Goal: Task Accomplishment & Management: Complete application form

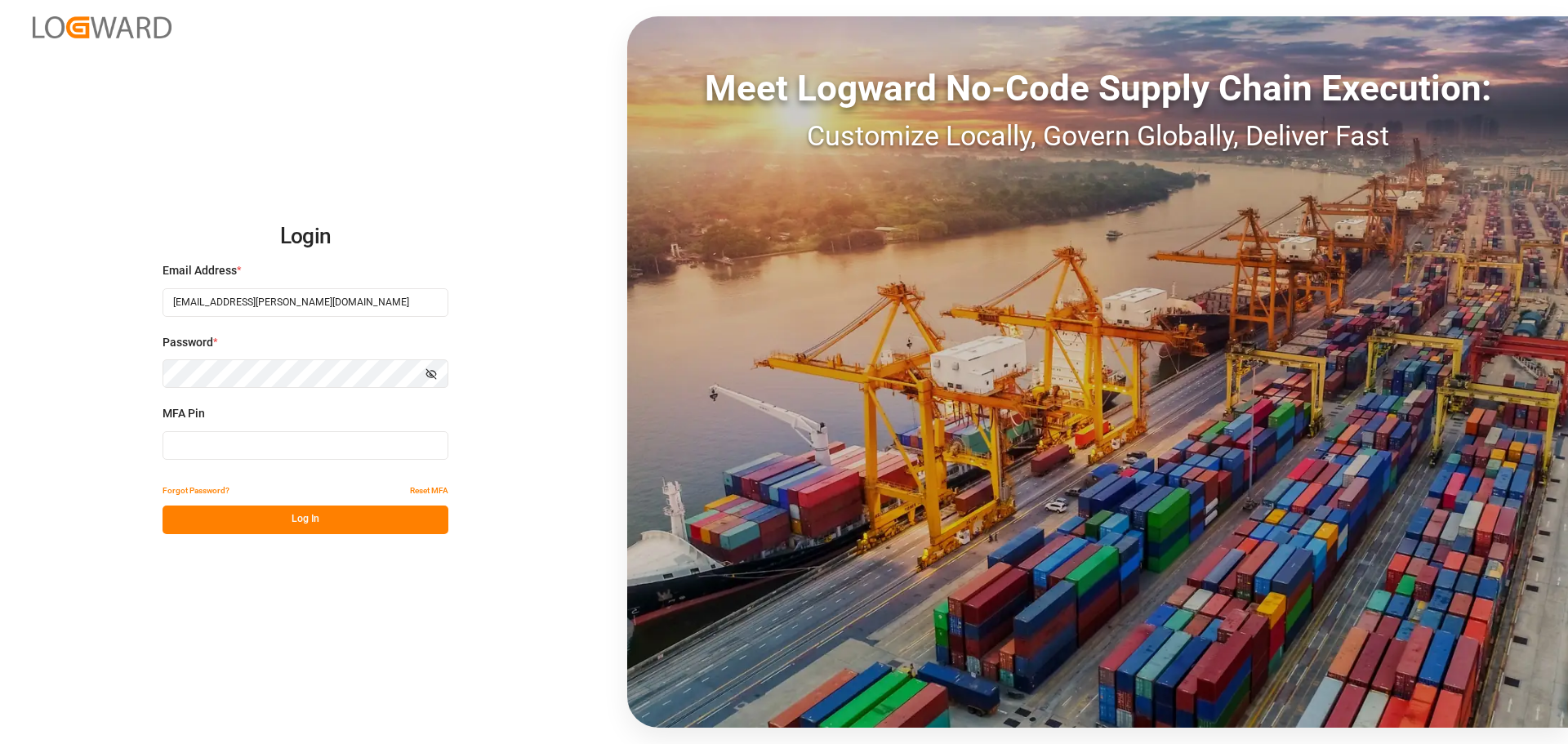
click at [308, 444] on input at bounding box center [305, 445] width 285 height 29
type input "881971"
click at [324, 514] on button "Log In" at bounding box center [305, 520] width 285 height 29
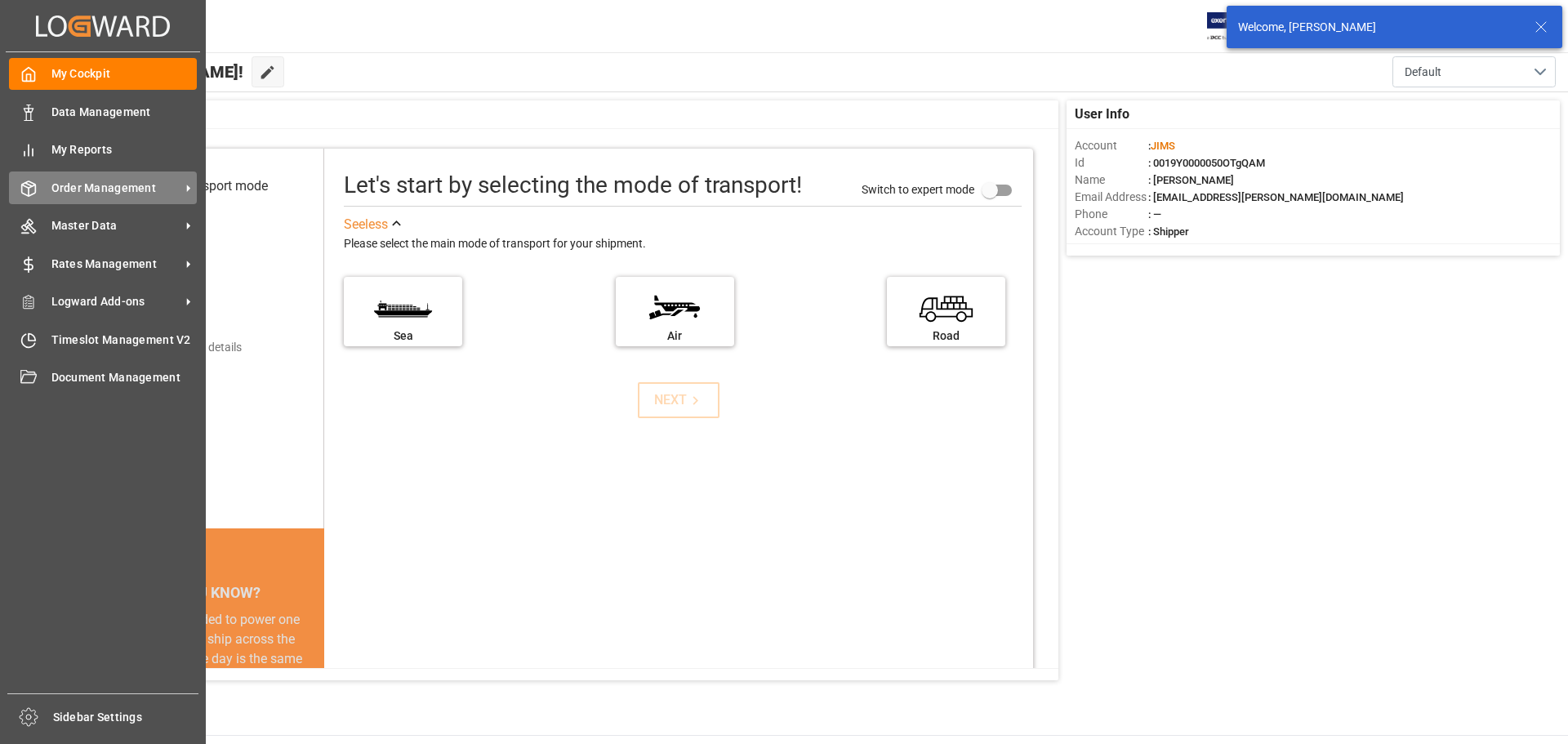
click at [108, 198] on div "Order Management Order Management" at bounding box center [102, 188] width 187 height 32
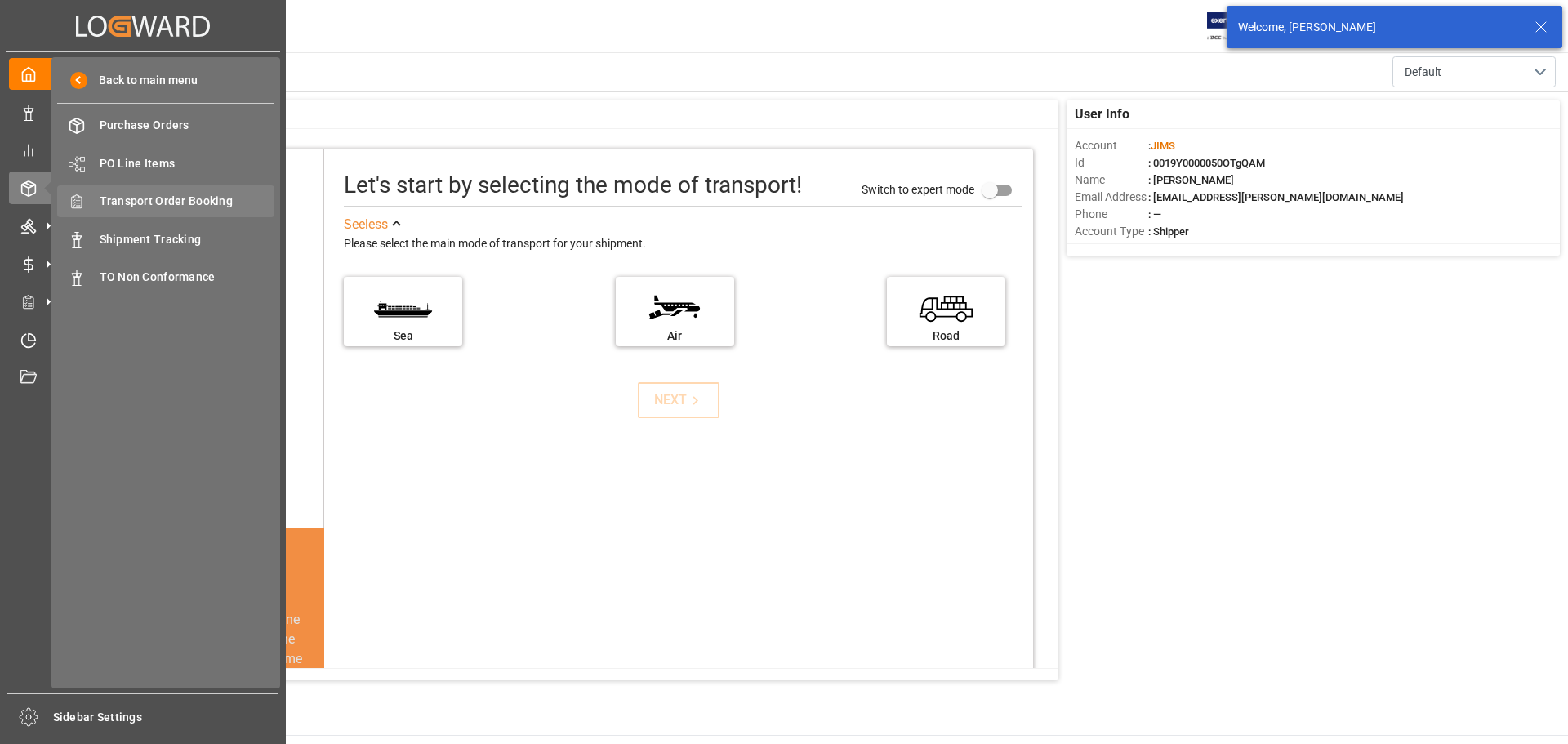
click at [187, 196] on span "Transport Order Booking" at bounding box center [187, 201] width 175 height 17
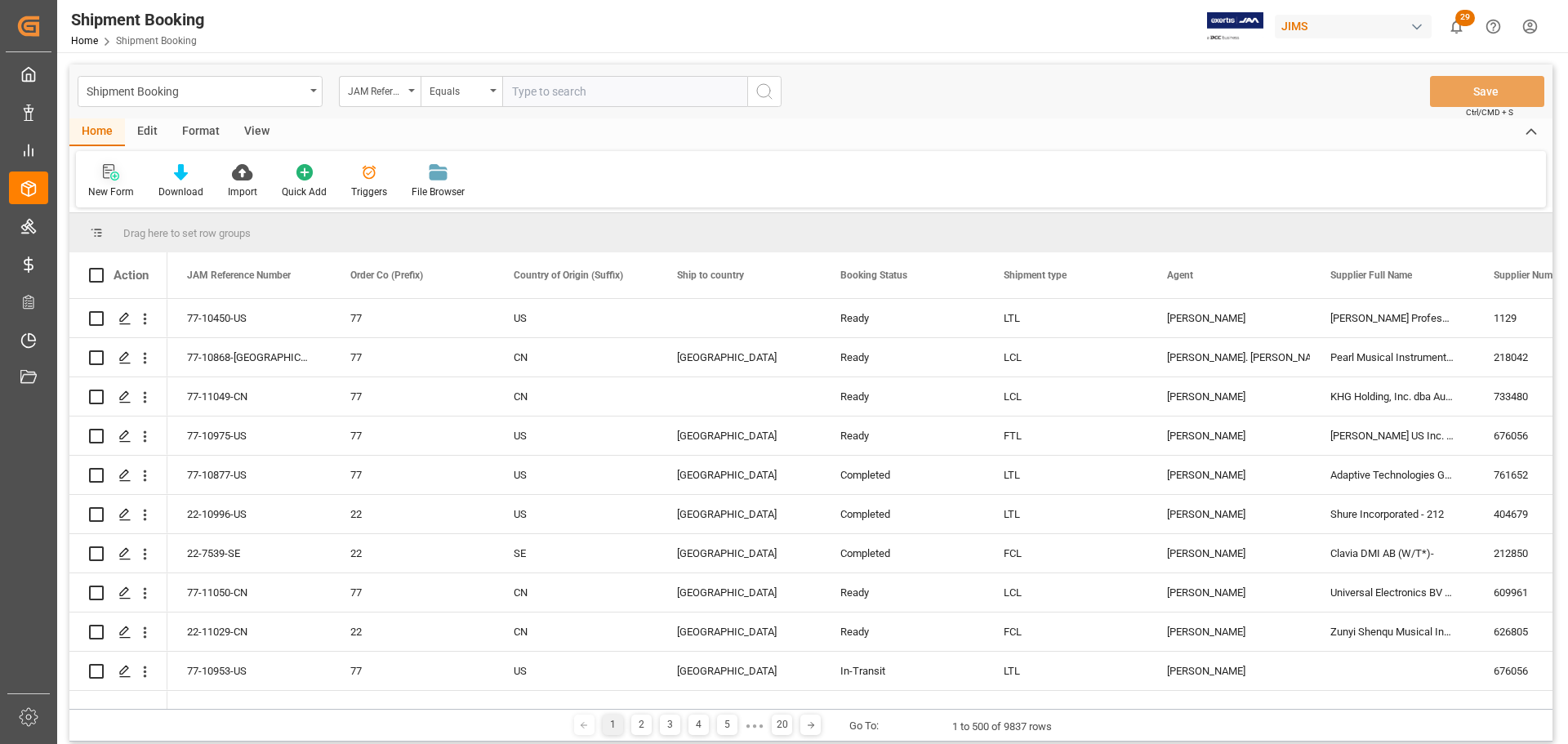
click at [114, 187] on div "New Form" at bounding box center [111, 192] width 46 height 15
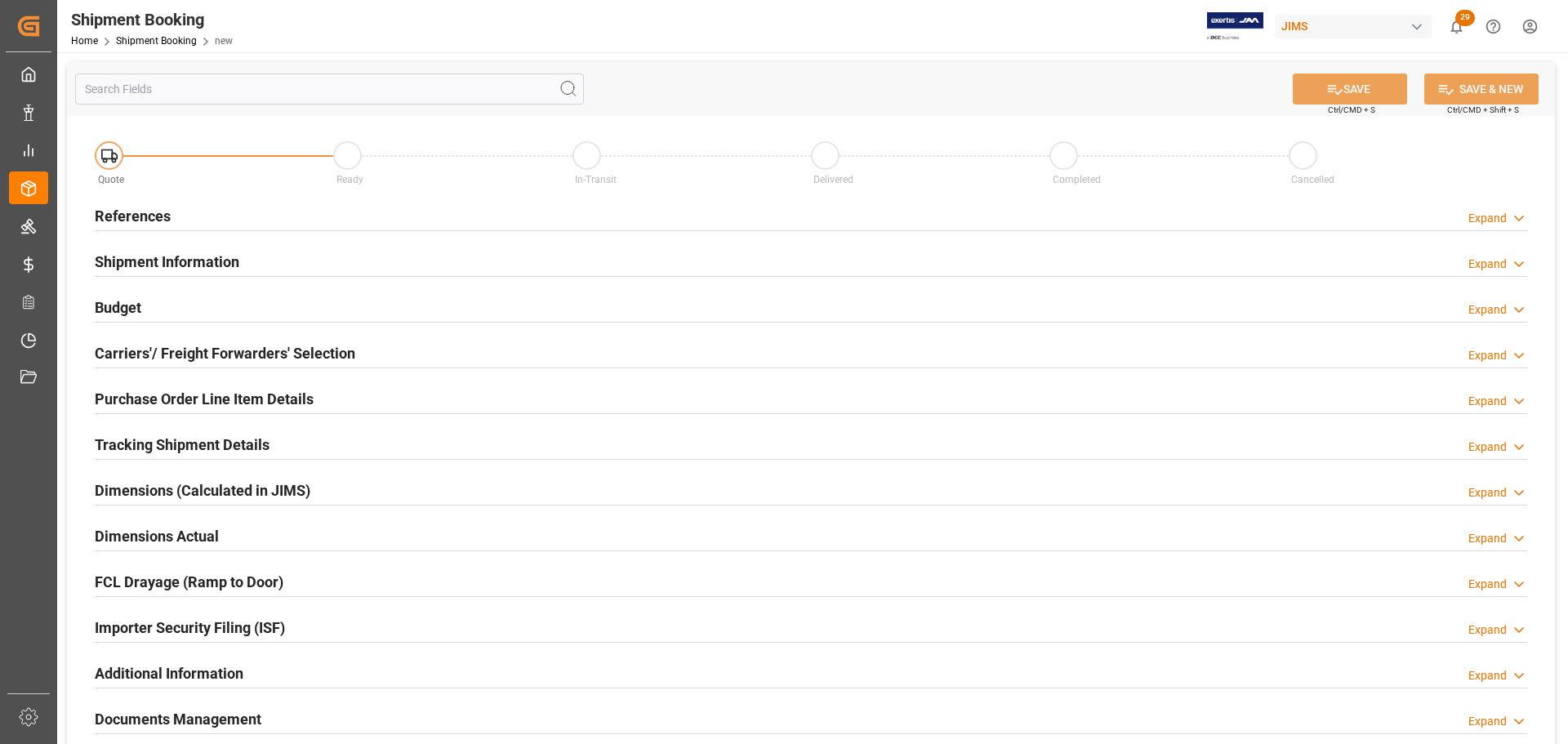
click at [340, 206] on div "References Expand" at bounding box center [810, 215] width 1433 height 31
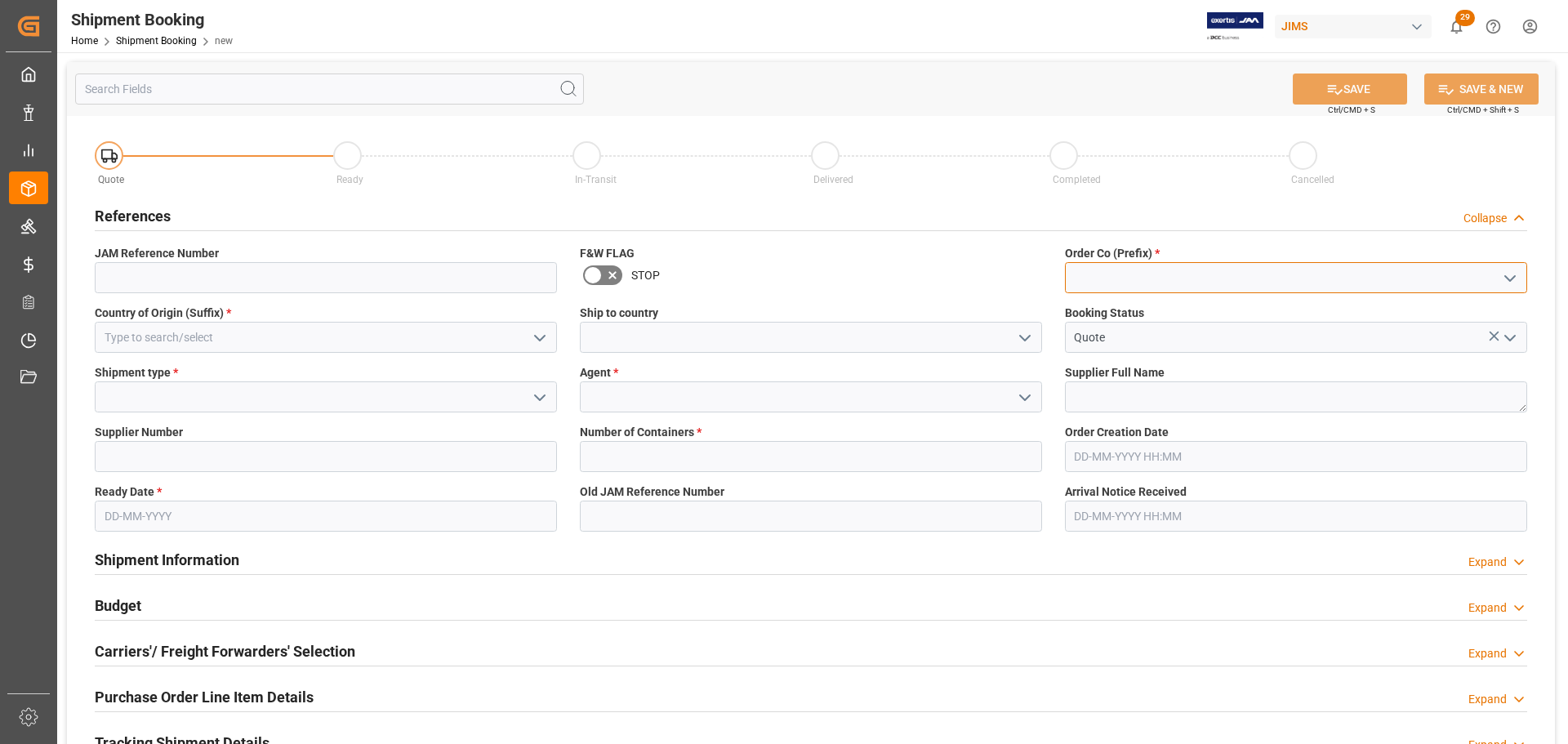
click at [1132, 281] on input at bounding box center [1296, 278] width 463 height 31
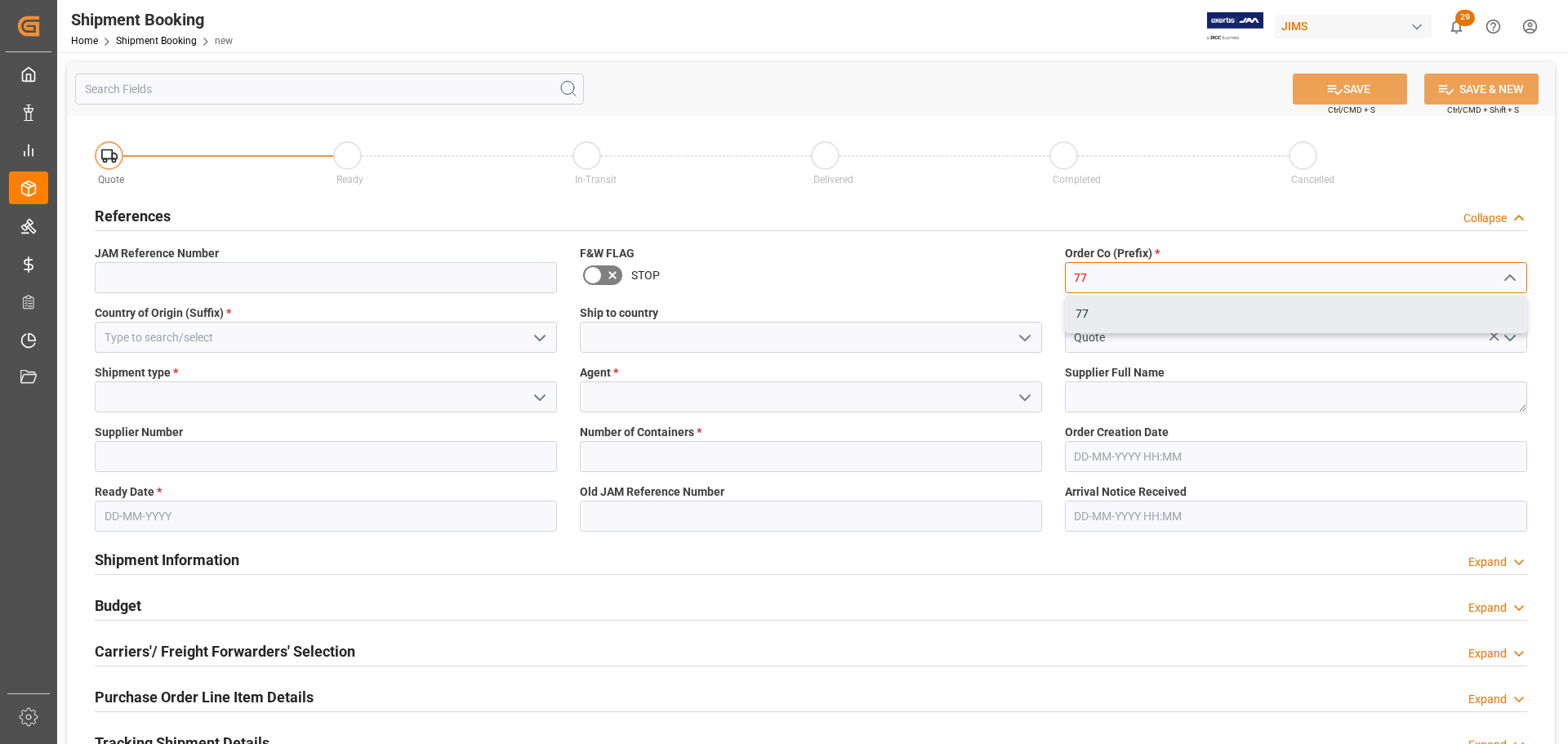
click at [1098, 312] on div "77" at bounding box center [1296, 314] width 461 height 36
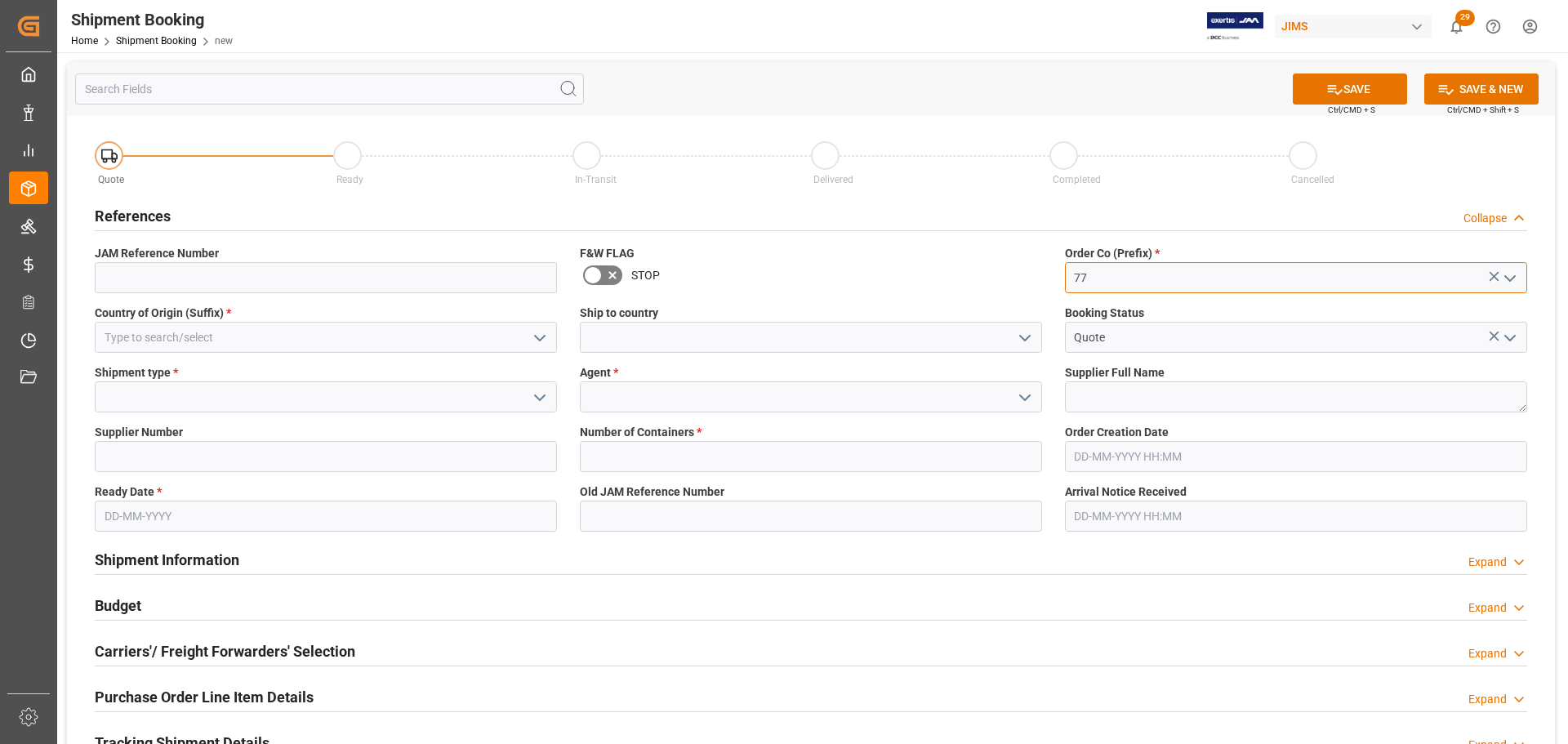
type input "77"
click at [209, 398] on input at bounding box center [325, 398] width 463 height 31
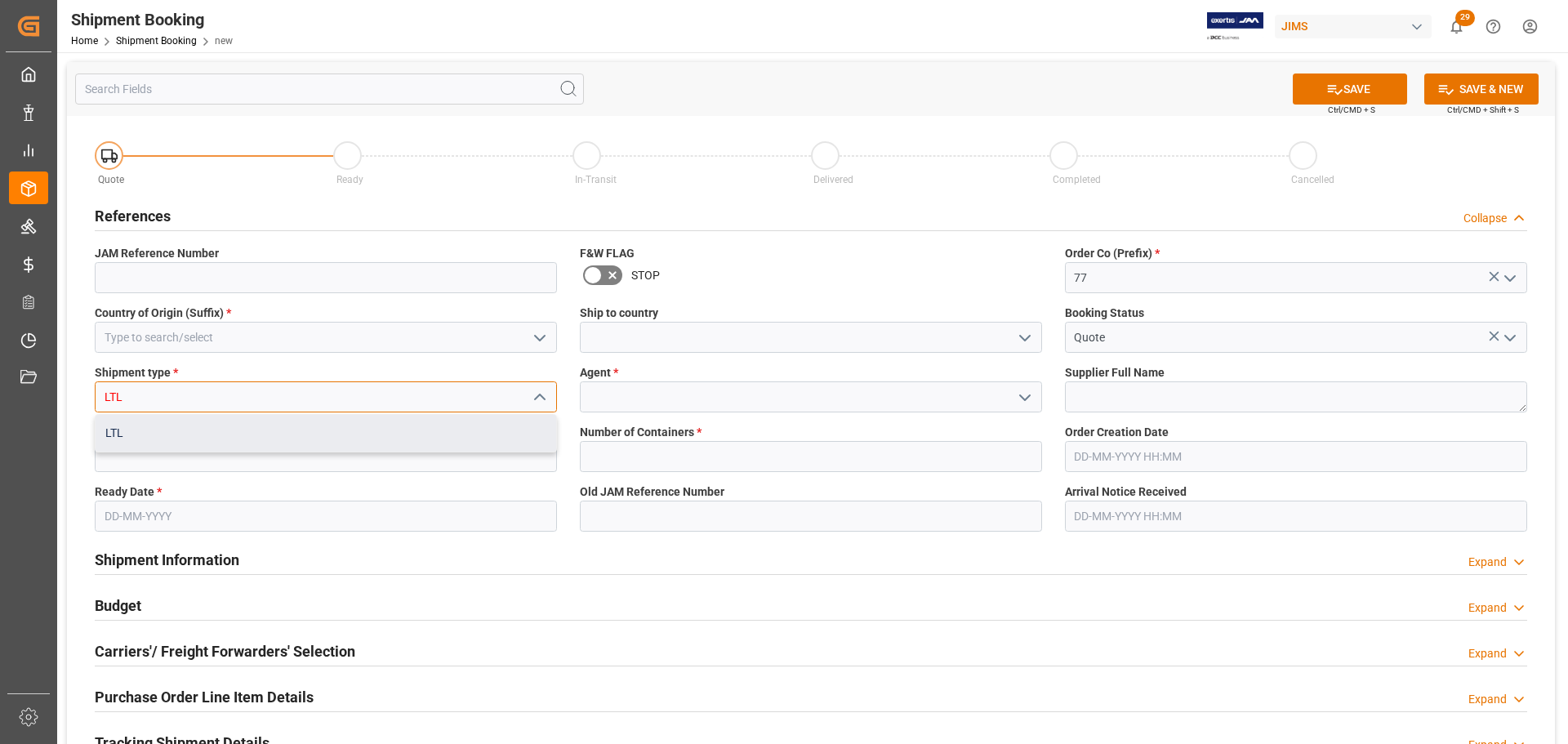
click at [180, 428] on div "LTL" at bounding box center [325, 433] width 461 height 36
type input "LTL"
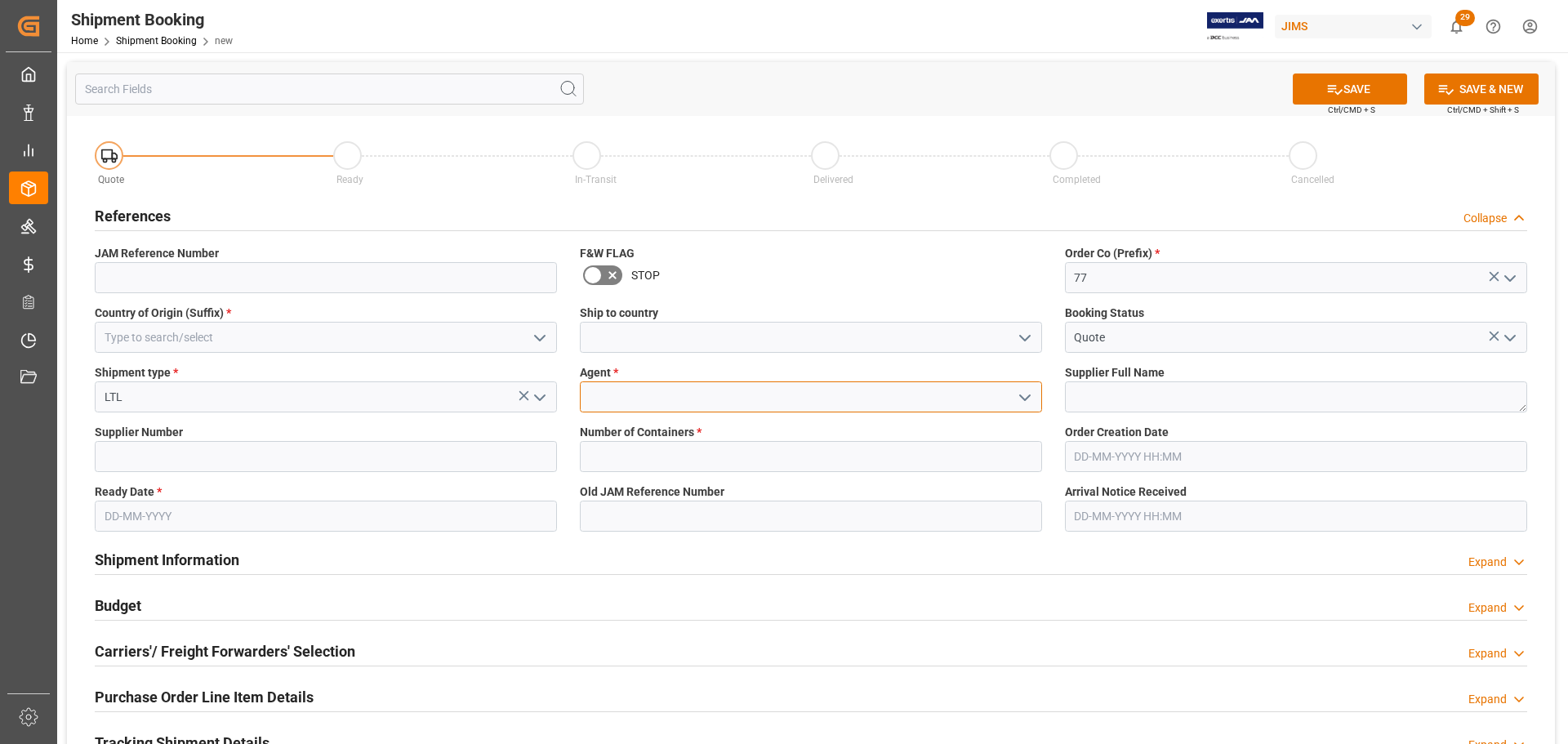
click at [675, 388] on input at bounding box center [810, 398] width 463 height 31
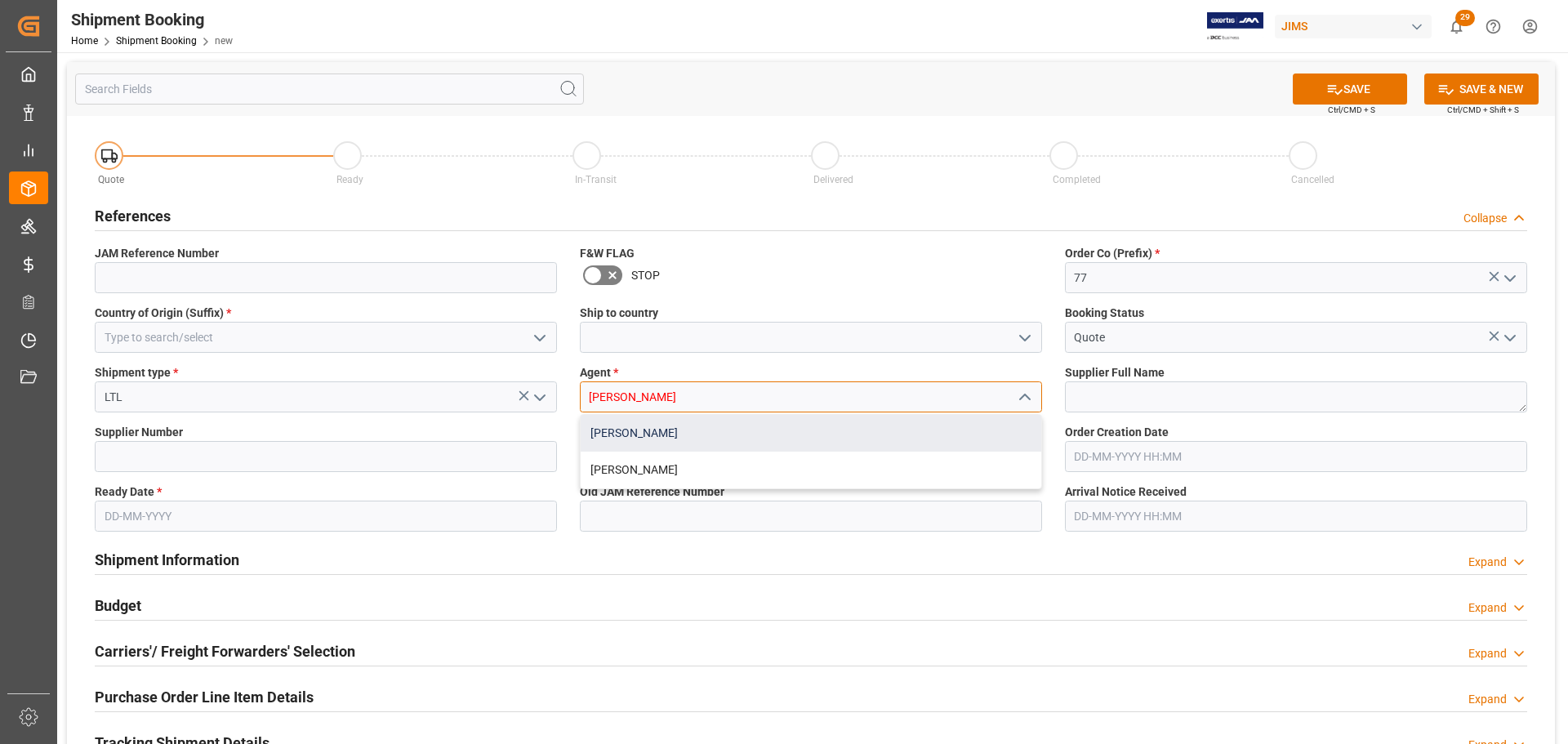
click at [654, 422] on div "Manthan Sutaria" at bounding box center [810, 433] width 461 height 36
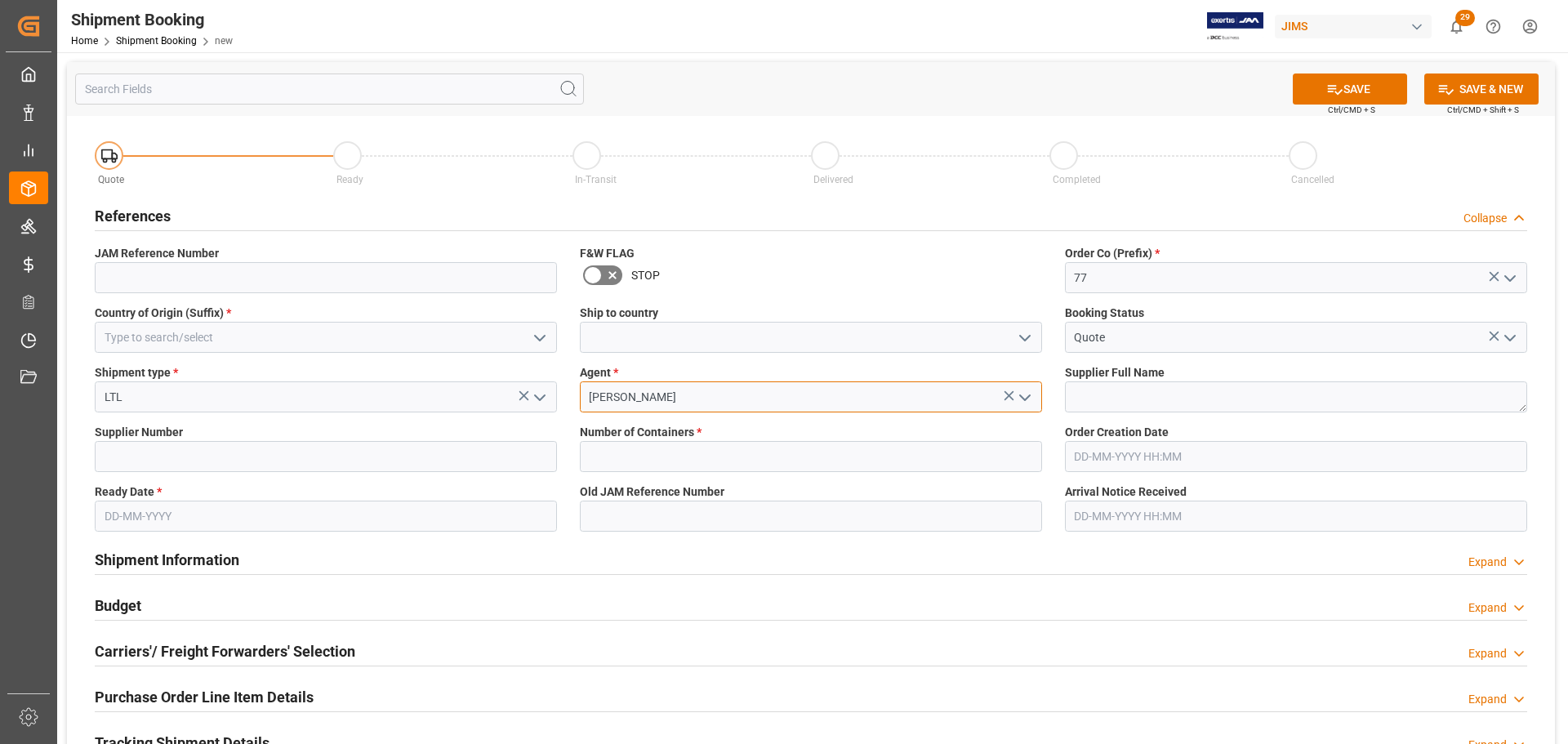
type input "Manthan Sutaria"
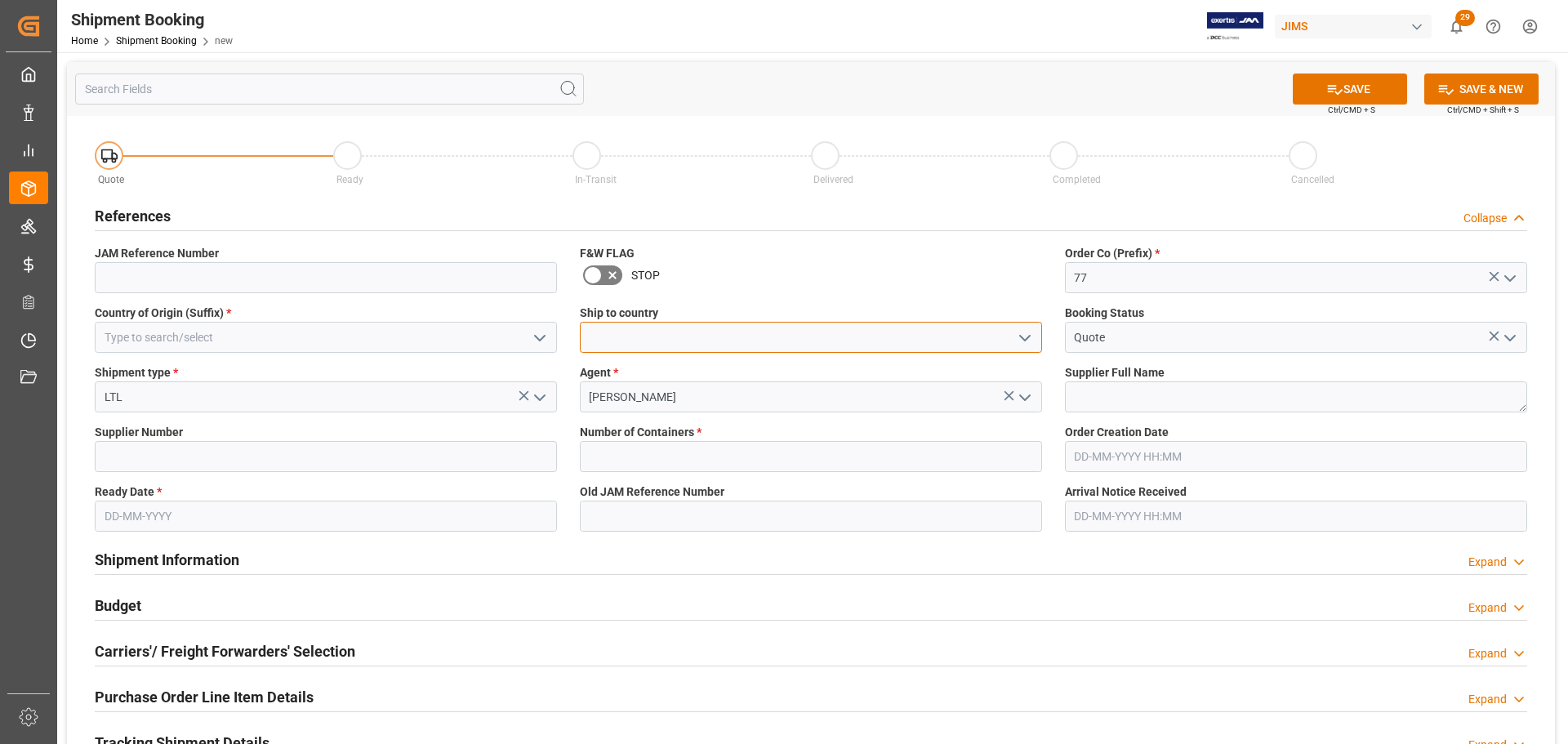
click at [718, 330] on input at bounding box center [810, 338] width 463 height 31
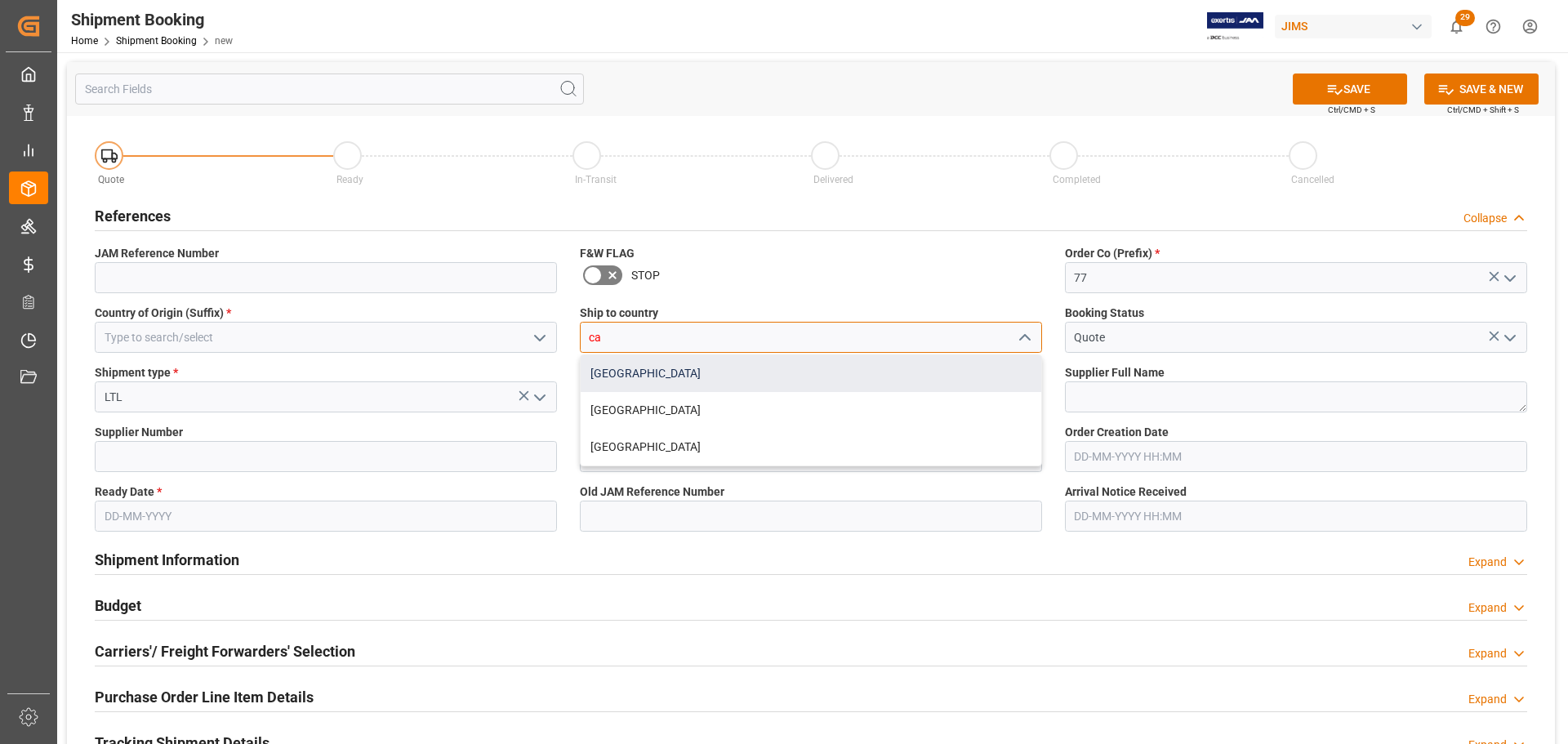
click at [646, 367] on div "Canada" at bounding box center [810, 373] width 461 height 36
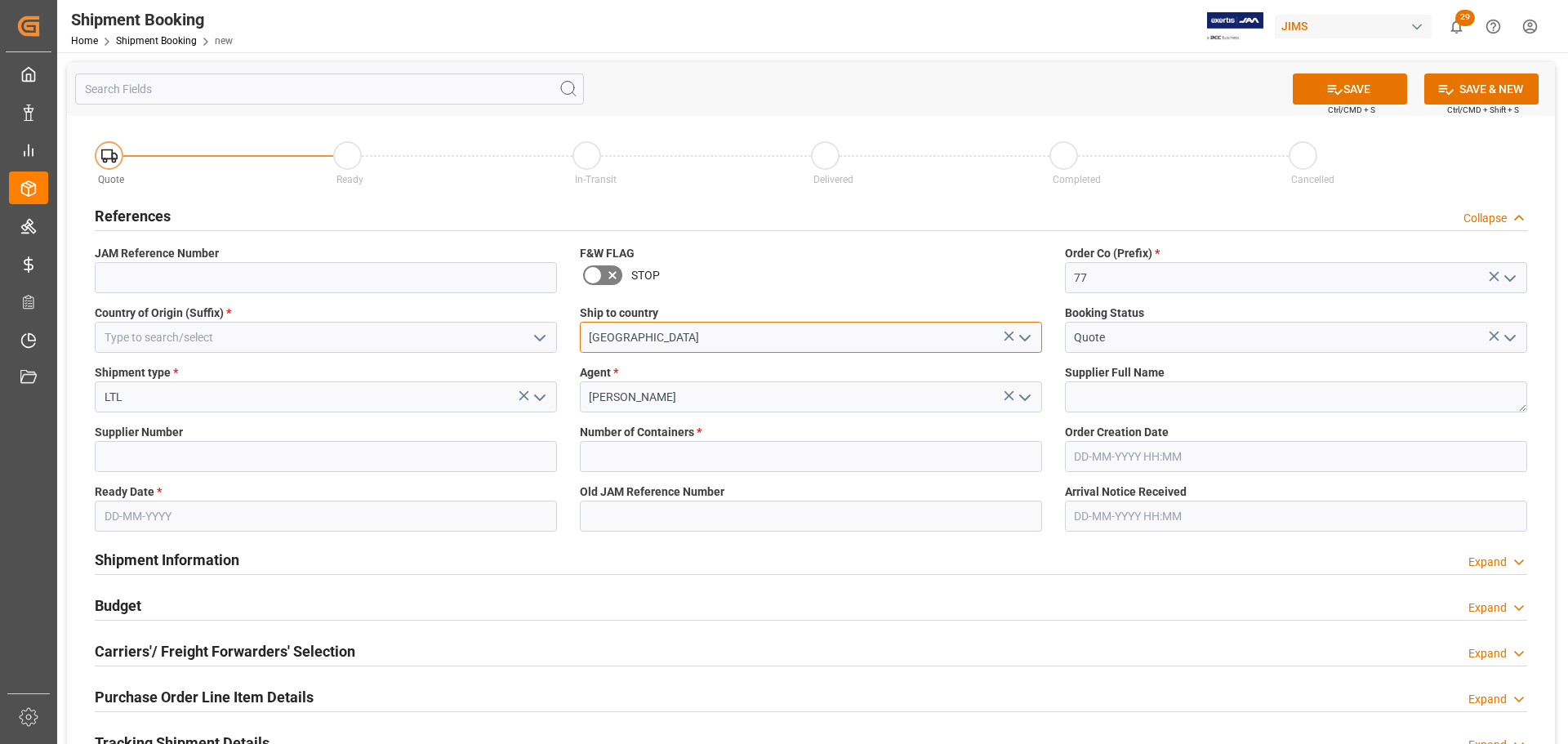
type input "Canada"
click at [277, 322] on input at bounding box center [325, 338] width 463 height 31
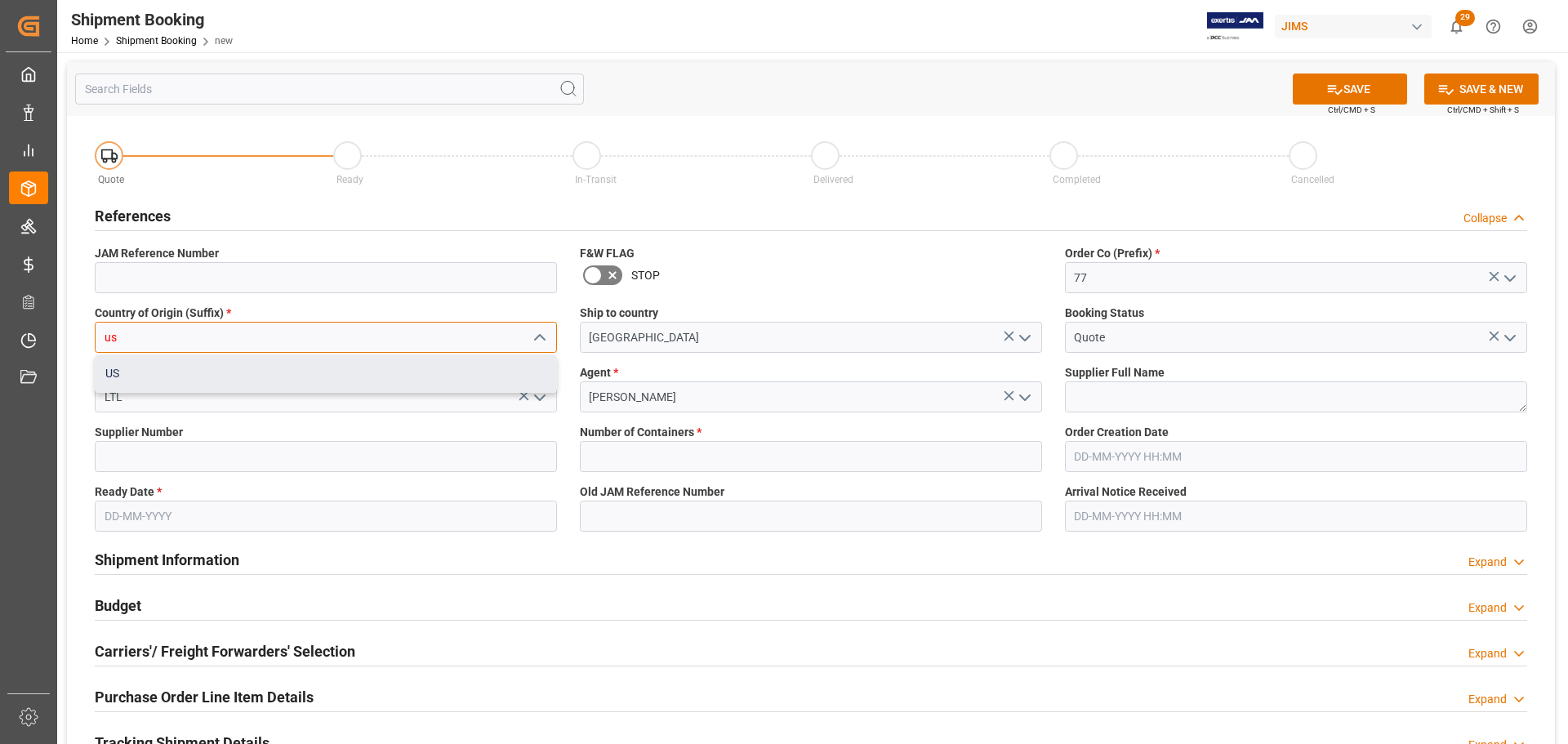
click at [251, 368] on div "US" at bounding box center [325, 373] width 461 height 36
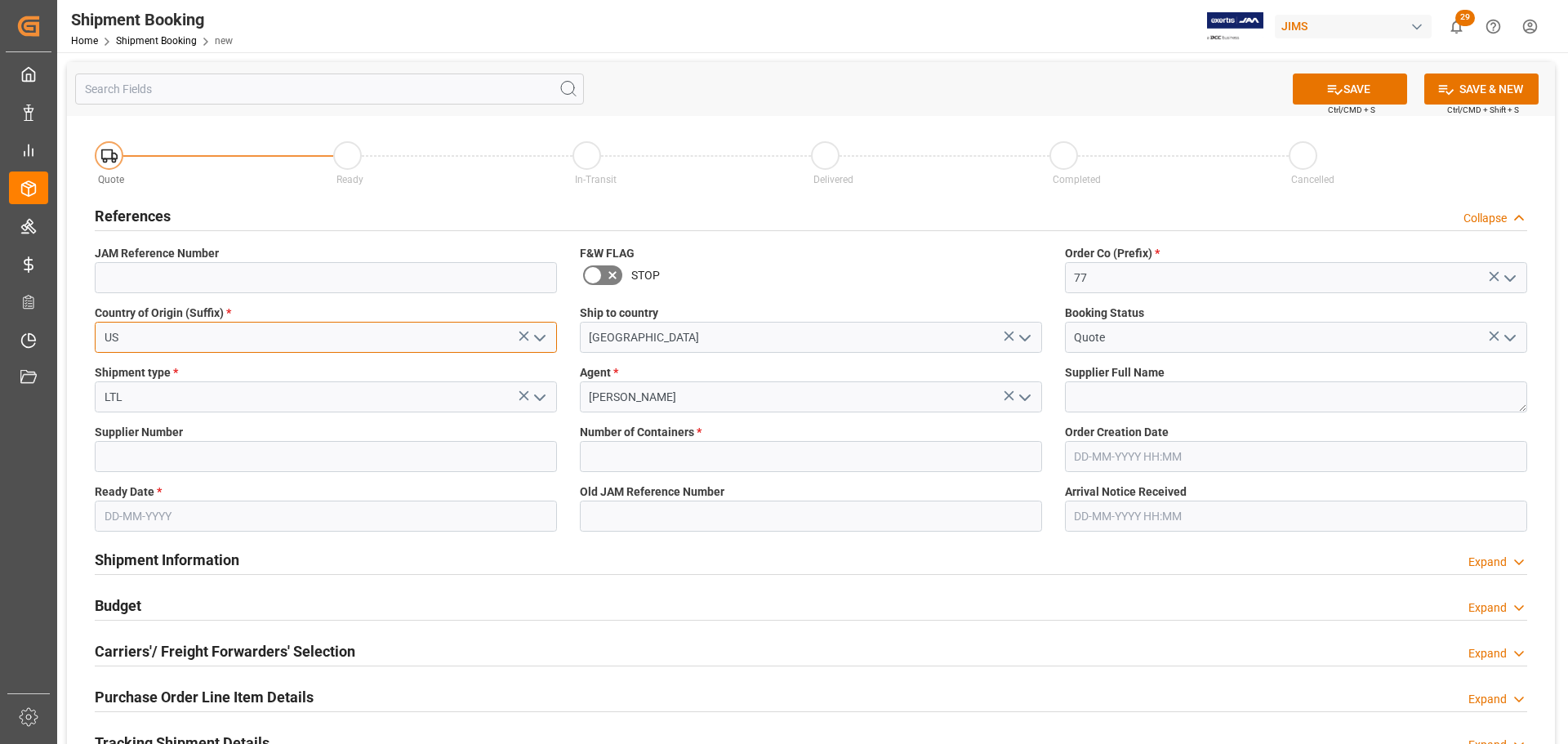
type input "US"
click at [681, 451] on input "text" at bounding box center [810, 457] width 463 height 31
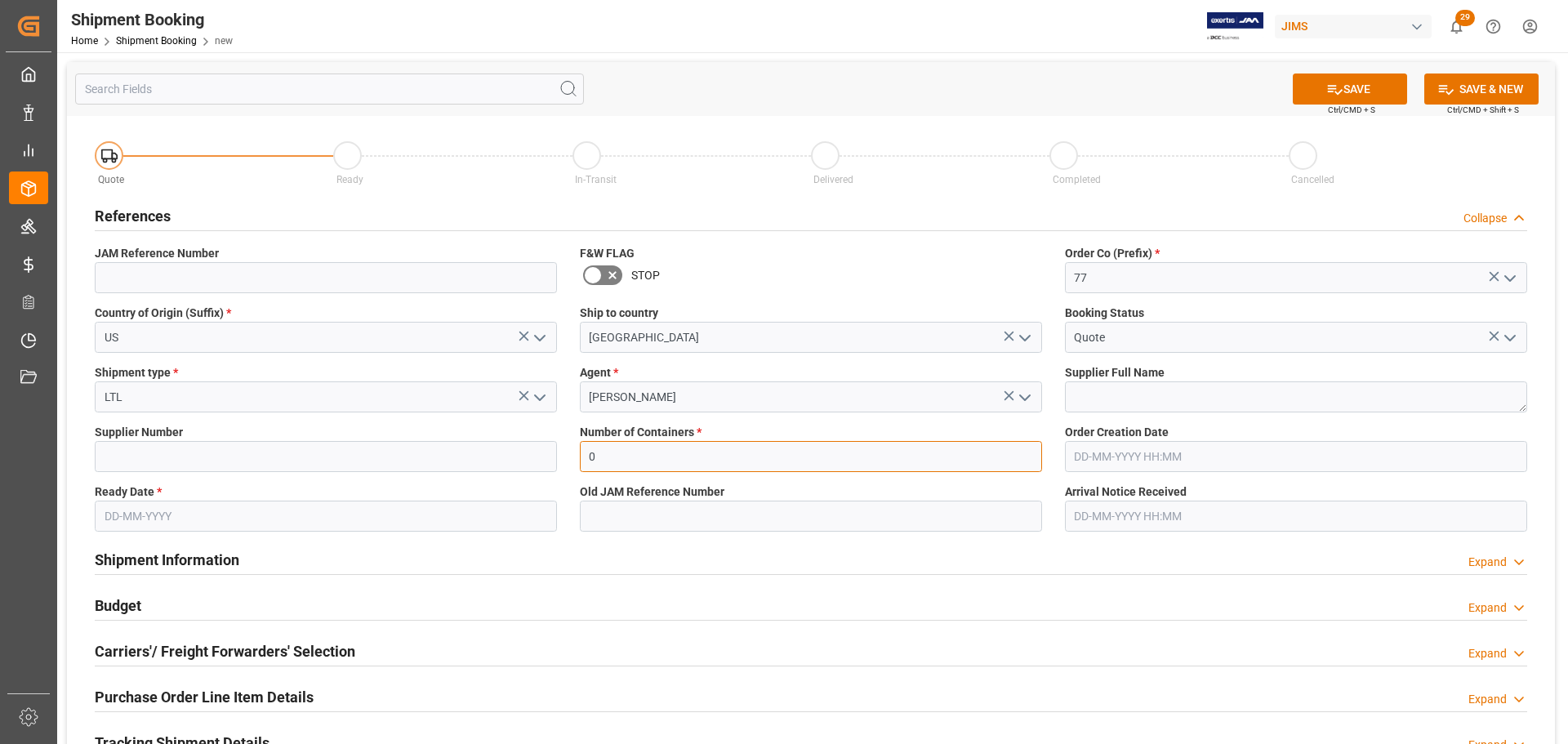
type input "0"
click at [223, 511] on input "text" at bounding box center [325, 517] width 463 height 31
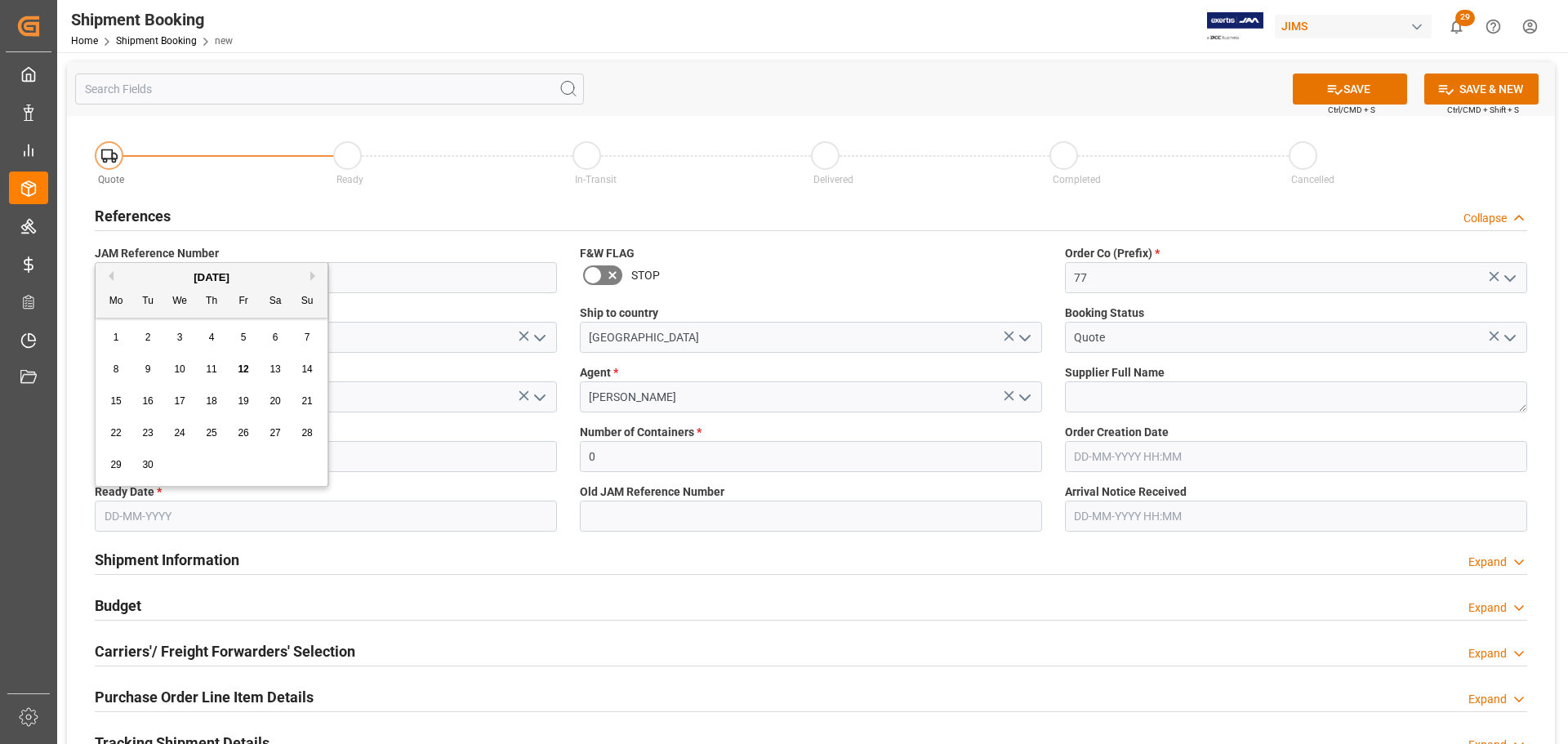
click at [216, 370] on span "11" at bounding box center [211, 369] width 10 height 11
type input "11-09-2025"
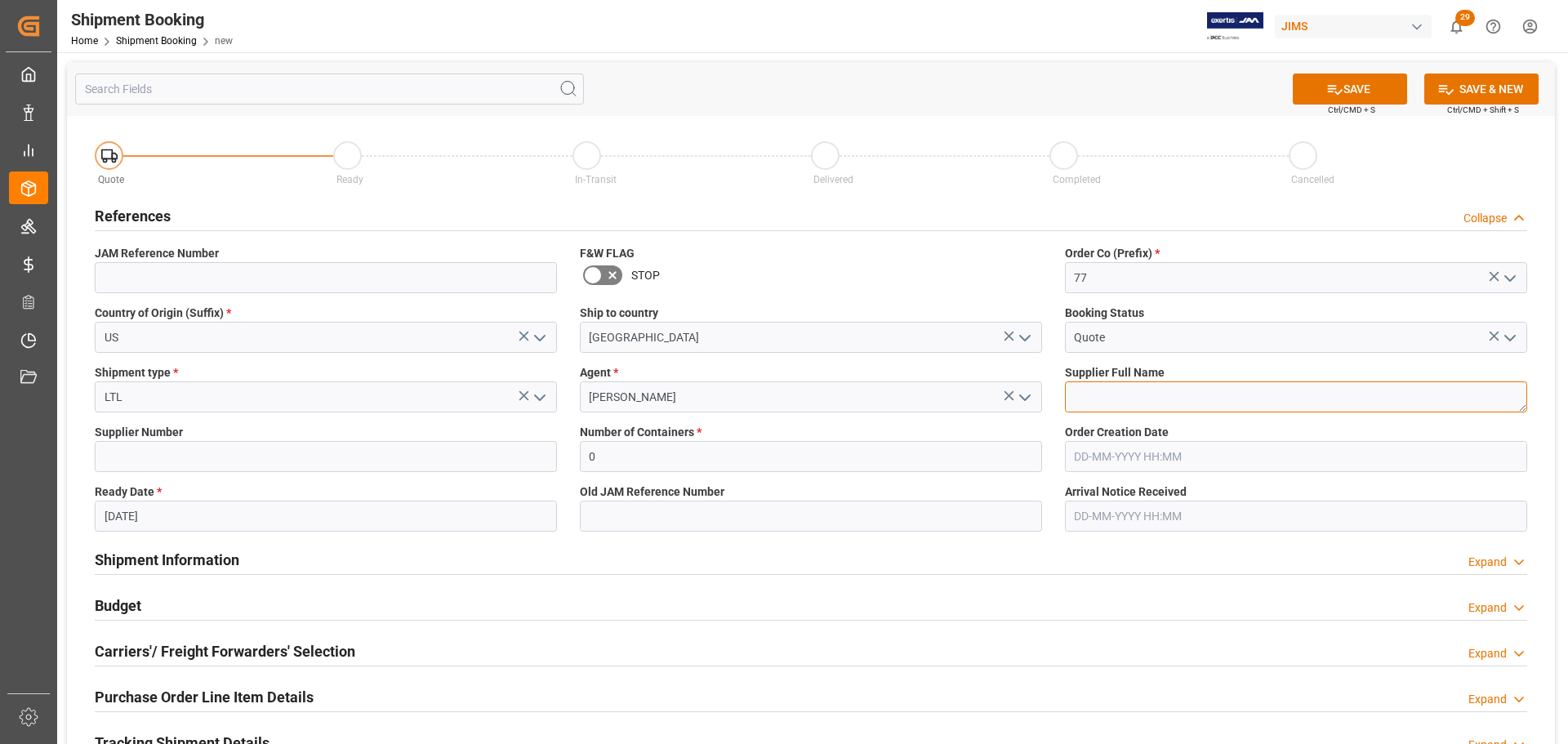
click at [1110, 386] on textarea at bounding box center [1296, 398] width 463 height 31
paste textarea "Vater Percussion"
type textarea "Vater Percussion"
click at [115, 438] on span "Supplier Number" at bounding box center [139, 433] width 89 height 17
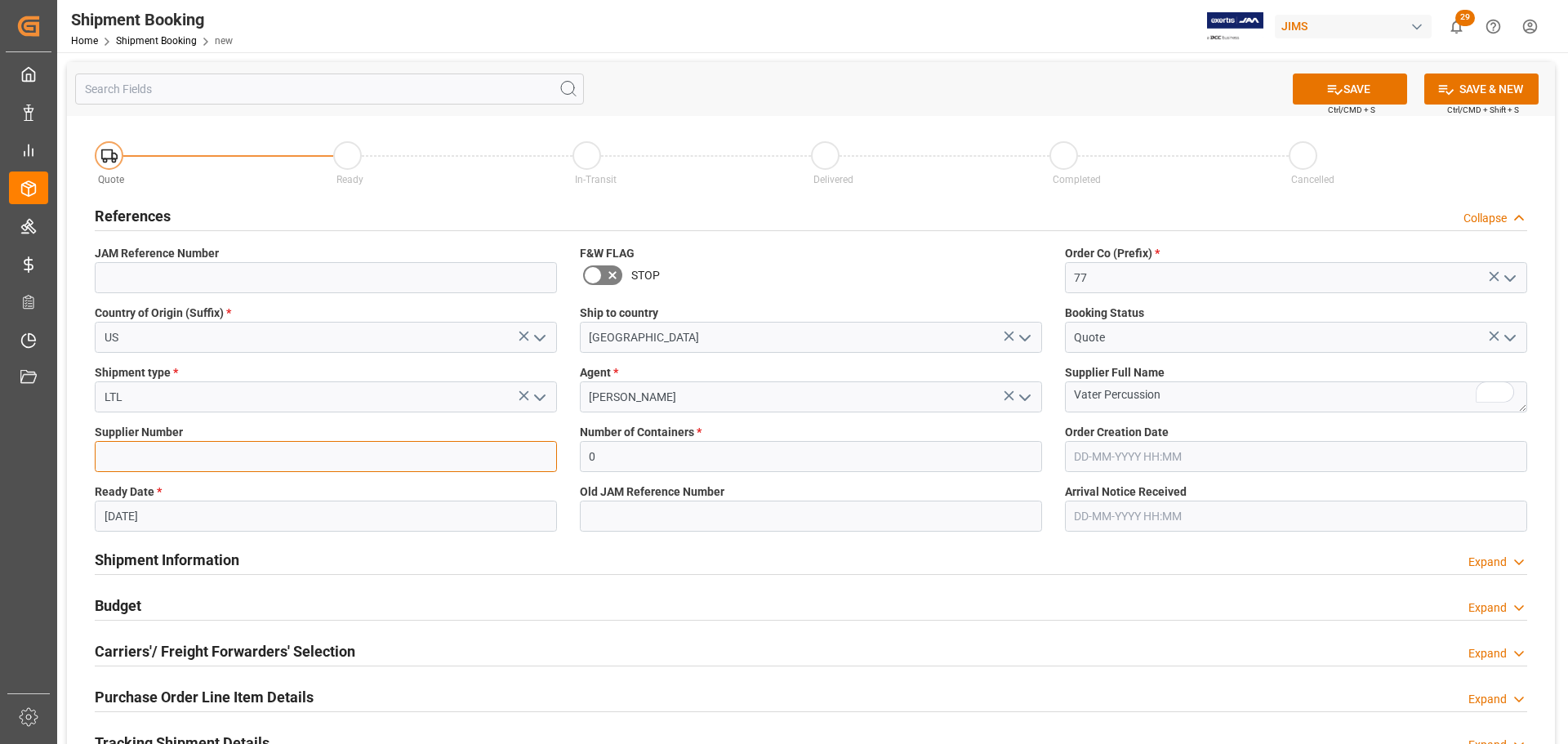
click at [115, 458] on input at bounding box center [325, 457] width 463 height 31
paste input "259931"
type input "259931"
click at [1368, 84] on button "SAVE" at bounding box center [1350, 89] width 115 height 31
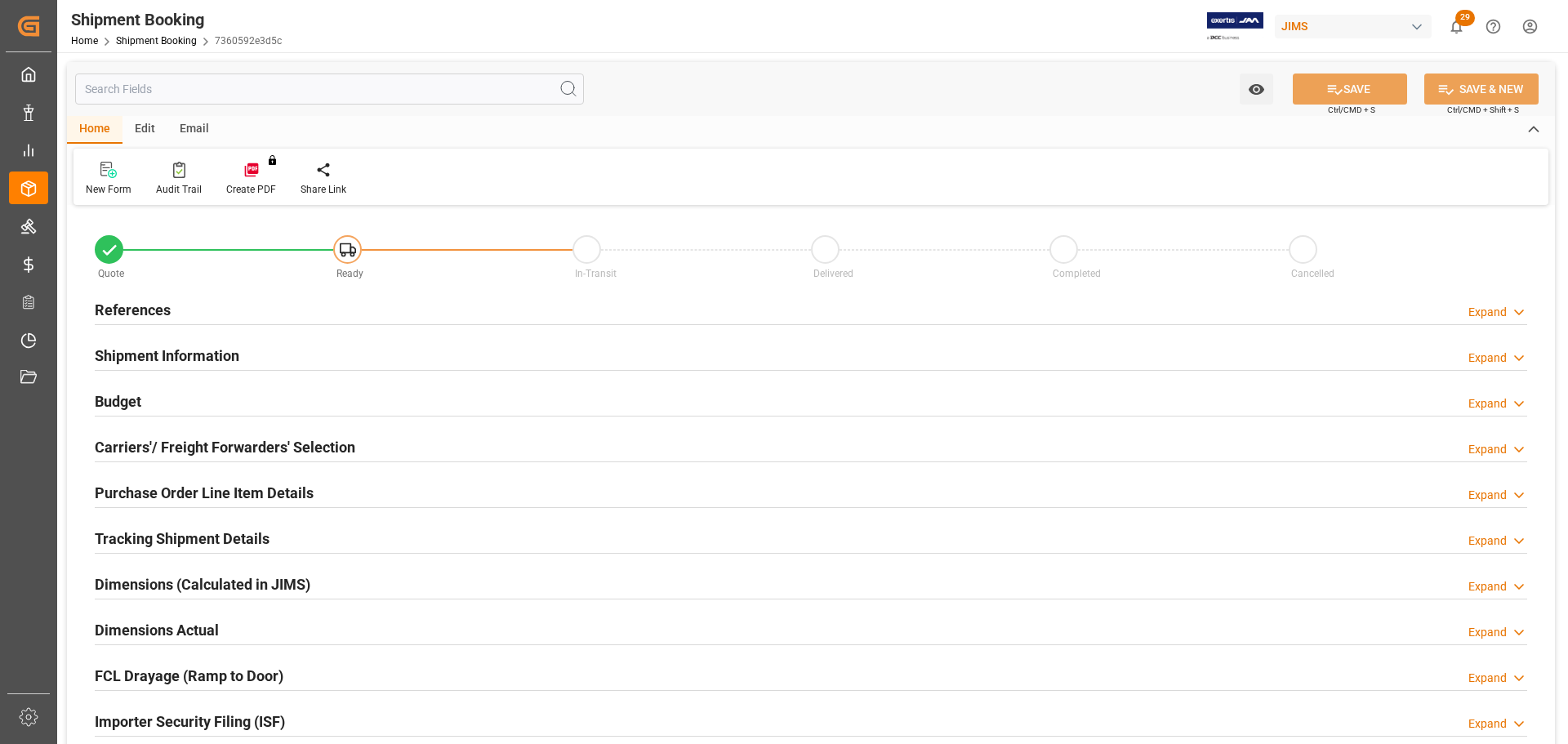
type input "0"
type input "[DATE]"
click at [283, 312] on div "References Expand" at bounding box center [810, 309] width 1433 height 31
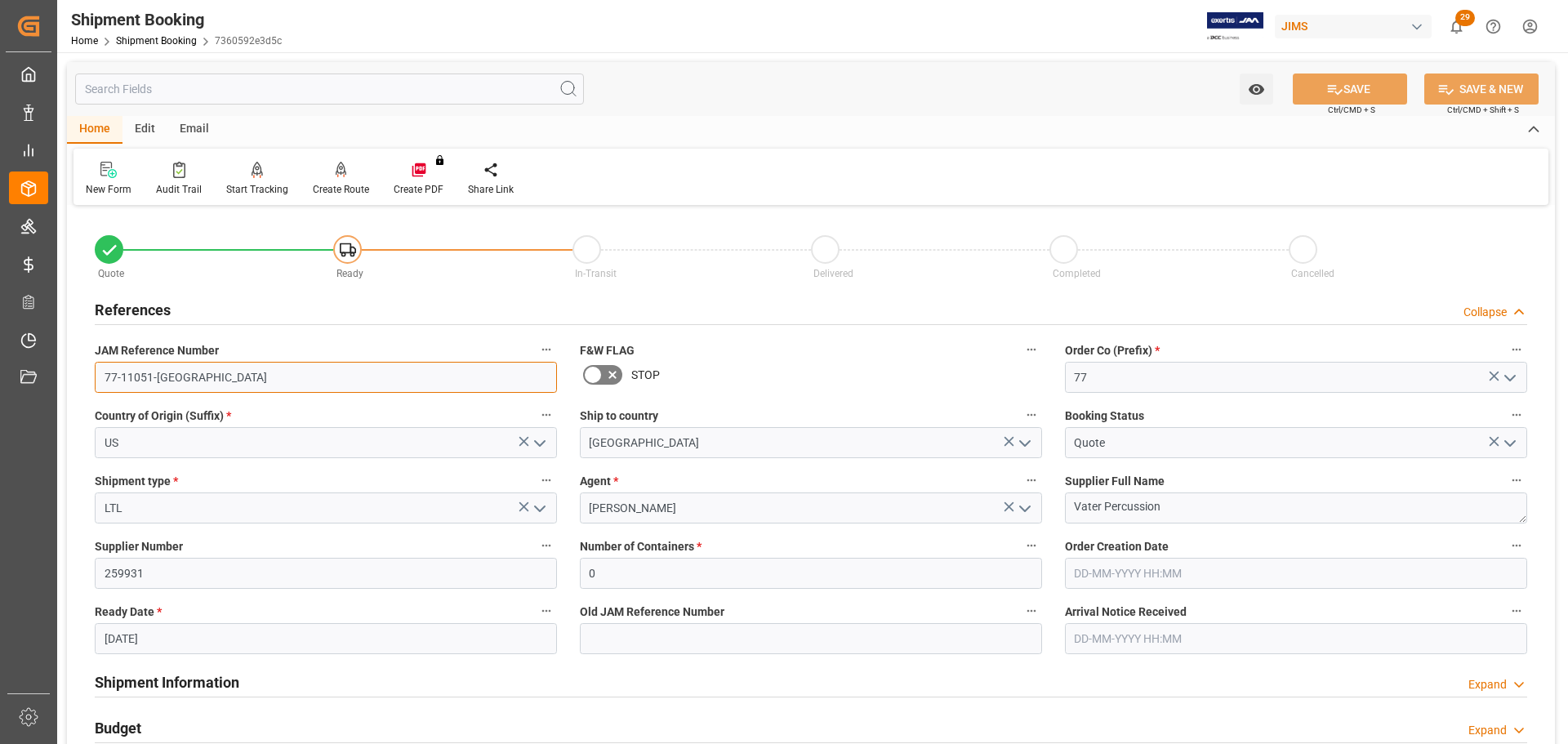
drag, startPoint x: 226, startPoint y: 370, endPoint x: 60, endPoint y: 370, distance: 166.0
click at [60, 370] on div "Watch Option SAVE Ctrl/CMD + S SAVE & NEW Ctrl/CMD + Shift + S Home Edit Email …" at bounding box center [811, 710] width 1508 height 1316
click at [207, 381] on input "77-11051-US" at bounding box center [325, 378] width 463 height 31
drag, startPoint x: 224, startPoint y: 374, endPoint x: 84, endPoint y: 374, distance: 140.0
click at [84, 374] on div "JAM Reference Number 77-11051-US" at bounding box center [325, 365] width 485 height 65
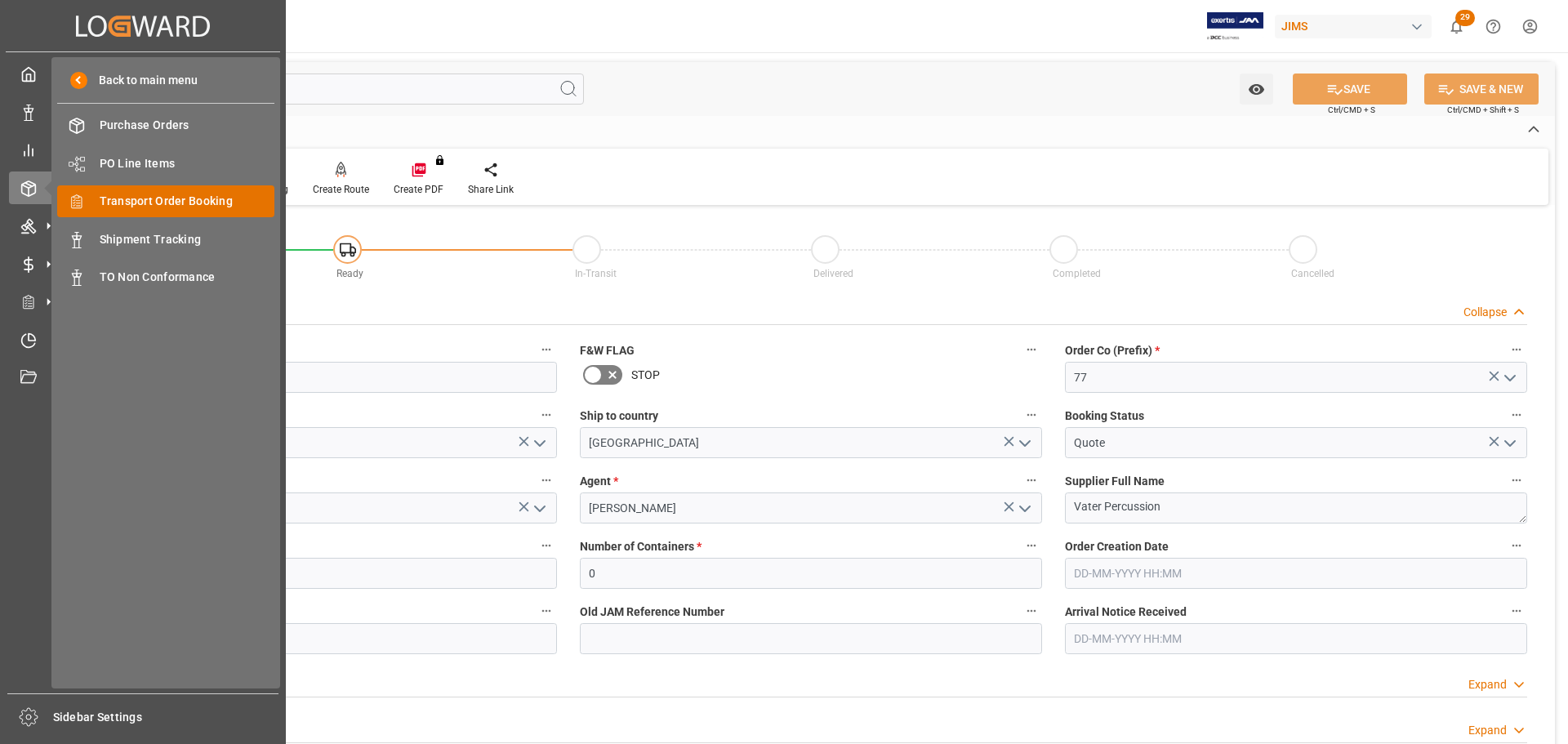
click at [158, 199] on span "Transport Order Booking" at bounding box center [187, 201] width 175 height 17
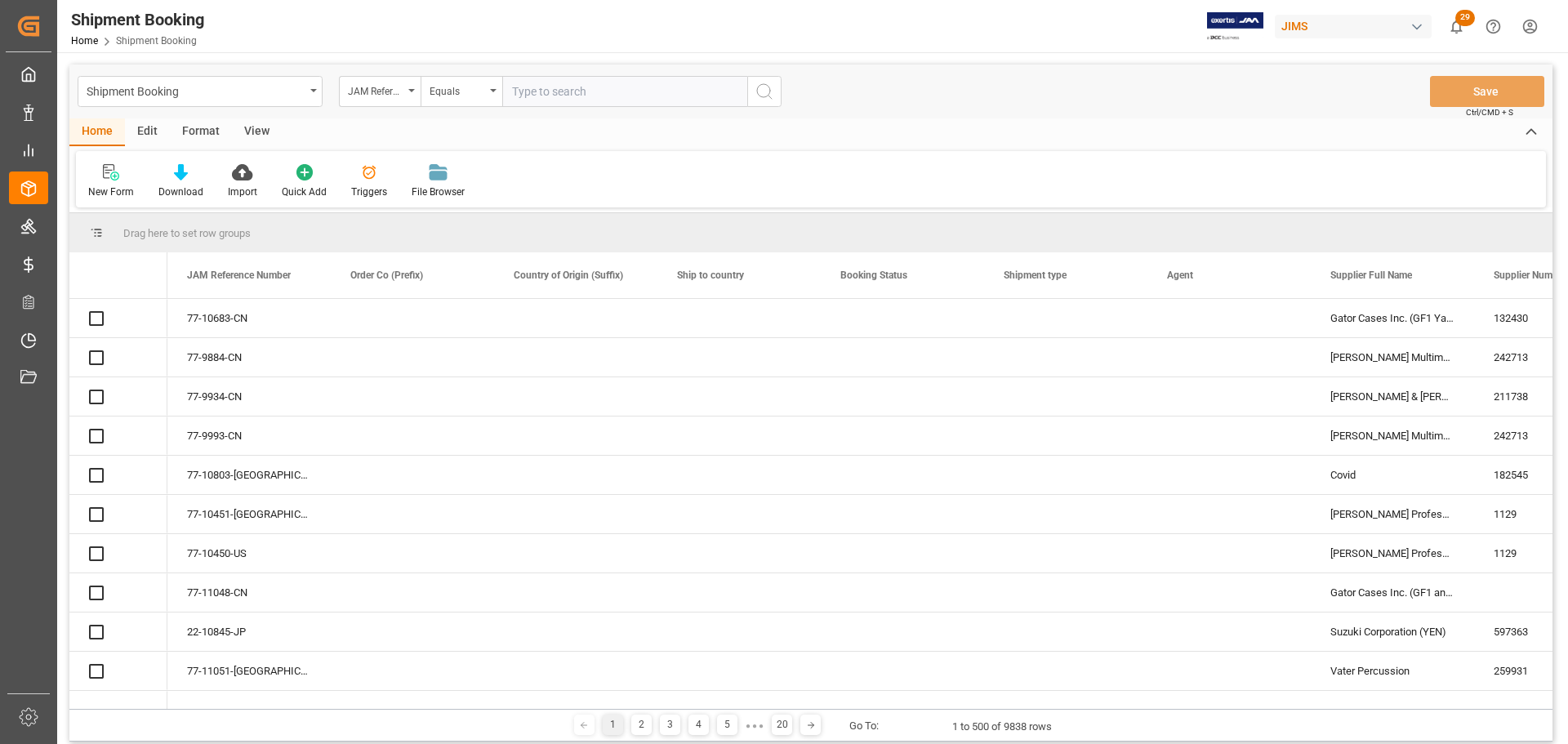
click at [652, 95] on input "text" at bounding box center [625, 92] width 245 height 31
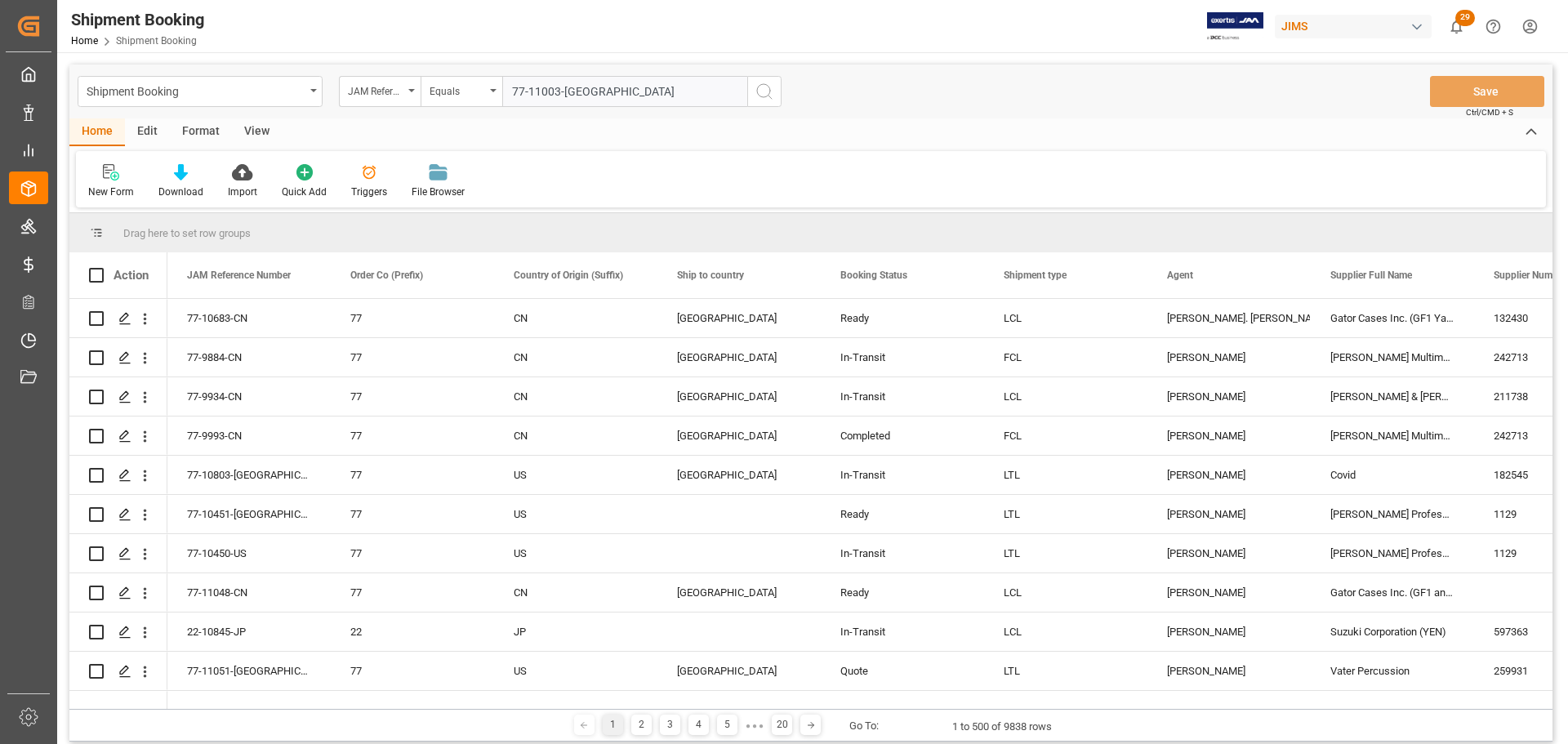
type input "77-11003-US"
click at [777, 95] on button "search button" at bounding box center [764, 92] width 35 height 31
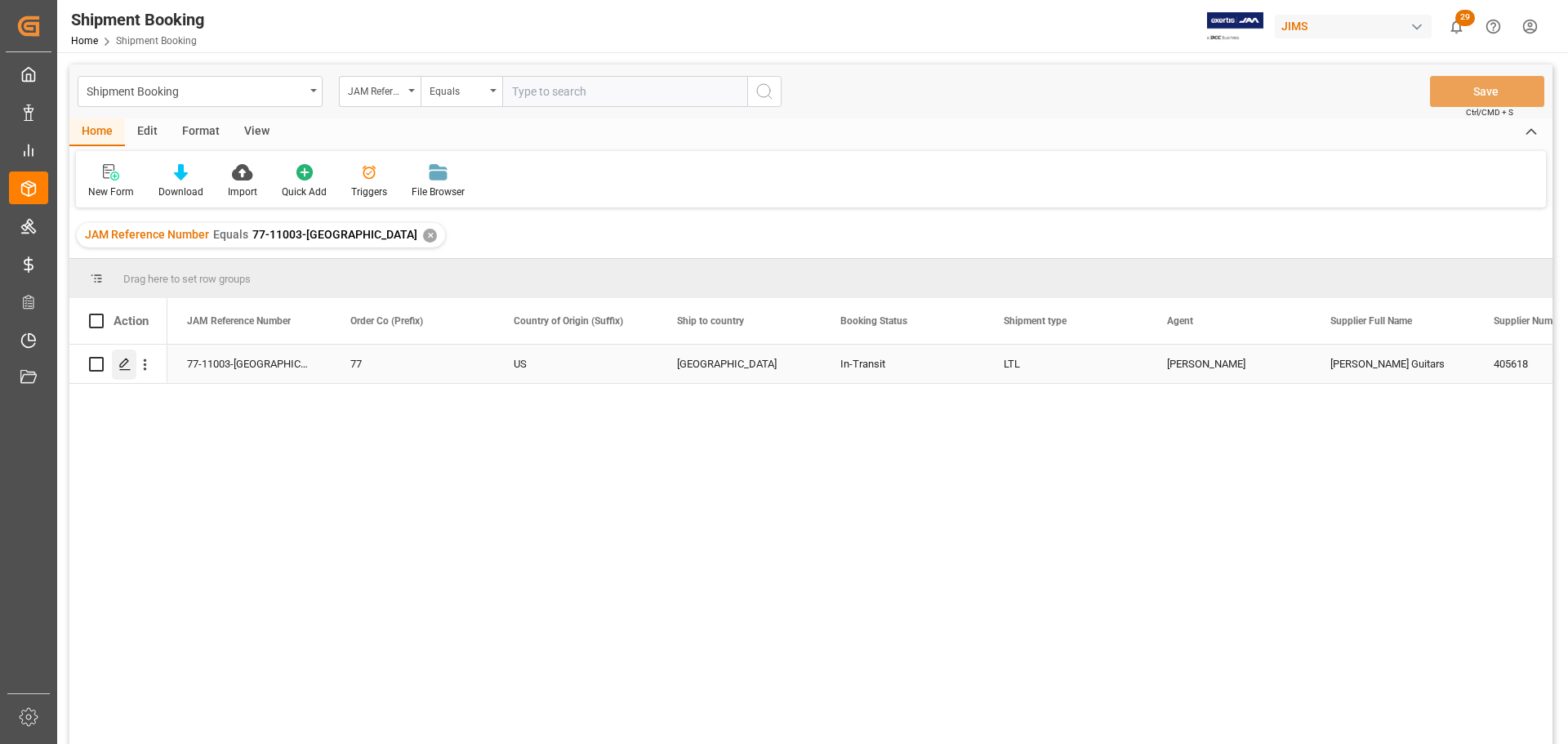
click at [115, 365] on div "Press SPACE to select this row." at bounding box center [124, 365] width 24 height 30
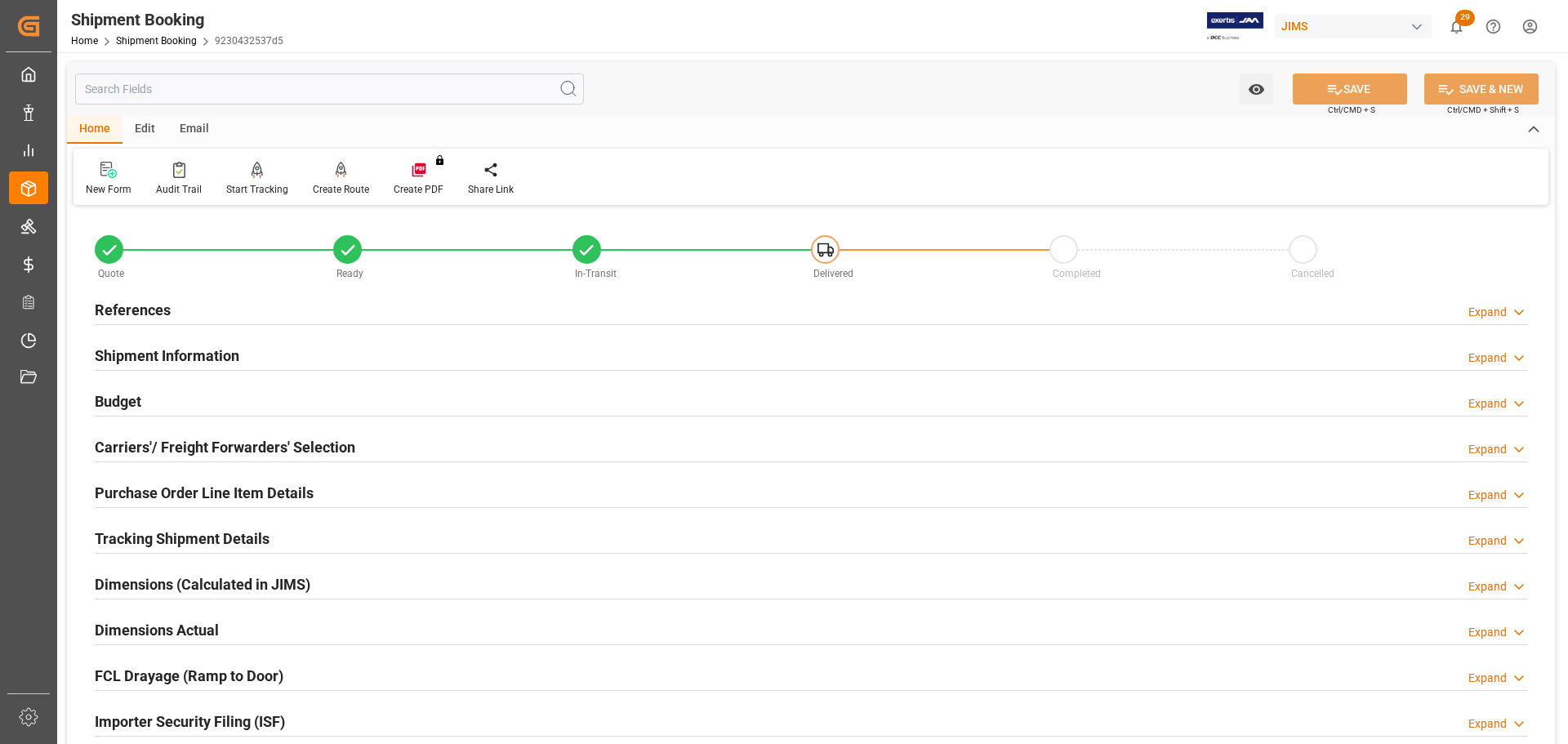
click at [279, 313] on div "References Expand" at bounding box center [810, 309] width 1433 height 31
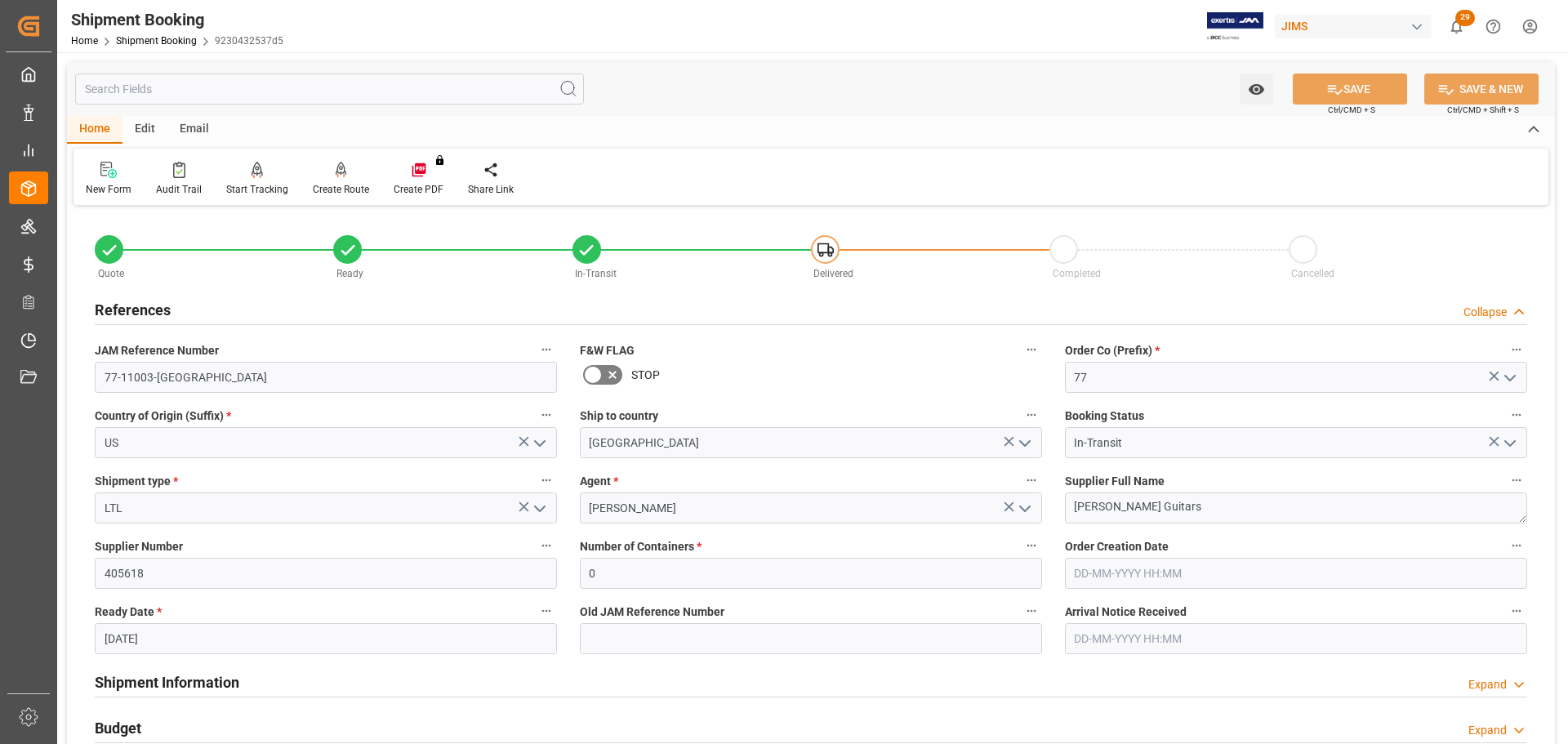
click at [313, 309] on div "References Collapse" at bounding box center [810, 309] width 1433 height 31
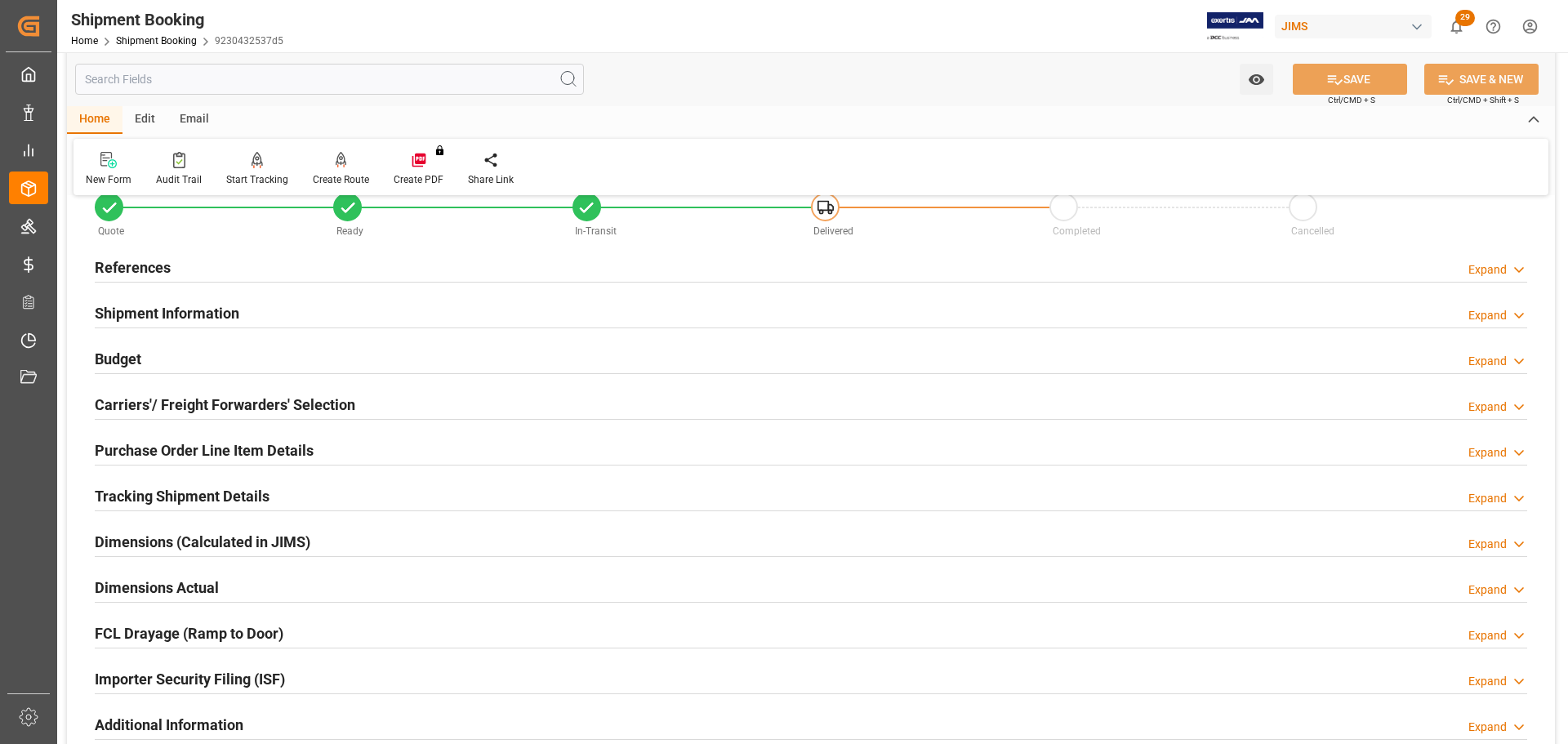
scroll to position [82, 0]
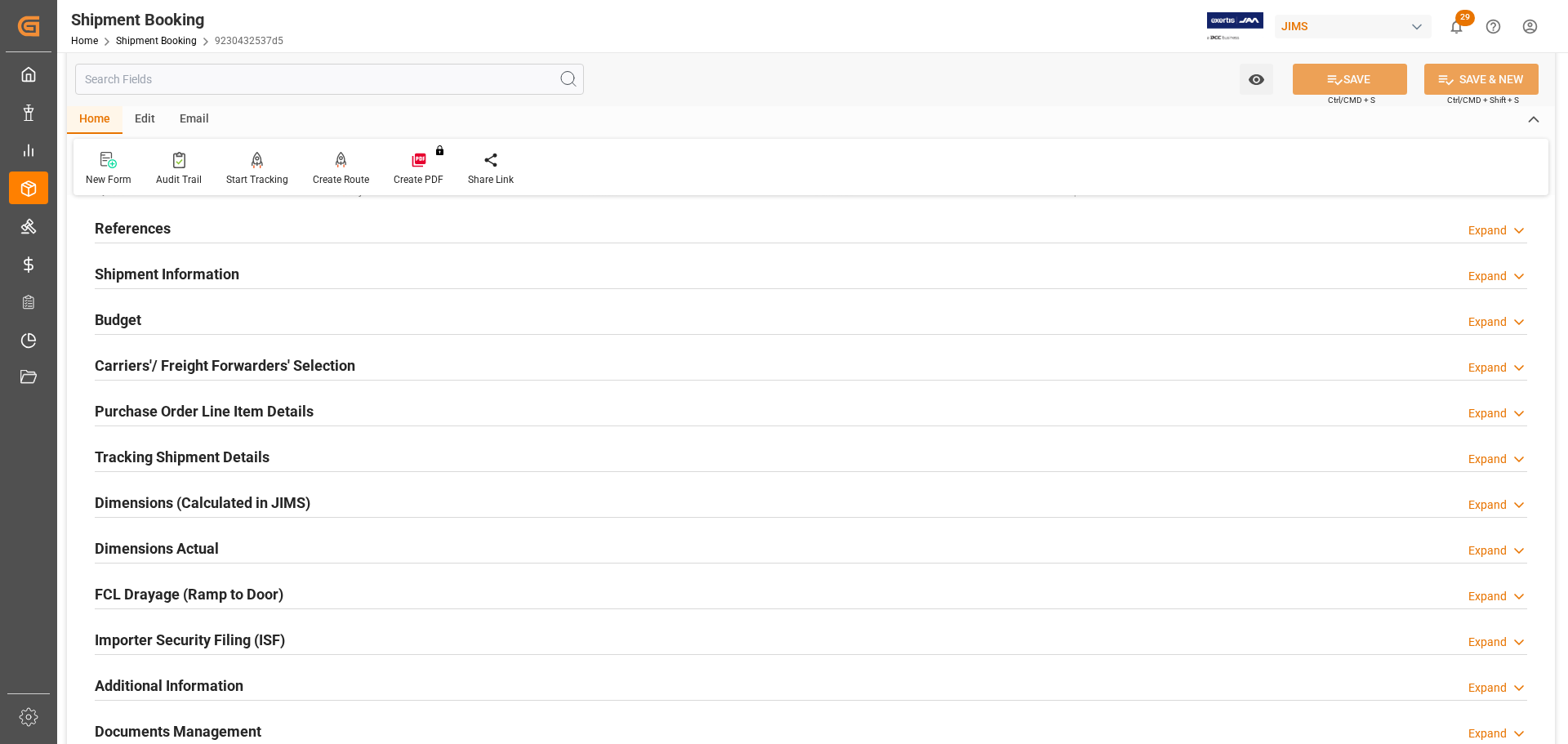
click at [324, 319] on div "Budget Expand" at bounding box center [810, 319] width 1433 height 31
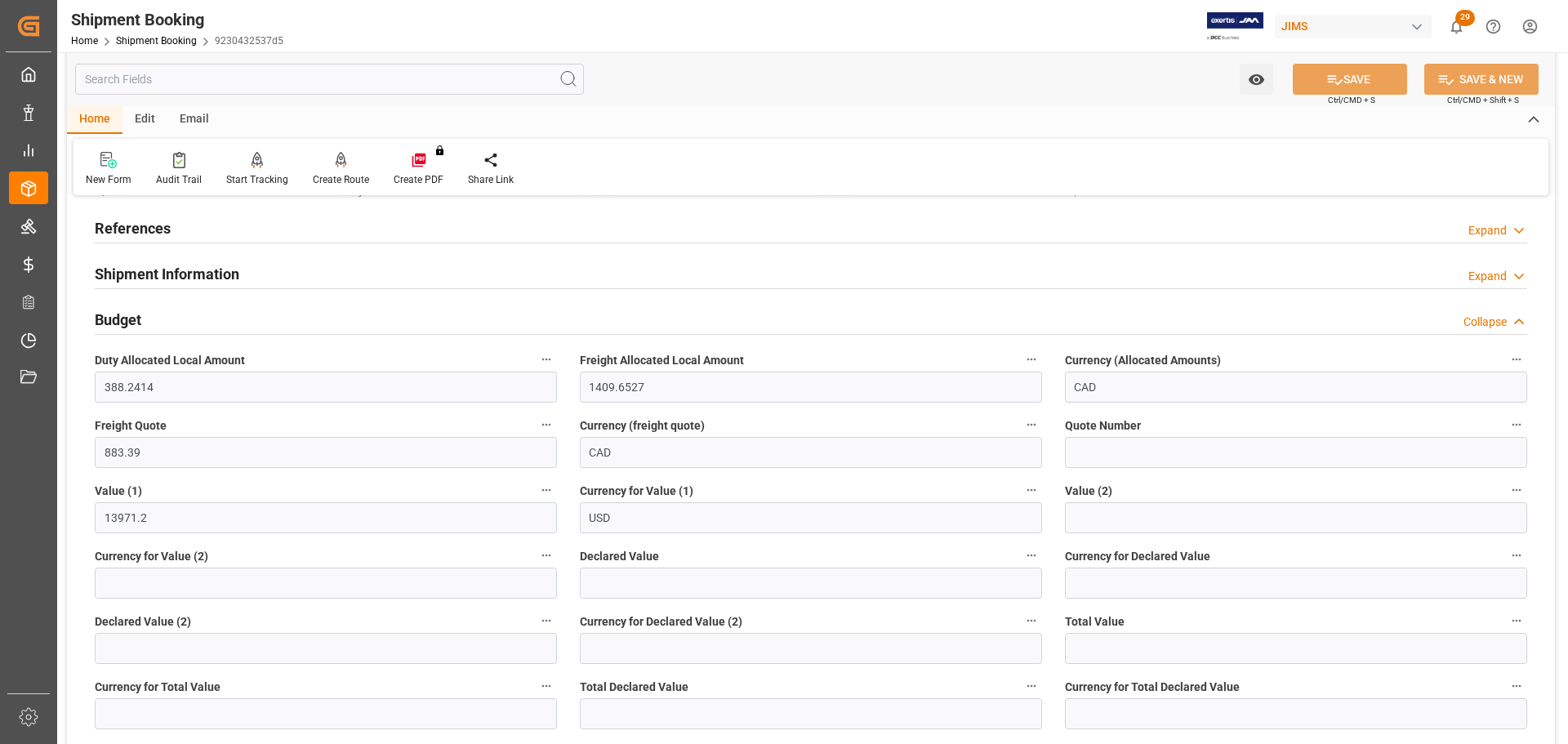
click at [184, 315] on div "Budget Collapse" at bounding box center [810, 319] width 1433 height 31
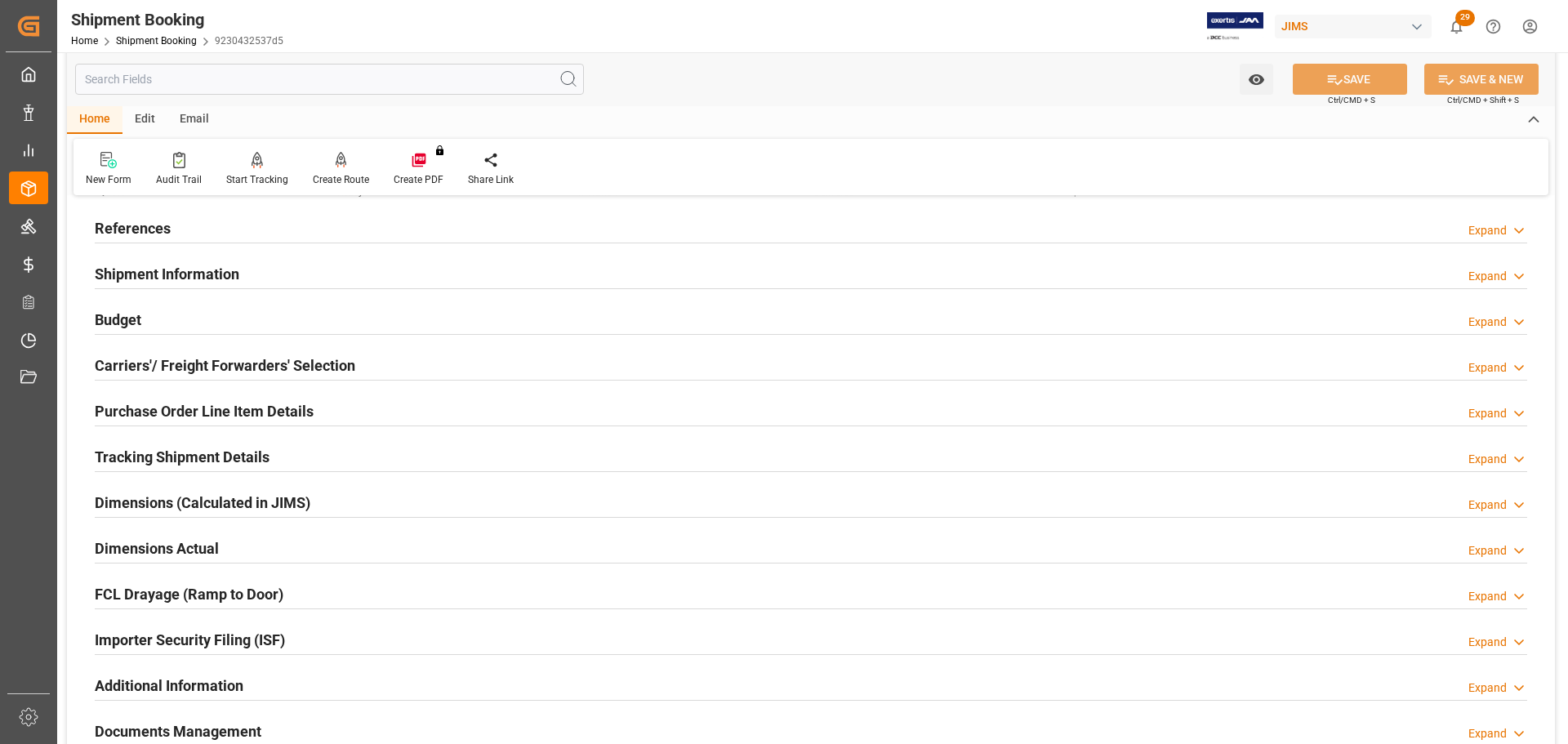
click at [176, 374] on h2 "Carriers'/ Freight Forwarders' Selection" at bounding box center [225, 365] width 260 height 22
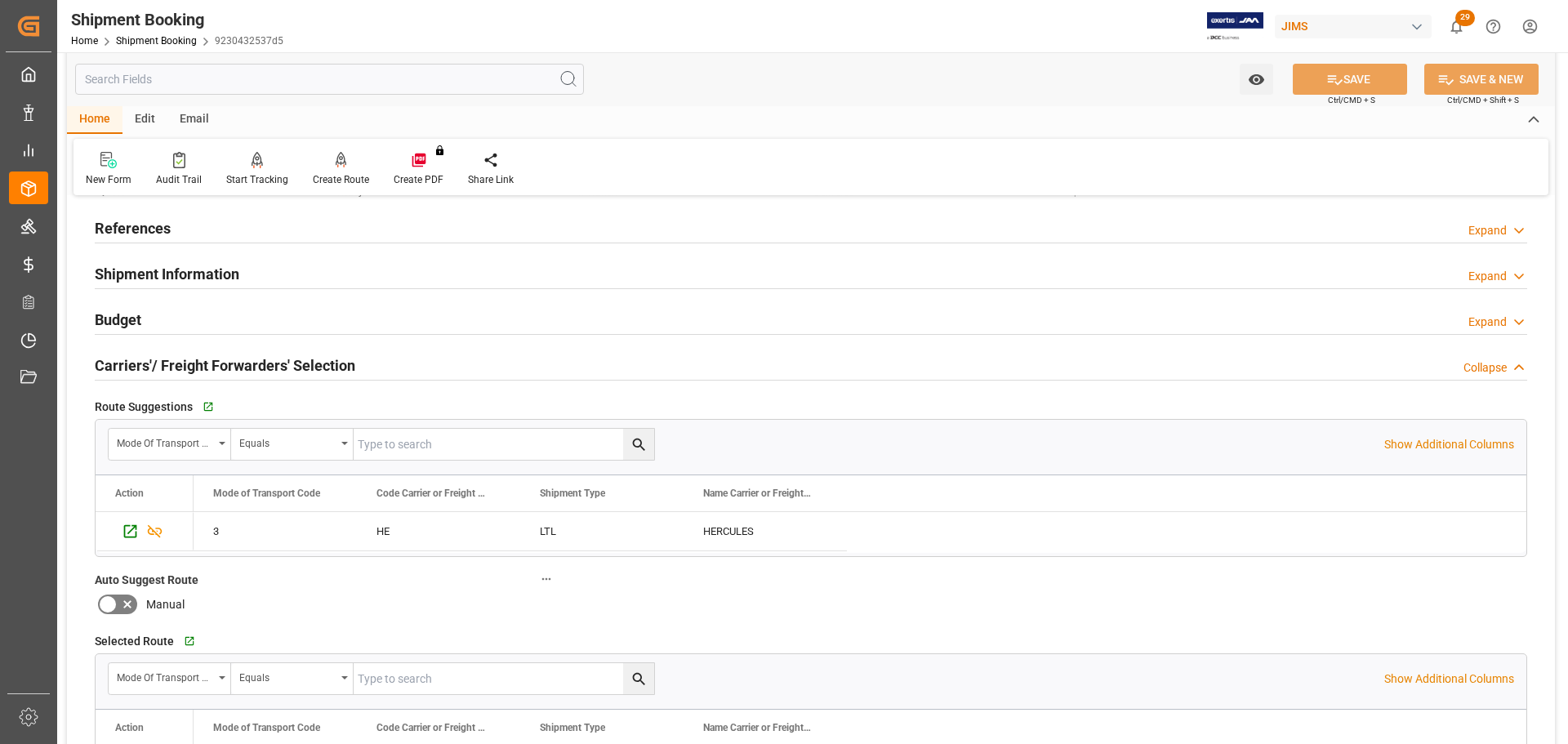
click at [191, 360] on h2 "Carriers'/ Freight Forwarders' Selection" at bounding box center [225, 365] width 260 height 22
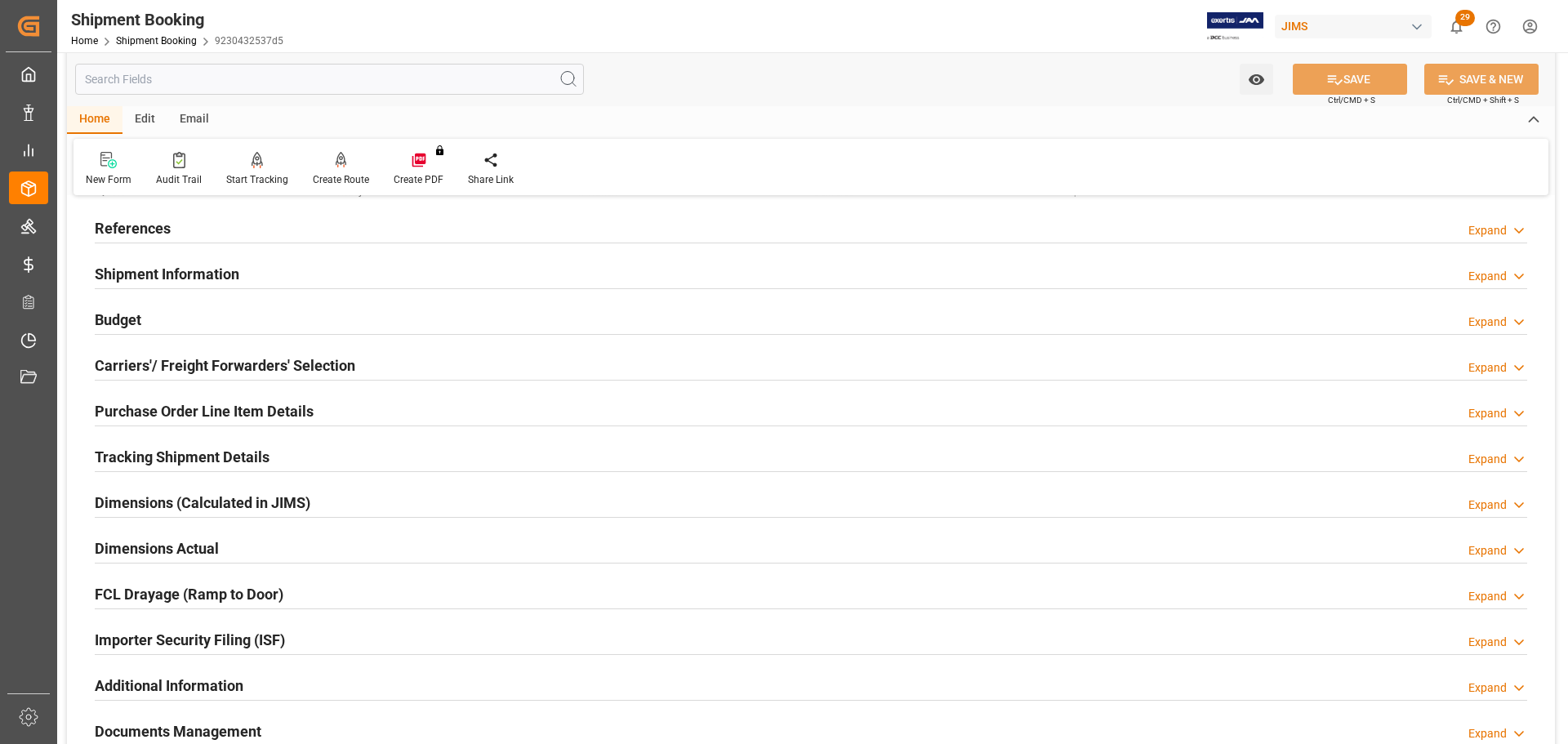
click at [192, 319] on div "Budget Expand" at bounding box center [810, 319] width 1433 height 31
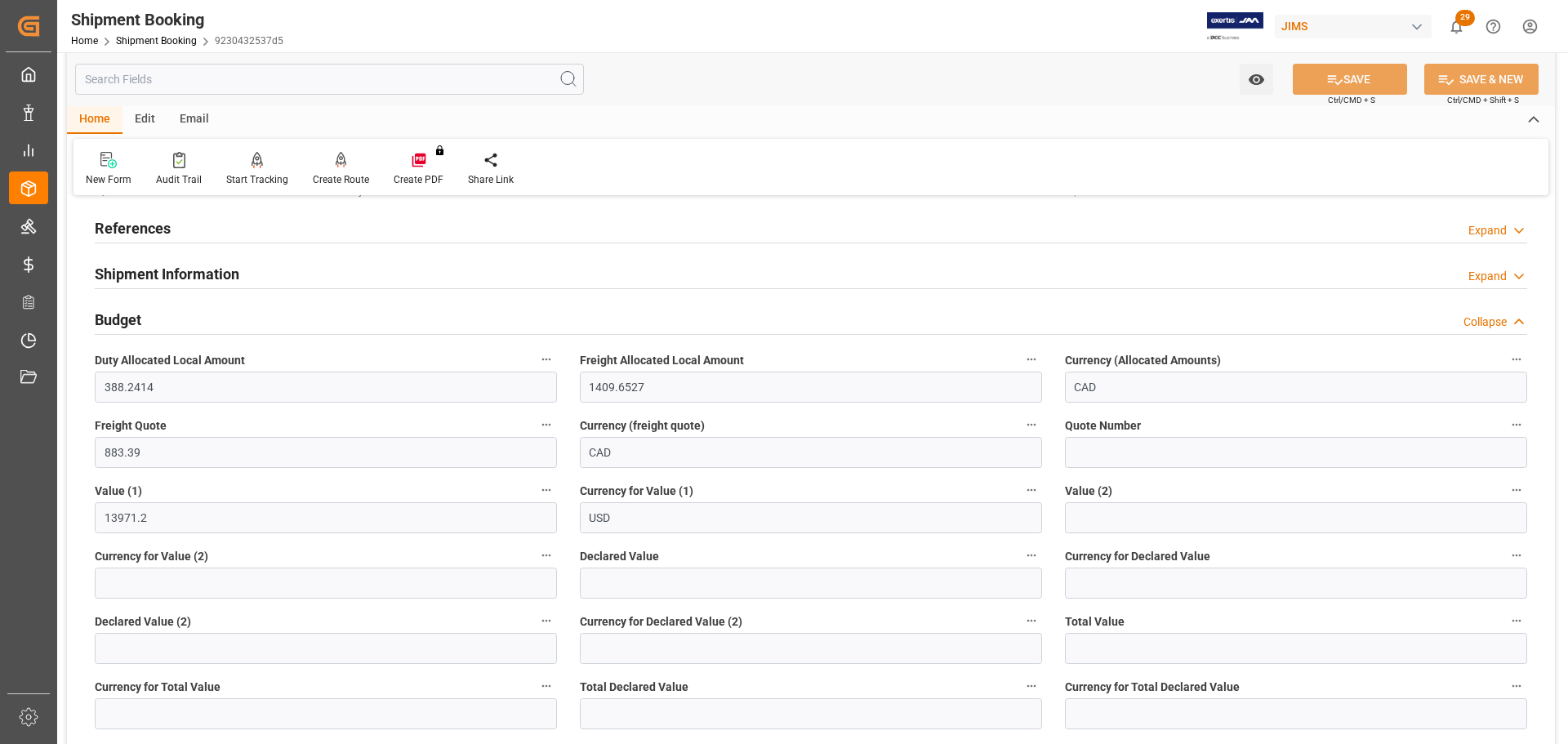
click at [192, 319] on div "Budget Collapse" at bounding box center [810, 319] width 1433 height 31
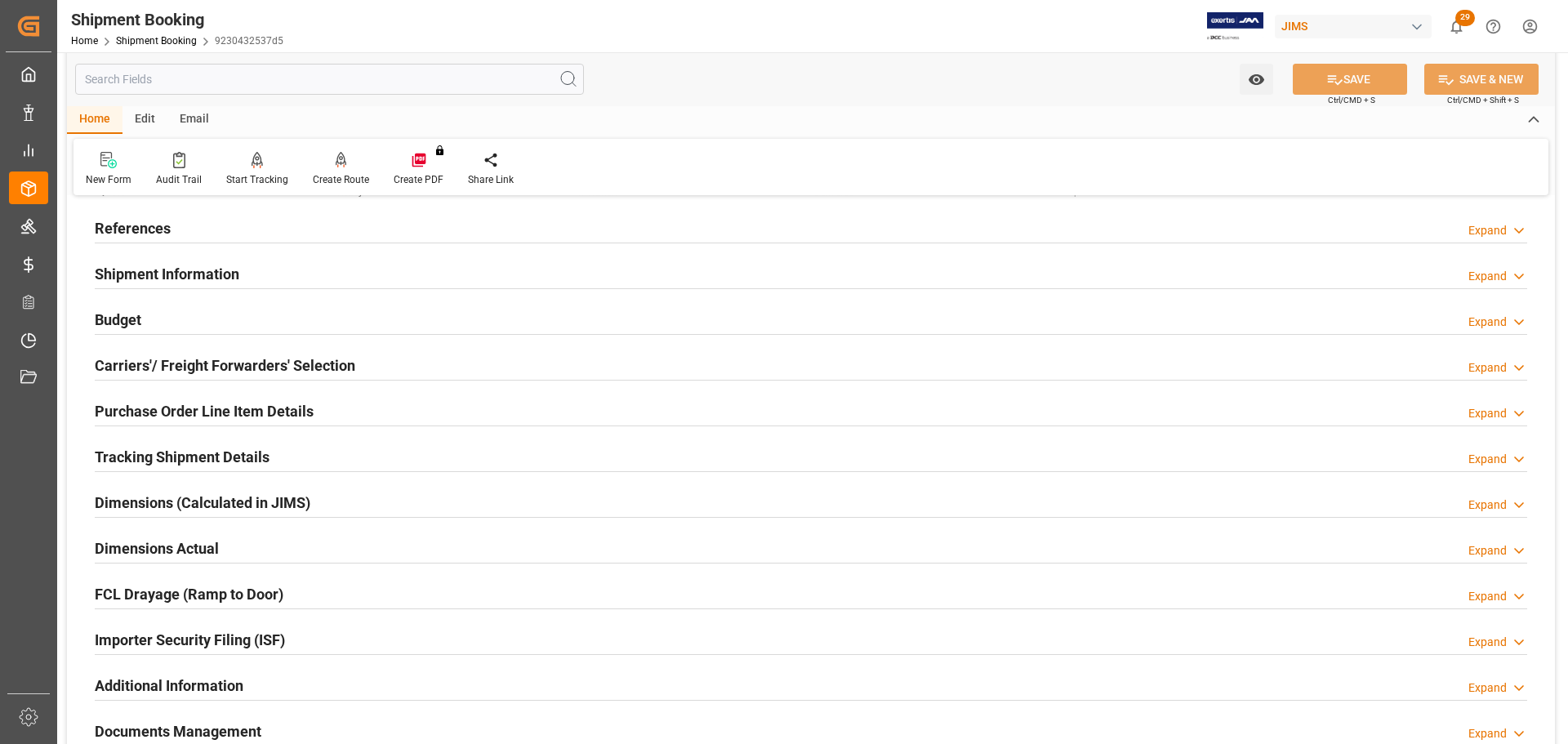
click at [200, 358] on h2 "Carriers'/ Freight Forwarders' Selection" at bounding box center [225, 365] width 260 height 22
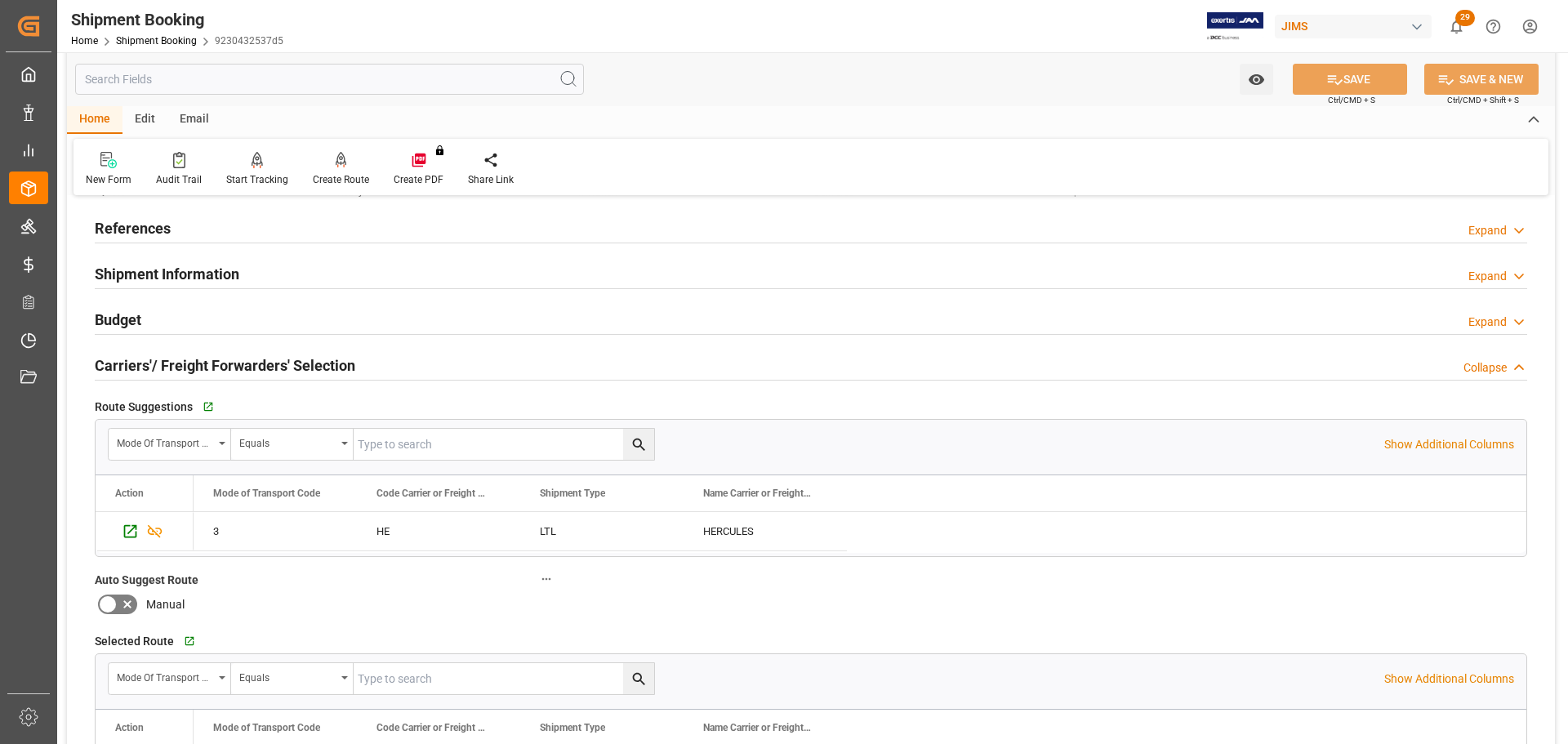
click at [200, 358] on h2 "Carriers'/ Freight Forwarders' Selection" at bounding box center [225, 365] width 260 height 22
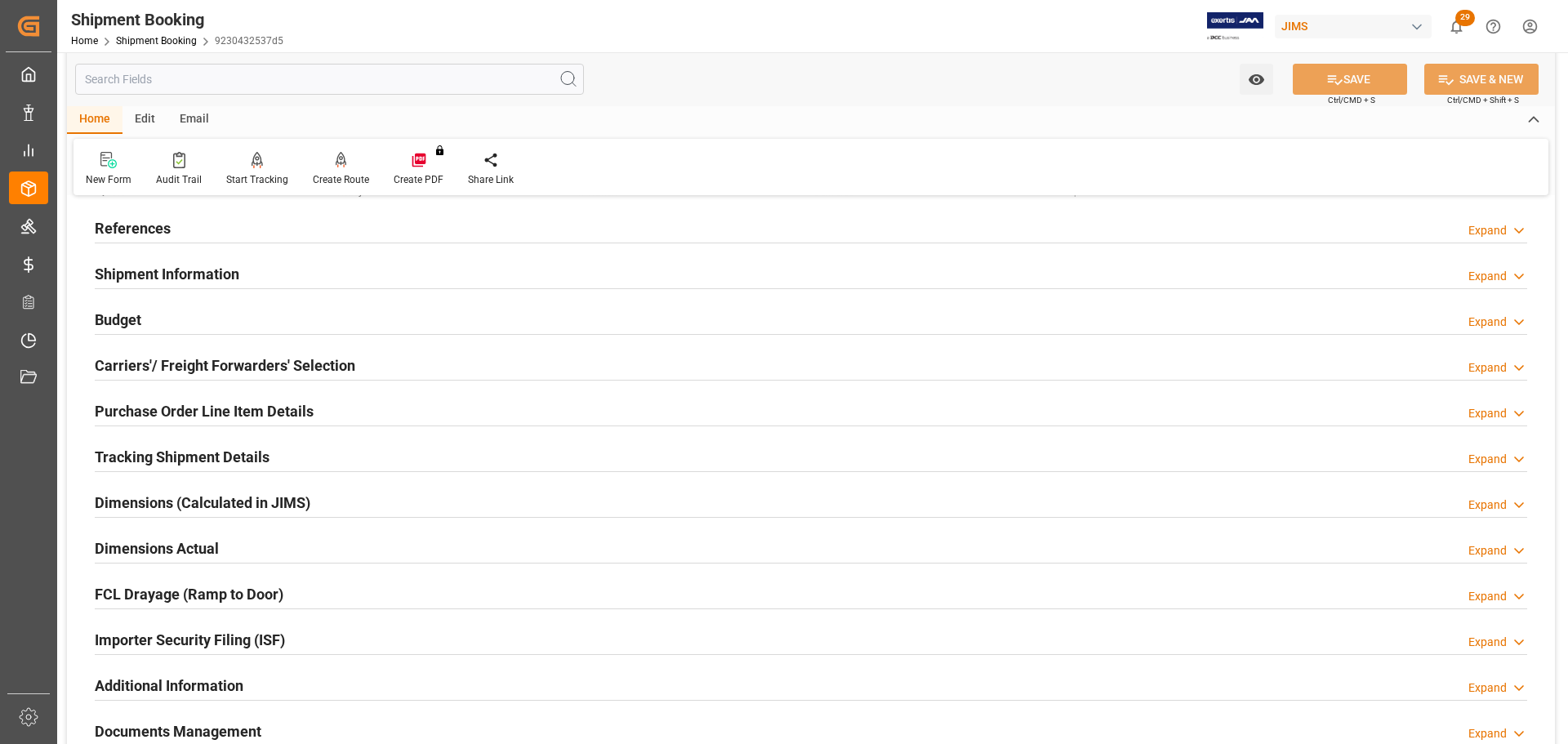
click at [200, 420] on h2 "Purchase Order Line Item Details" at bounding box center [204, 411] width 219 height 22
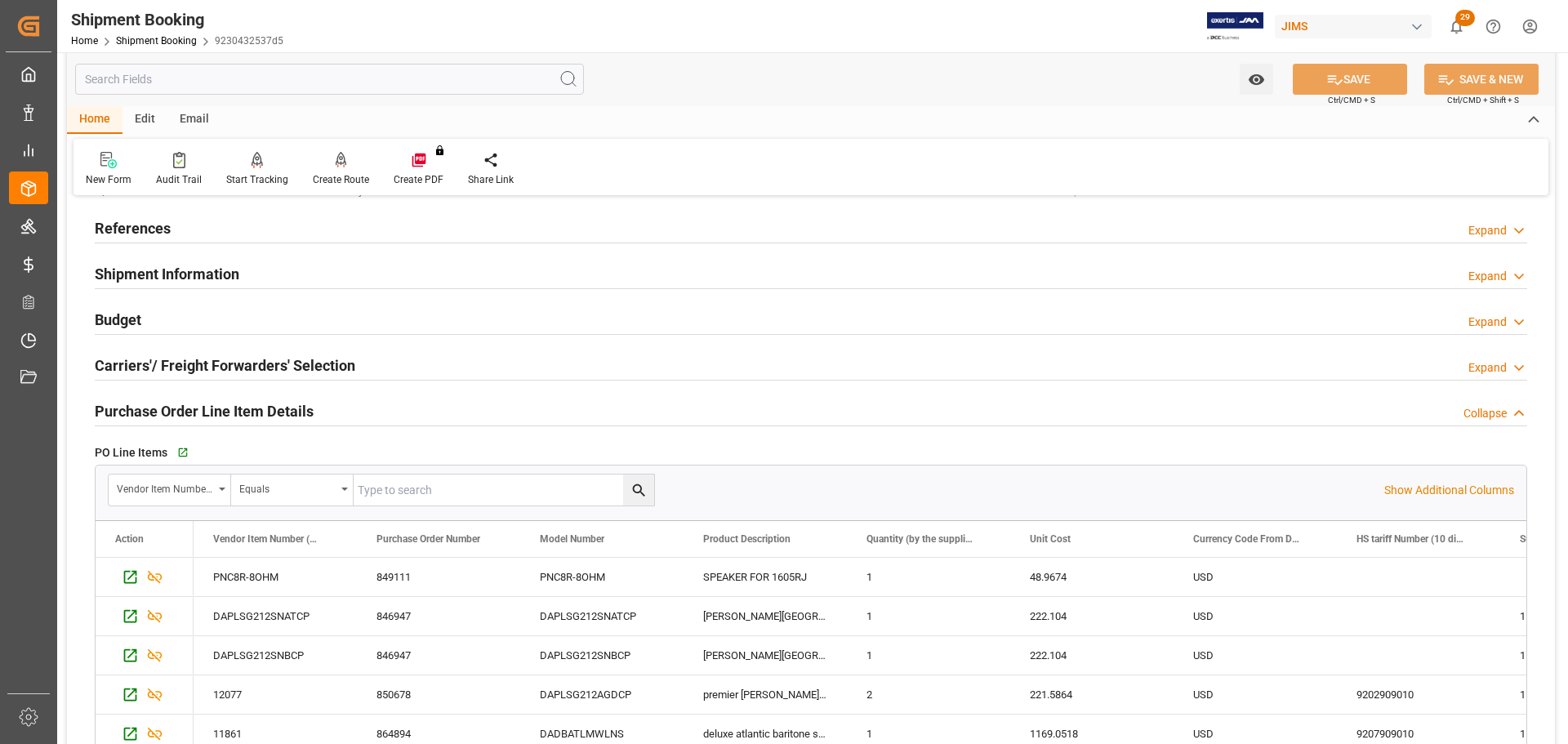
click at [205, 412] on h2 "Purchase Order Line Item Details" at bounding box center [204, 411] width 219 height 22
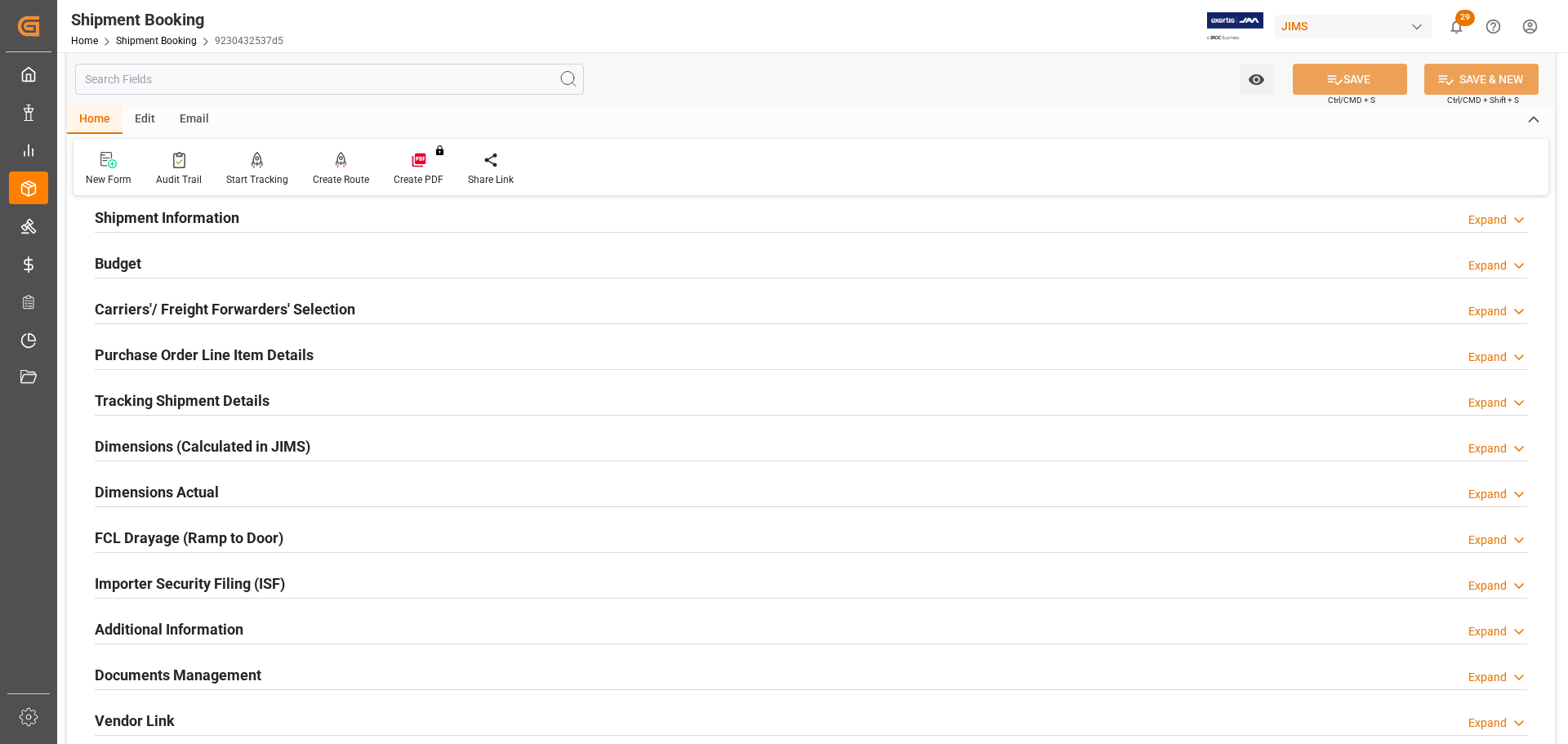
scroll to position [163, 0]
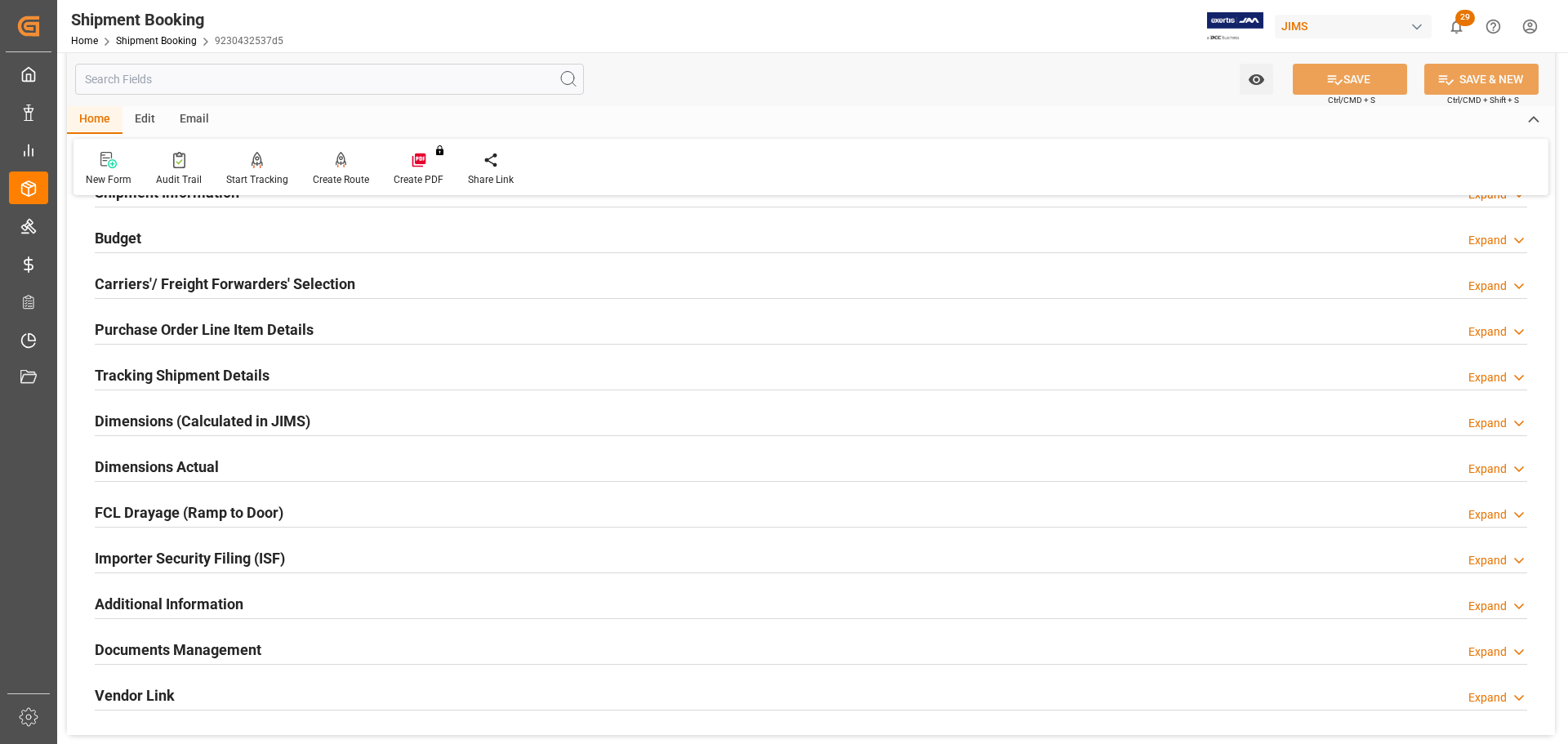
click at [213, 375] on h2 "Tracking Shipment Details" at bounding box center [181, 375] width 174 height 22
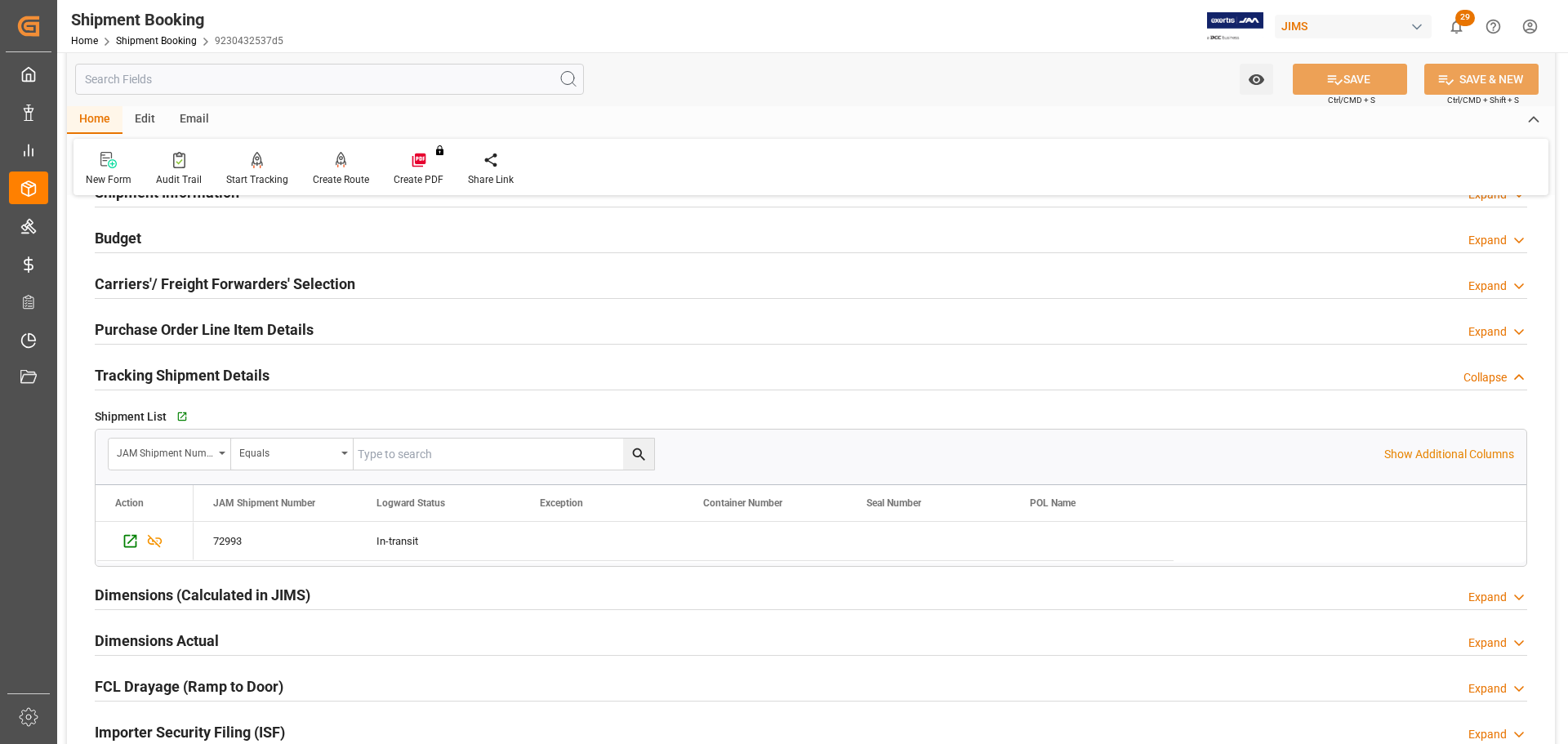
click at [213, 369] on h2 "Tracking Shipment Details" at bounding box center [181, 375] width 174 height 22
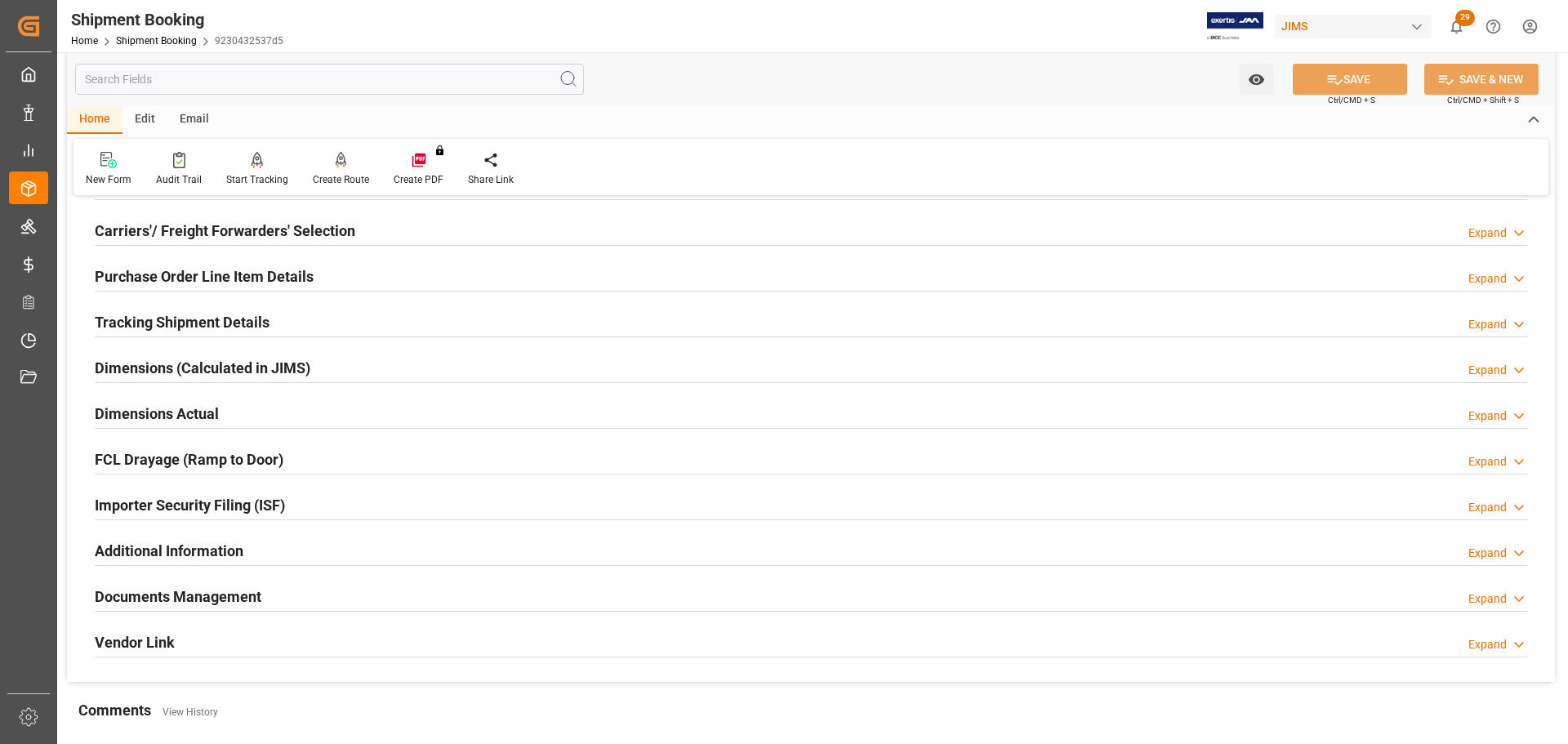
scroll to position [245, 0]
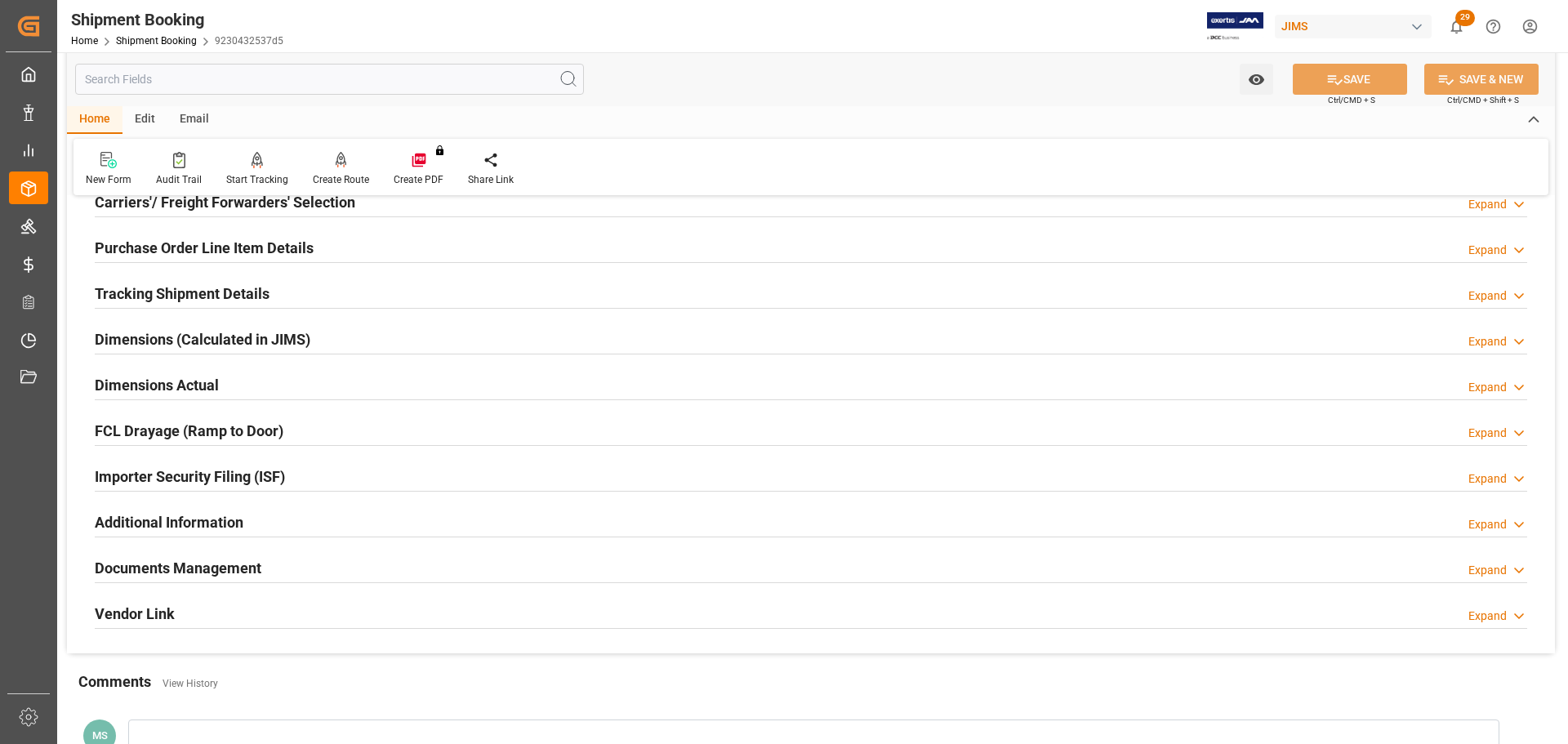
click at [213, 382] on h2 "Dimensions Actual" at bounding box center [156, 385] width 124 height 22
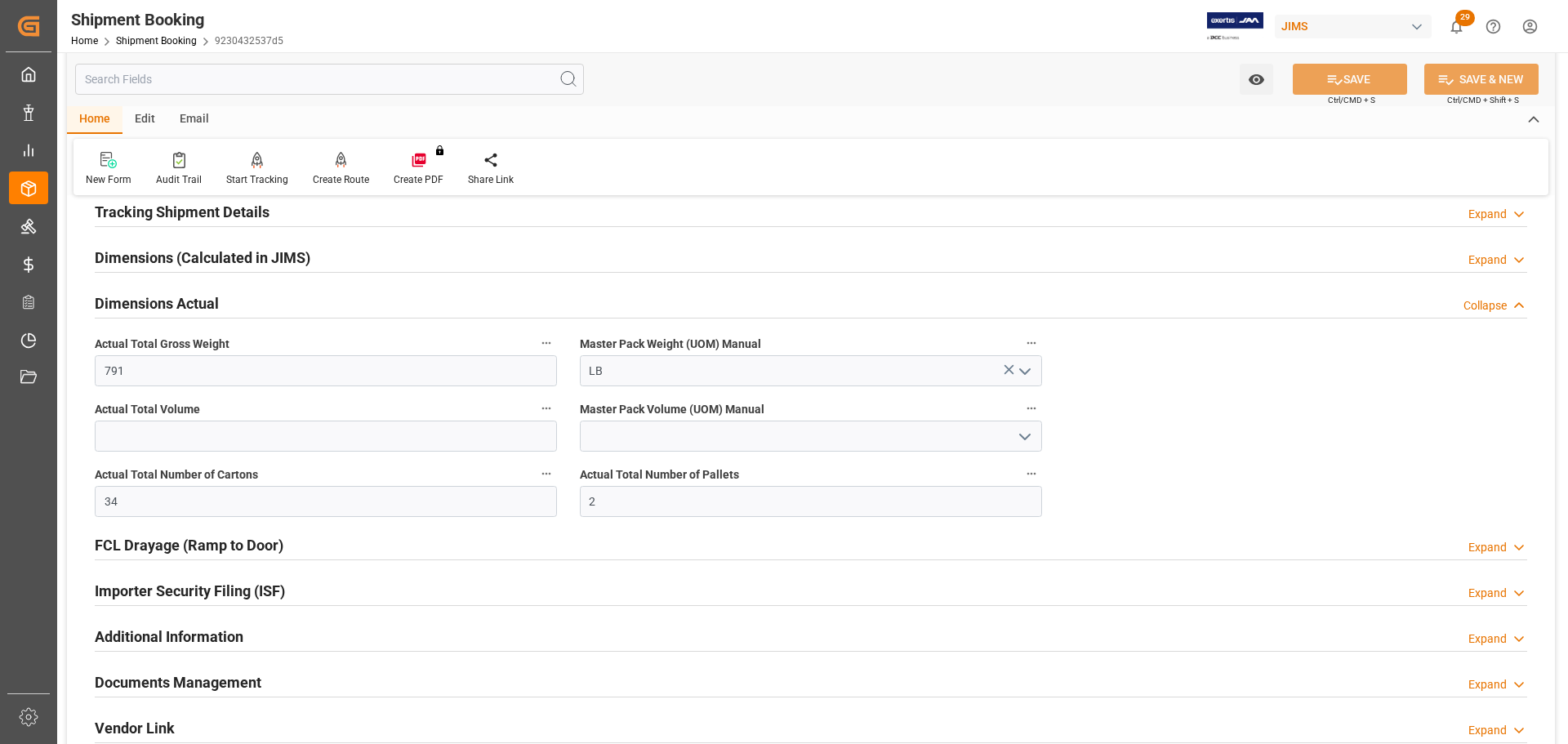
click at [213, 309] on h2 "Dimensions Actual" at bounding box center [156, 303] width 124 height 22
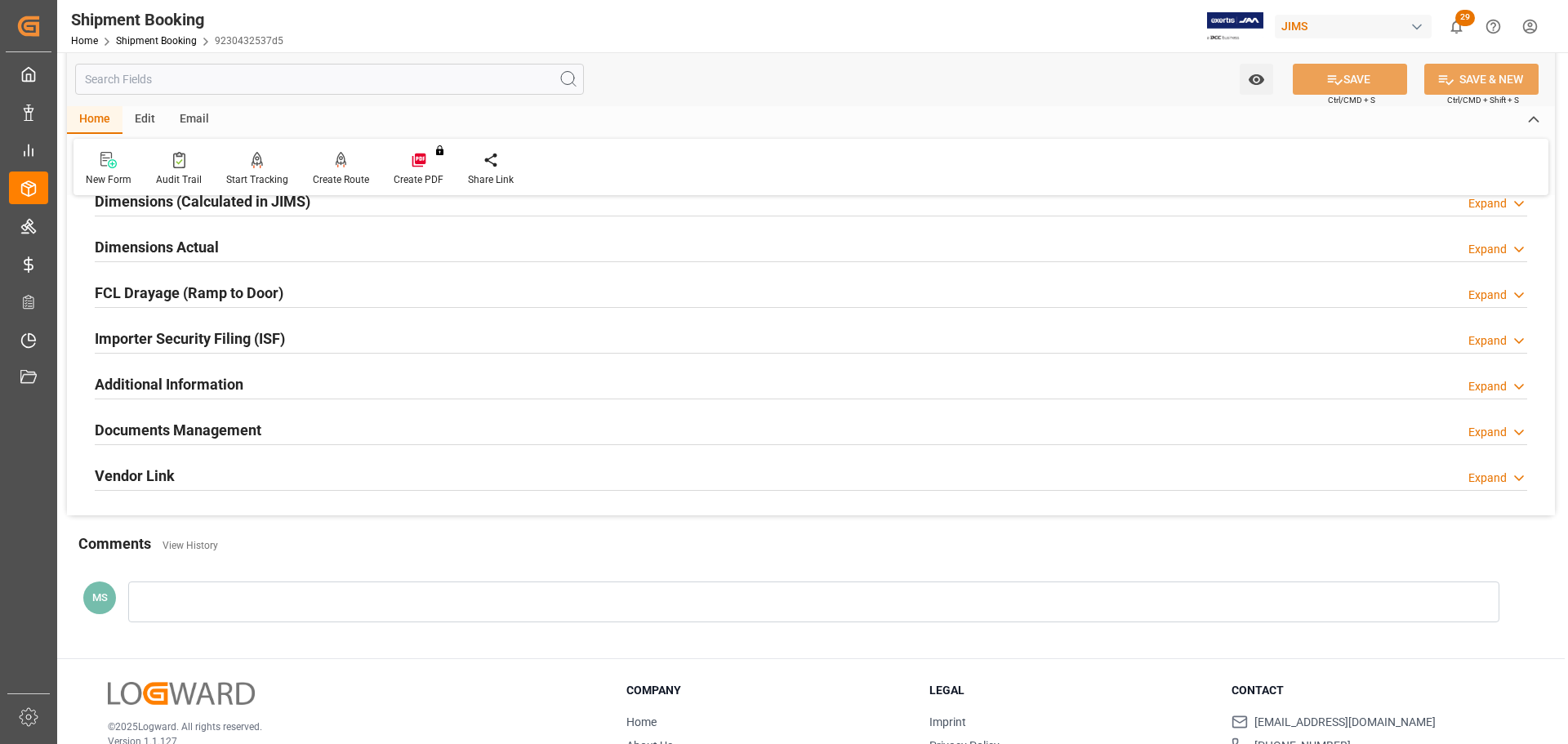
scroll to position [482, 0]
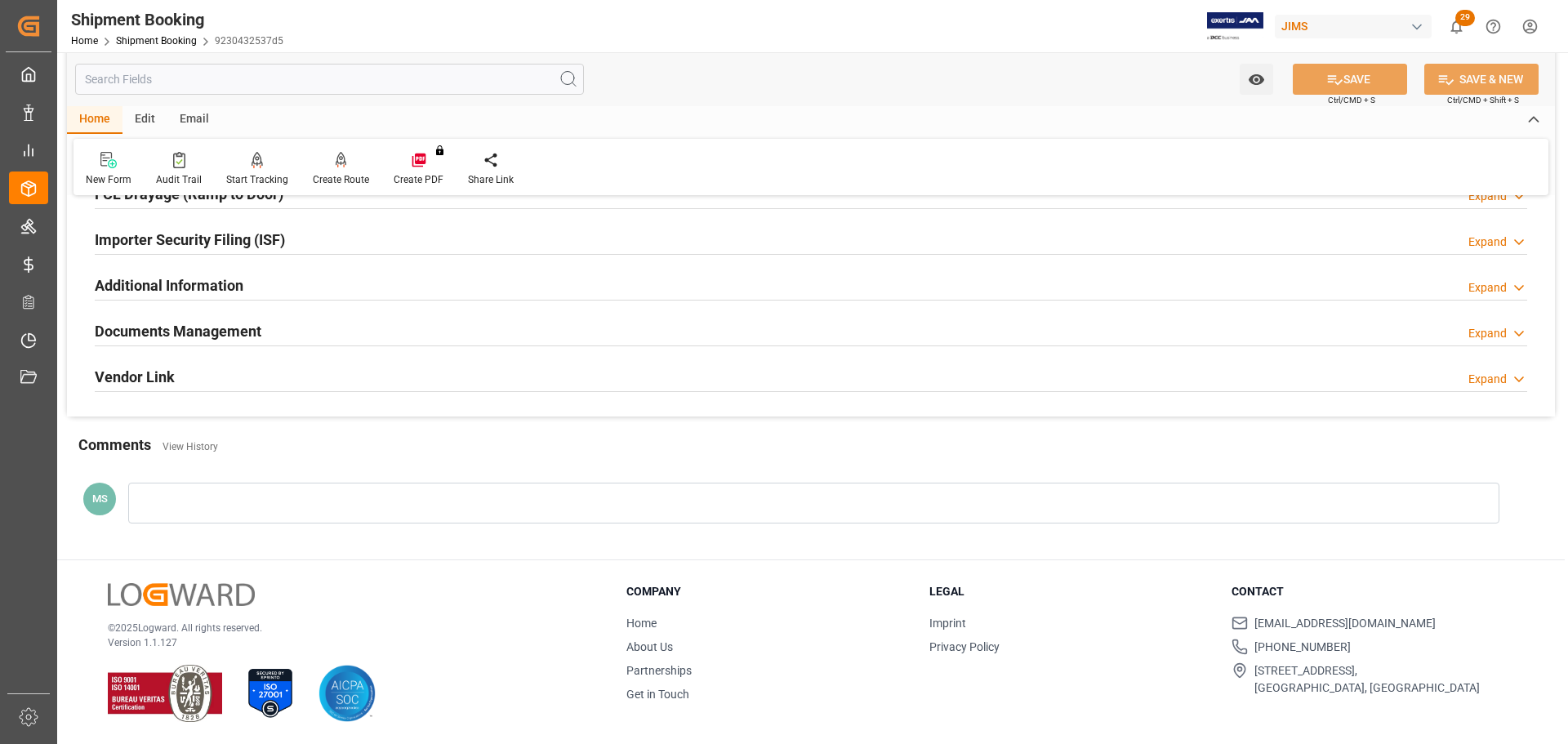
click at [221, 331] on h2 "Documents Management" at bounding box center [178, 331] width 167 height 22
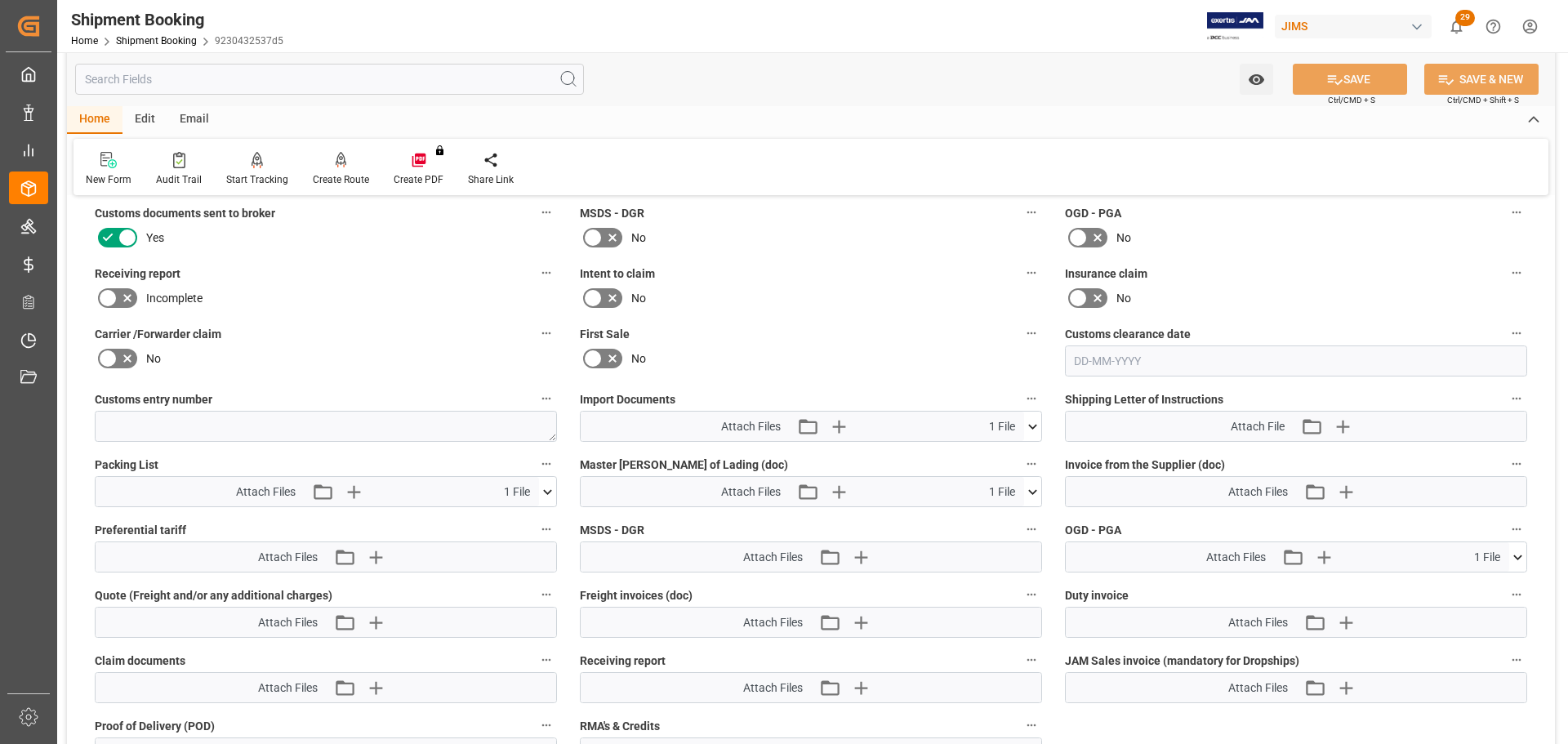
scroll to position [728, 0]
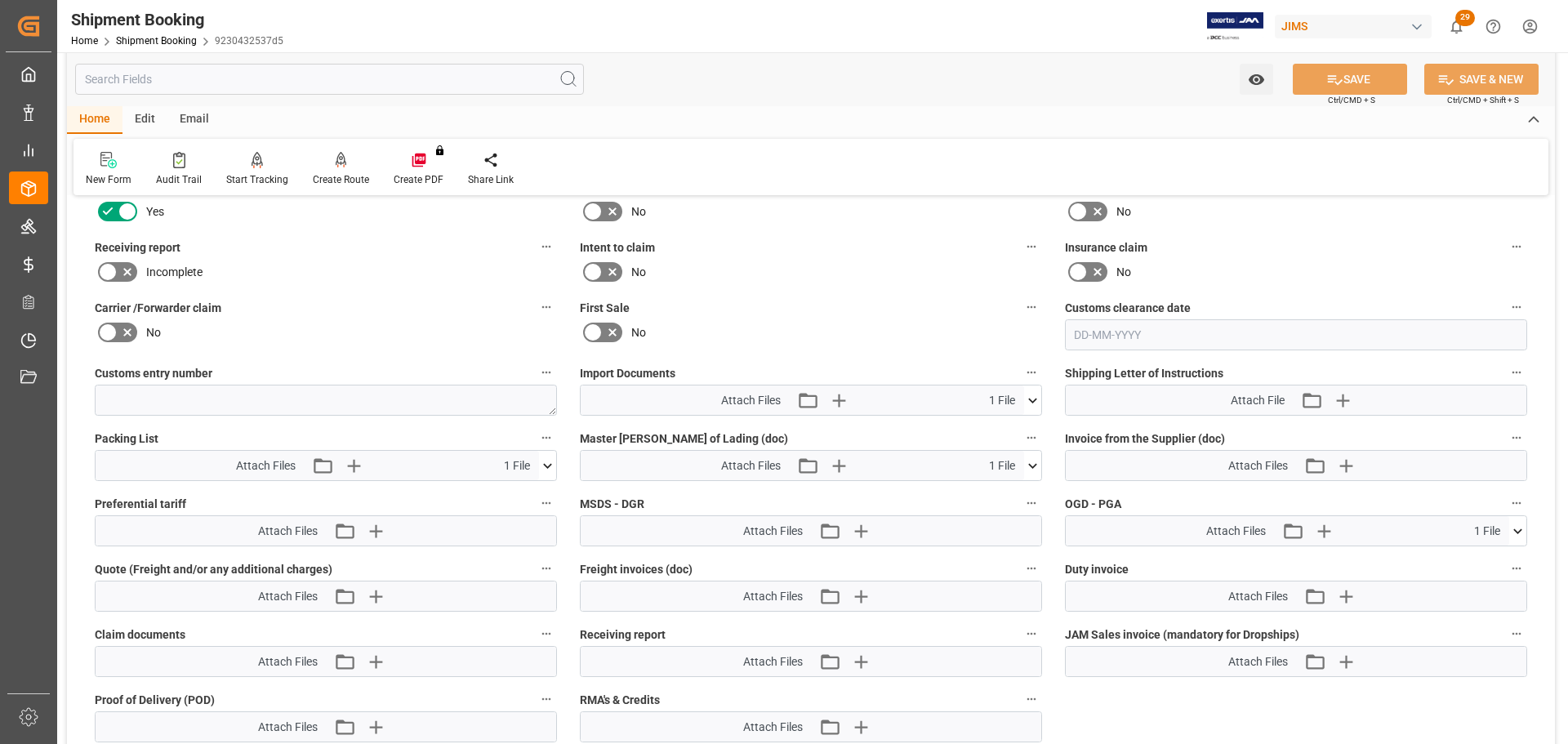
click at [1033, 401] on icon at bounding box center [1033, 400] width 9 height 5
click at [1033, 401] on icon at bounding box center [1033, 401] width 17 height 17
click at [843, 396] on icon "button" at bounding box center [839, 400] width 26 height 26
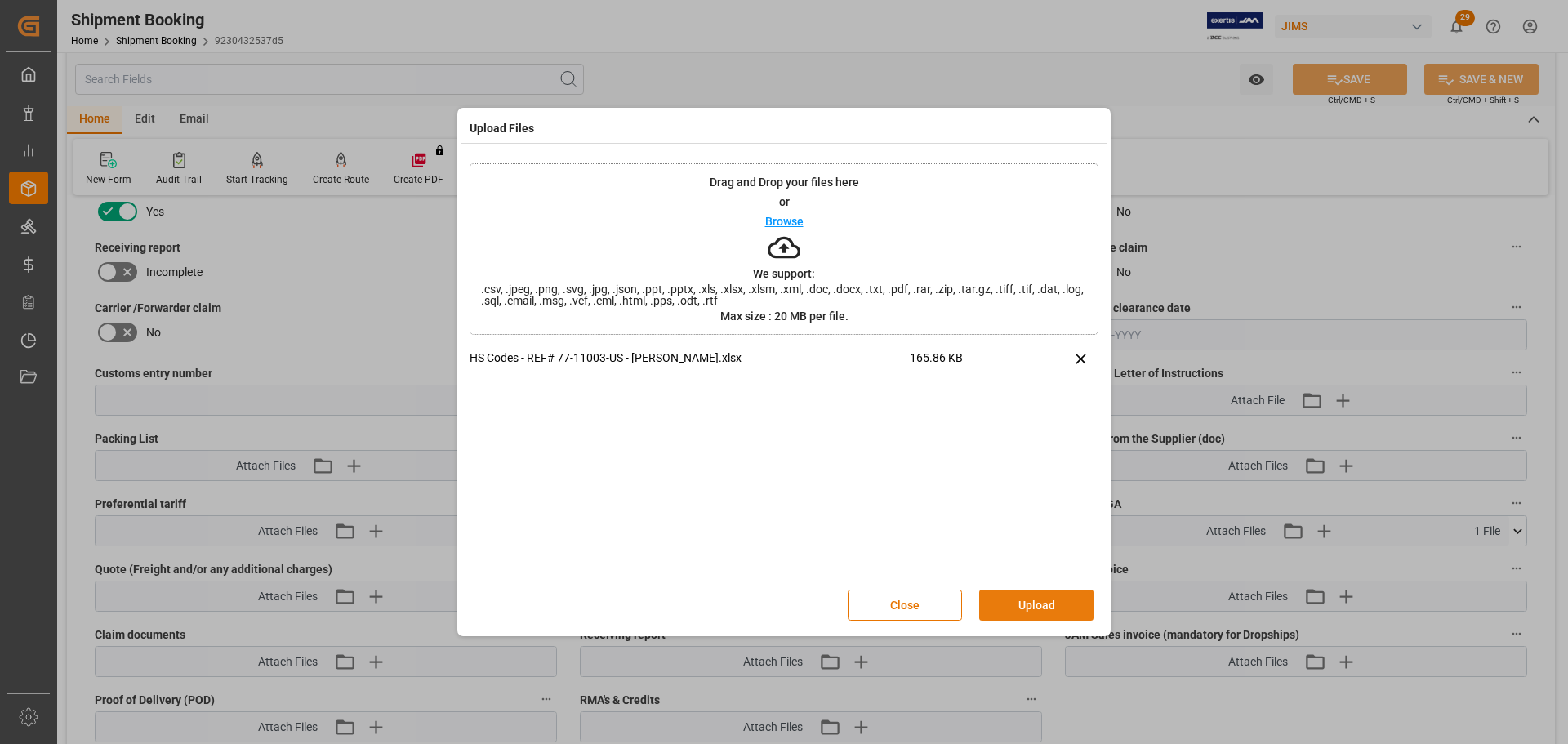
click at [1010, 596] on button "Upload" at bounding box center [1037, 606] width 115 height 31
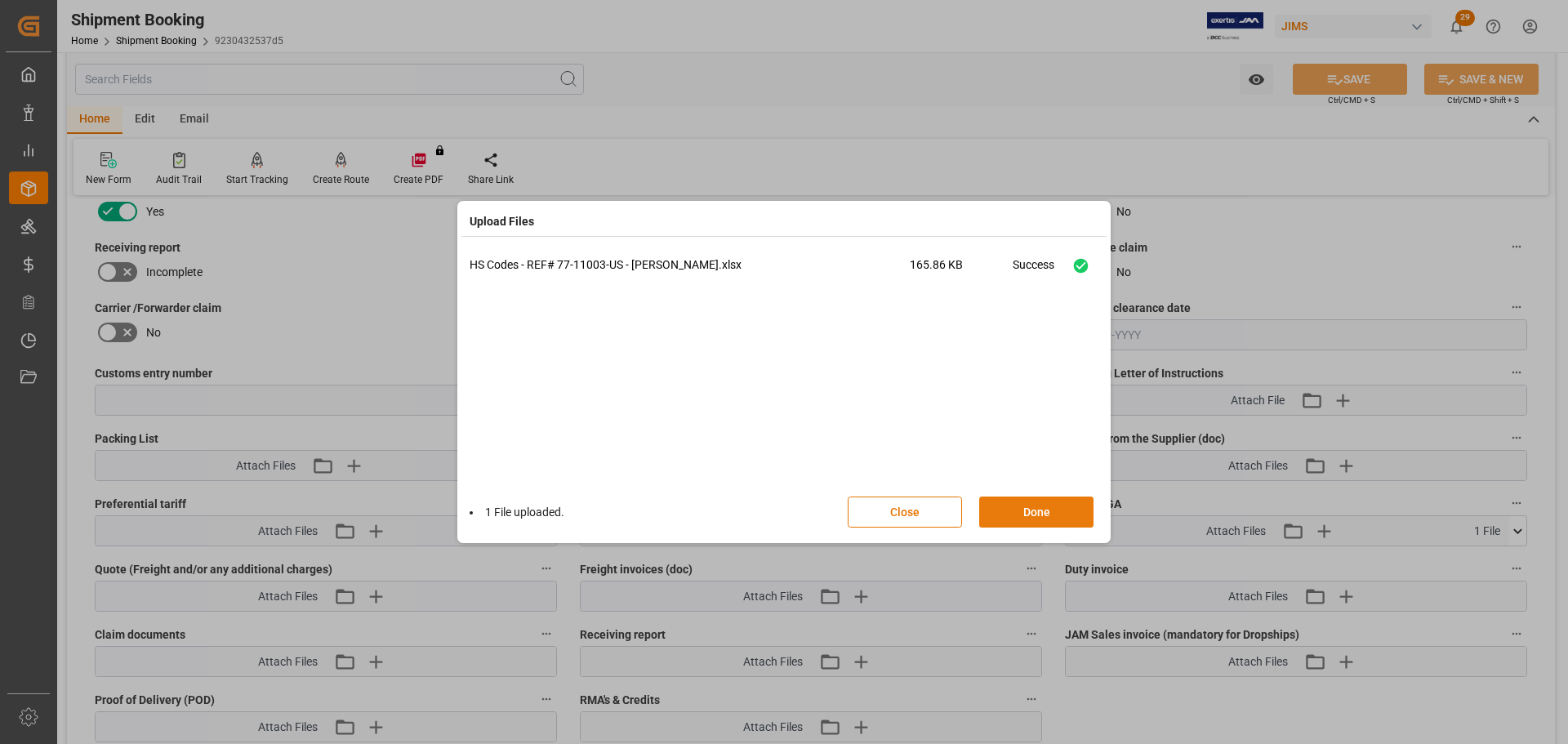
click at [1027, 517] on button "Done" at bounding box center [1037, 512] width 115 height 31
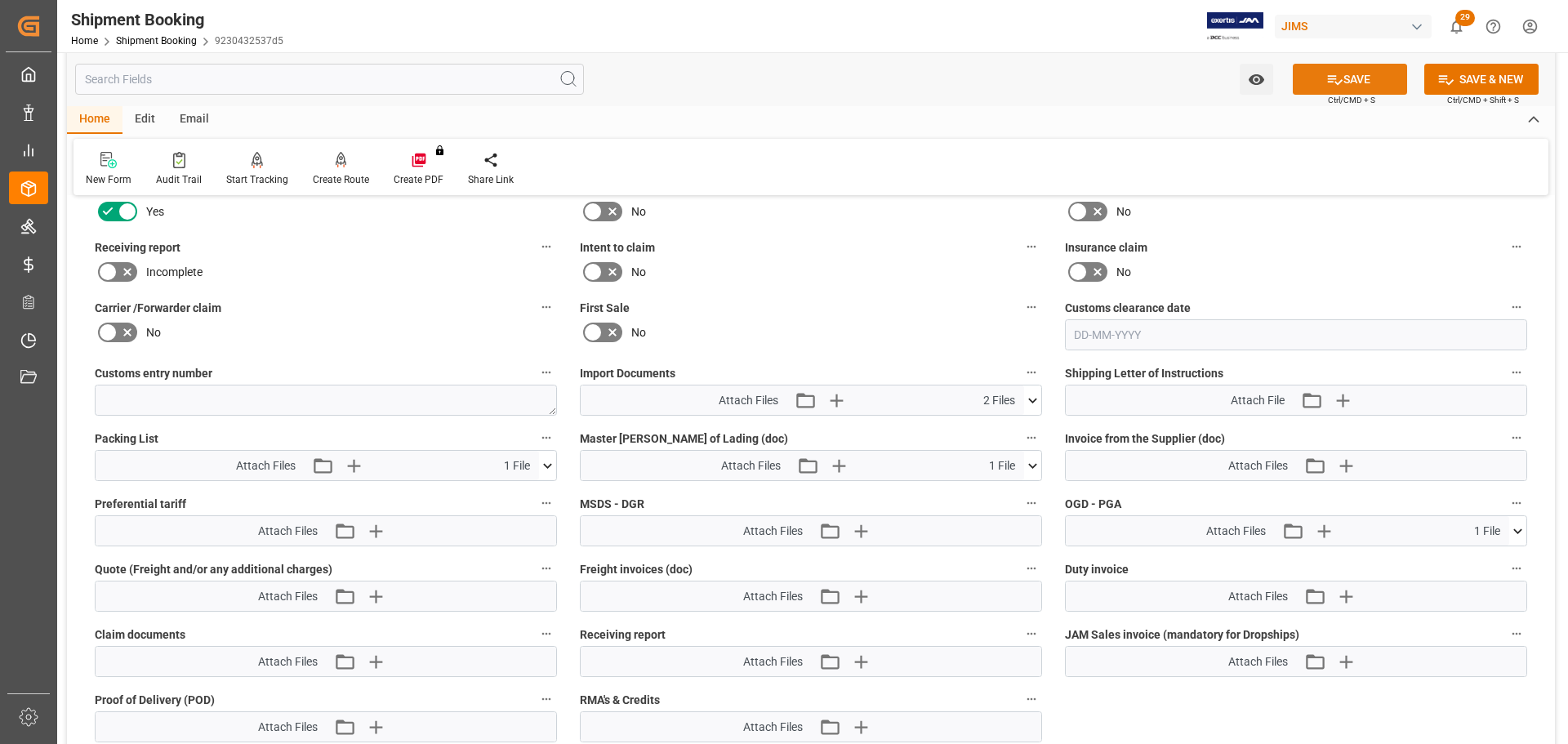
click at [1335, 71] on icon at bounding box center [1335, 80] width 17 height 17
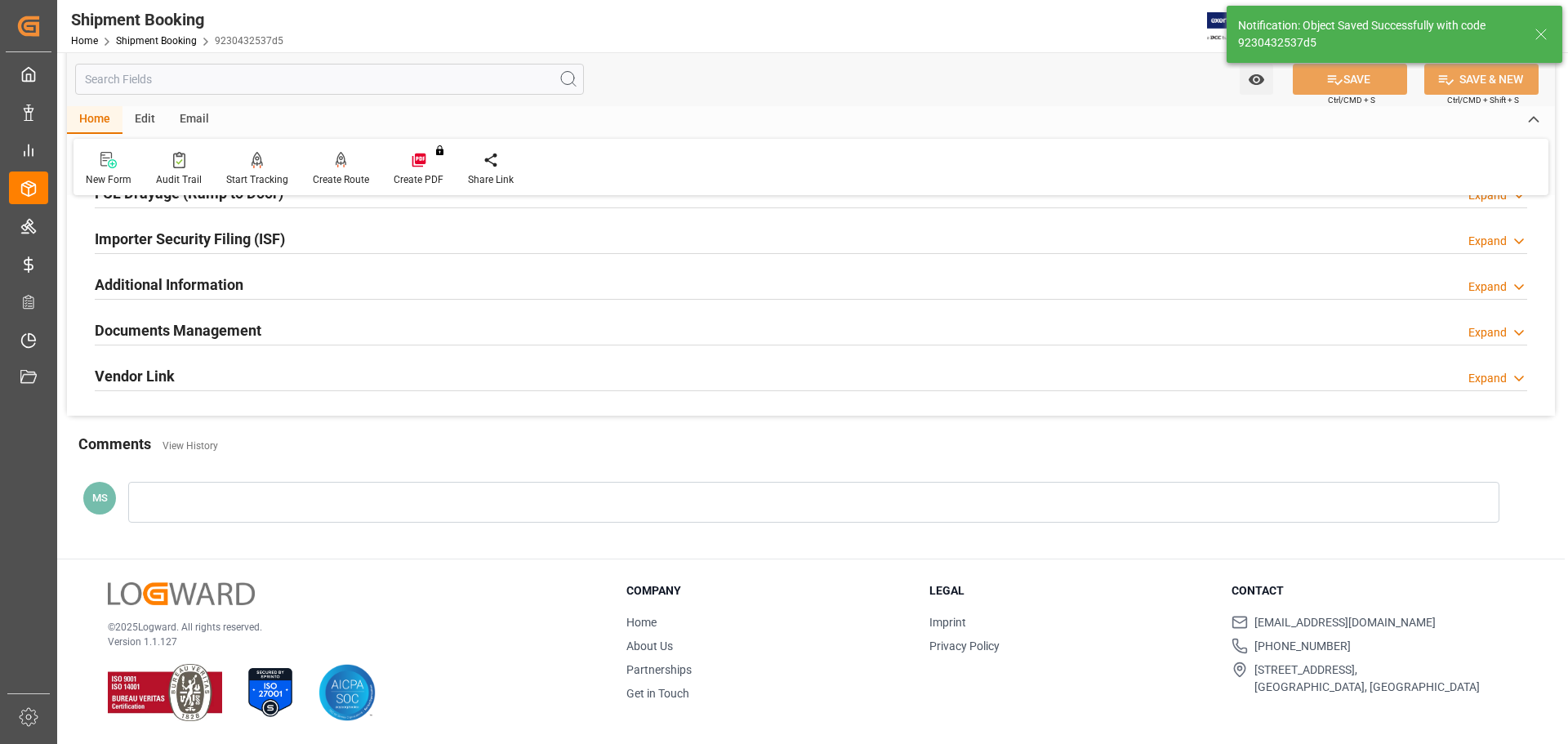
scroll to position [482, 0]
click at [404, 337] on div "Documents Management Expand" at bounding box center [810, 330] width 1433 height 31
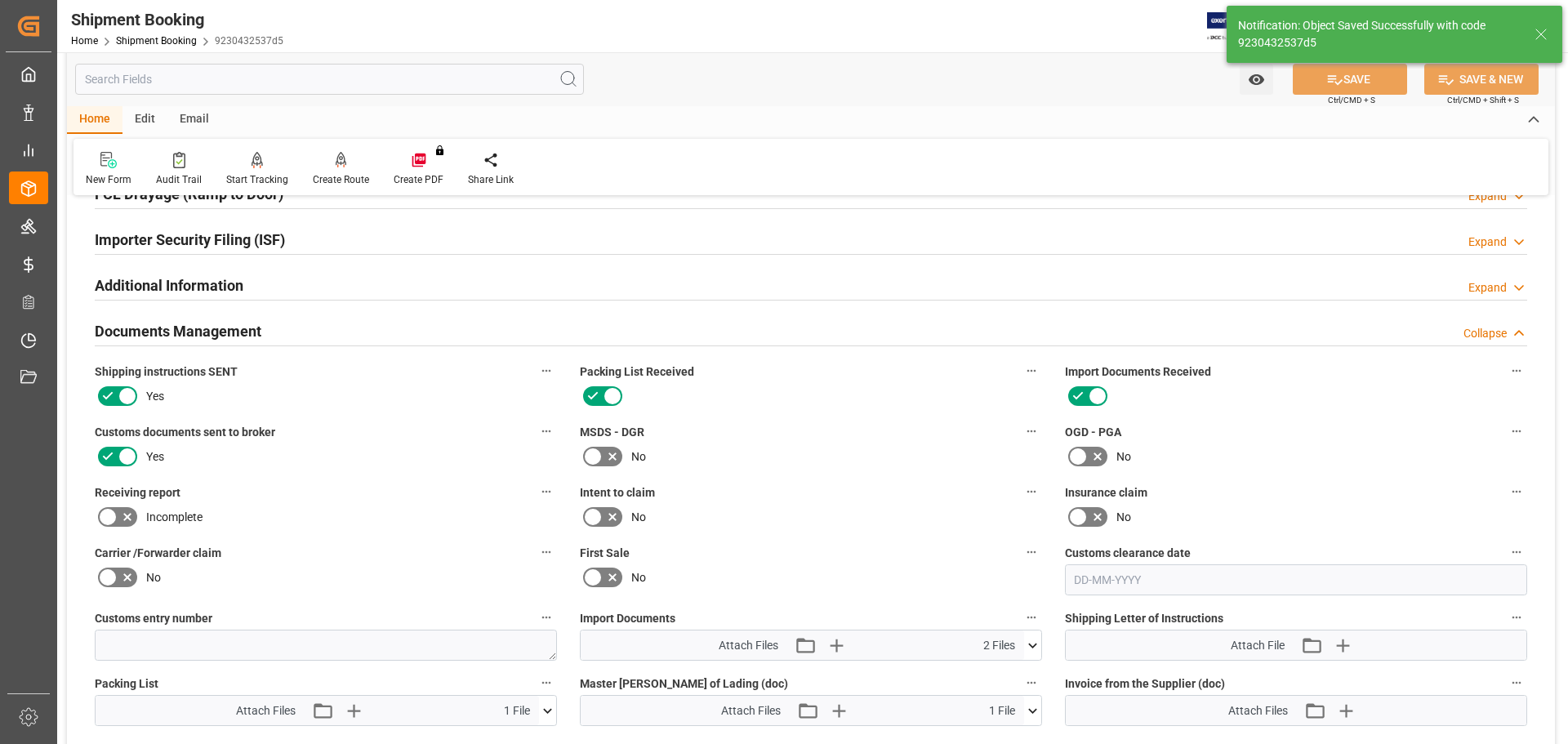
scroll to position [728, 0]
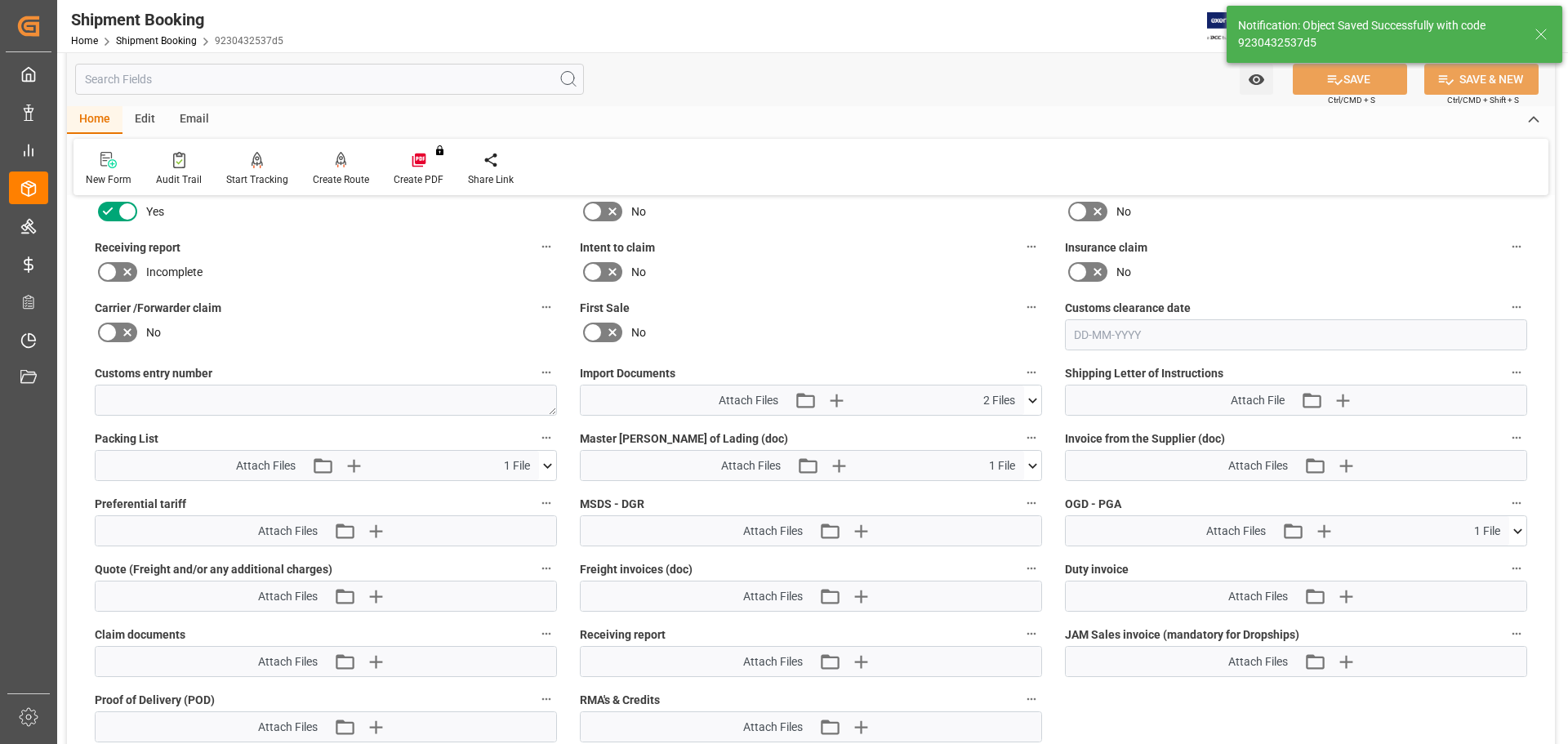
click at [1029, 398] on icon at bounding box center [1033, 400] width 9 height 5
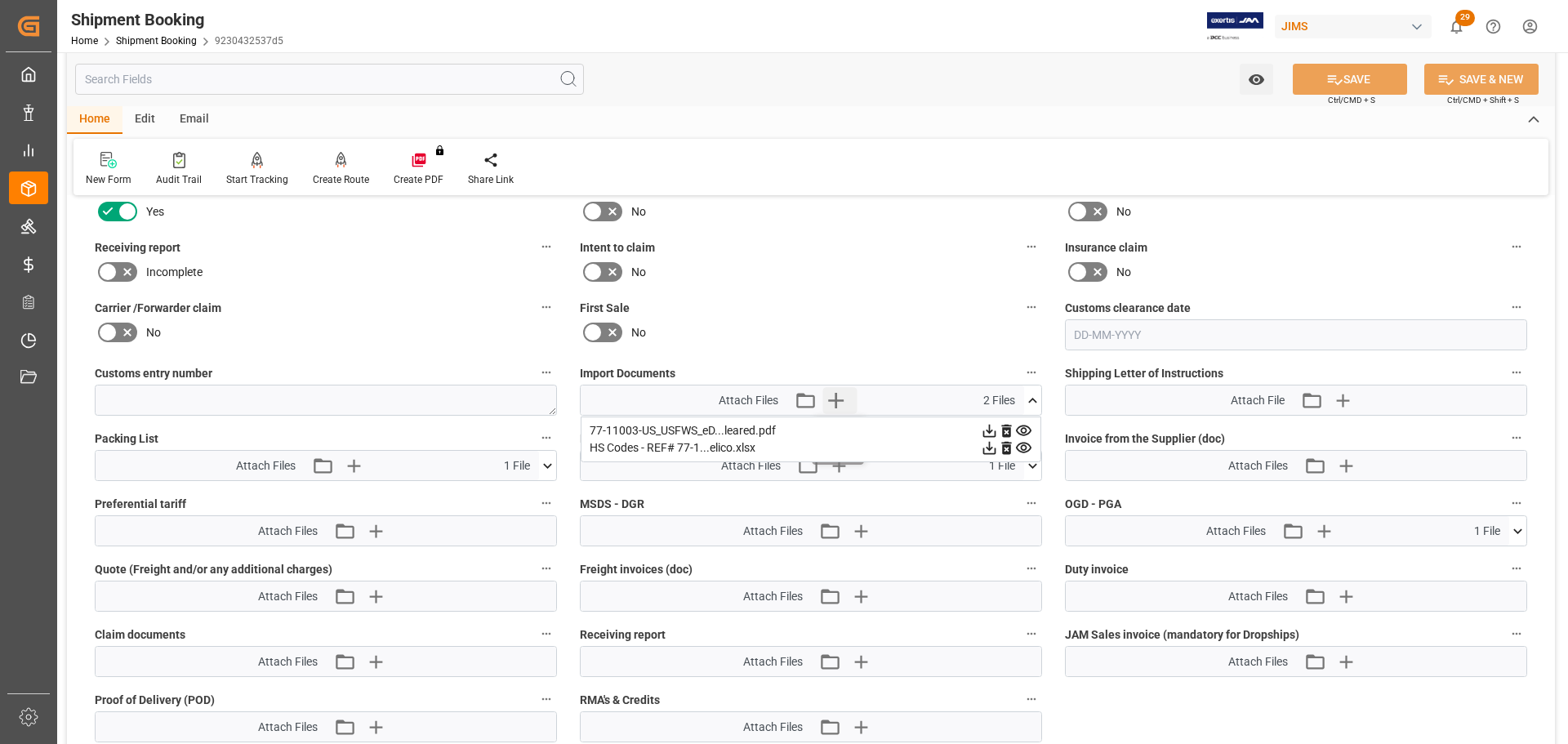
click at [836, 397] on icon "button" at bounding box center [836, 401] width 16 height 16
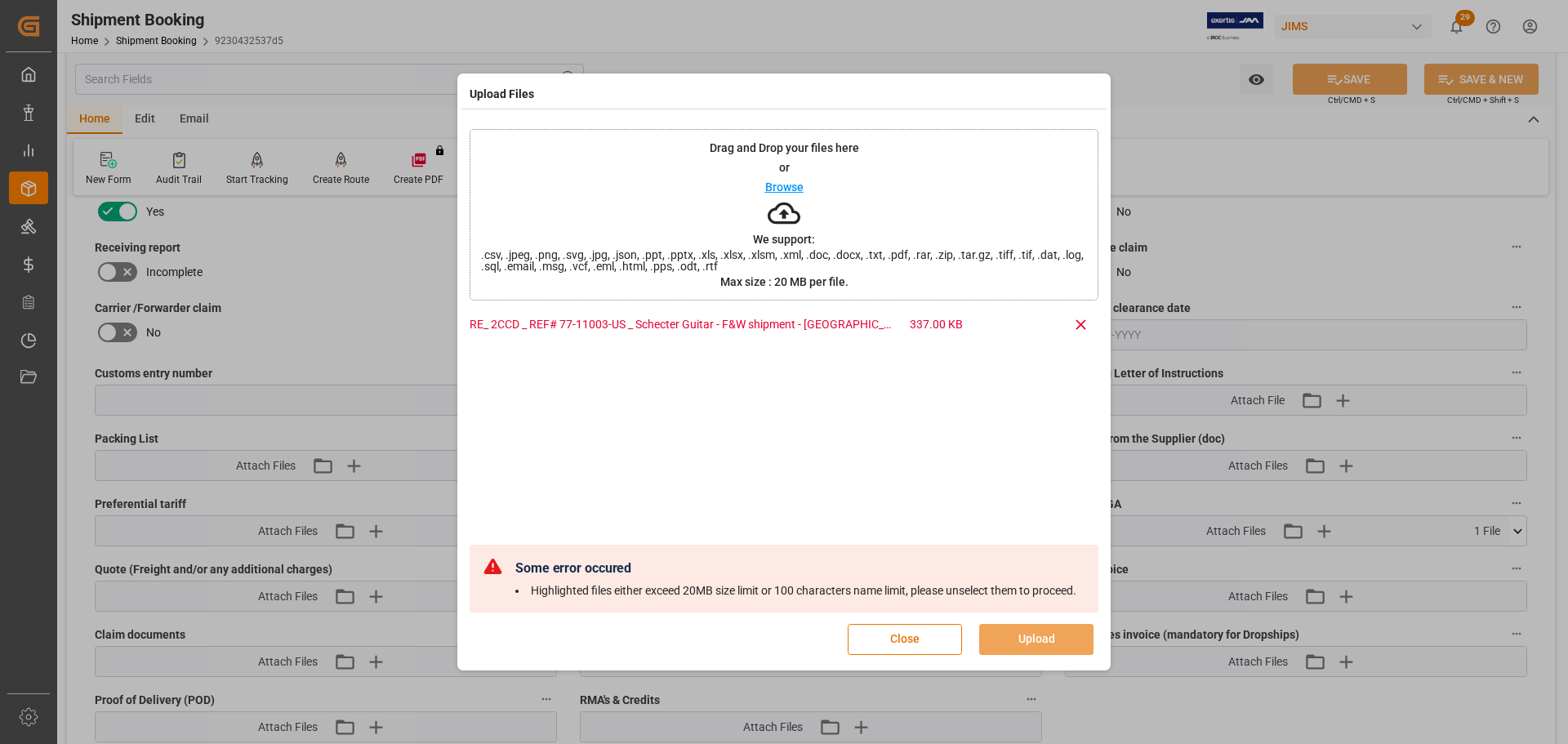
click at [1078, 325] on icon at bounding box center [1081, 325] width 17 height 17
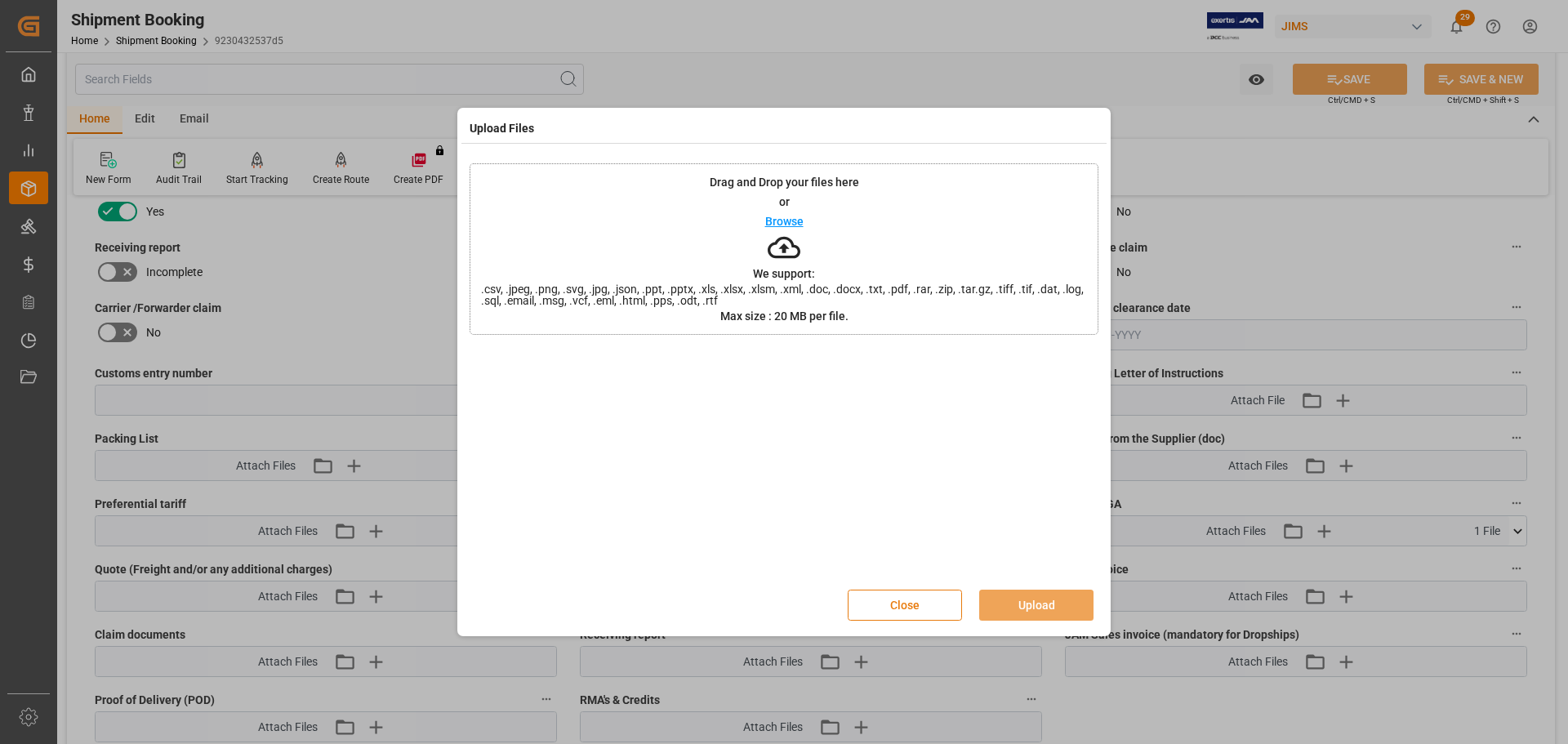
click at [903, 608] on button "Close" at bounding box center [905, 606] width 115 height 31
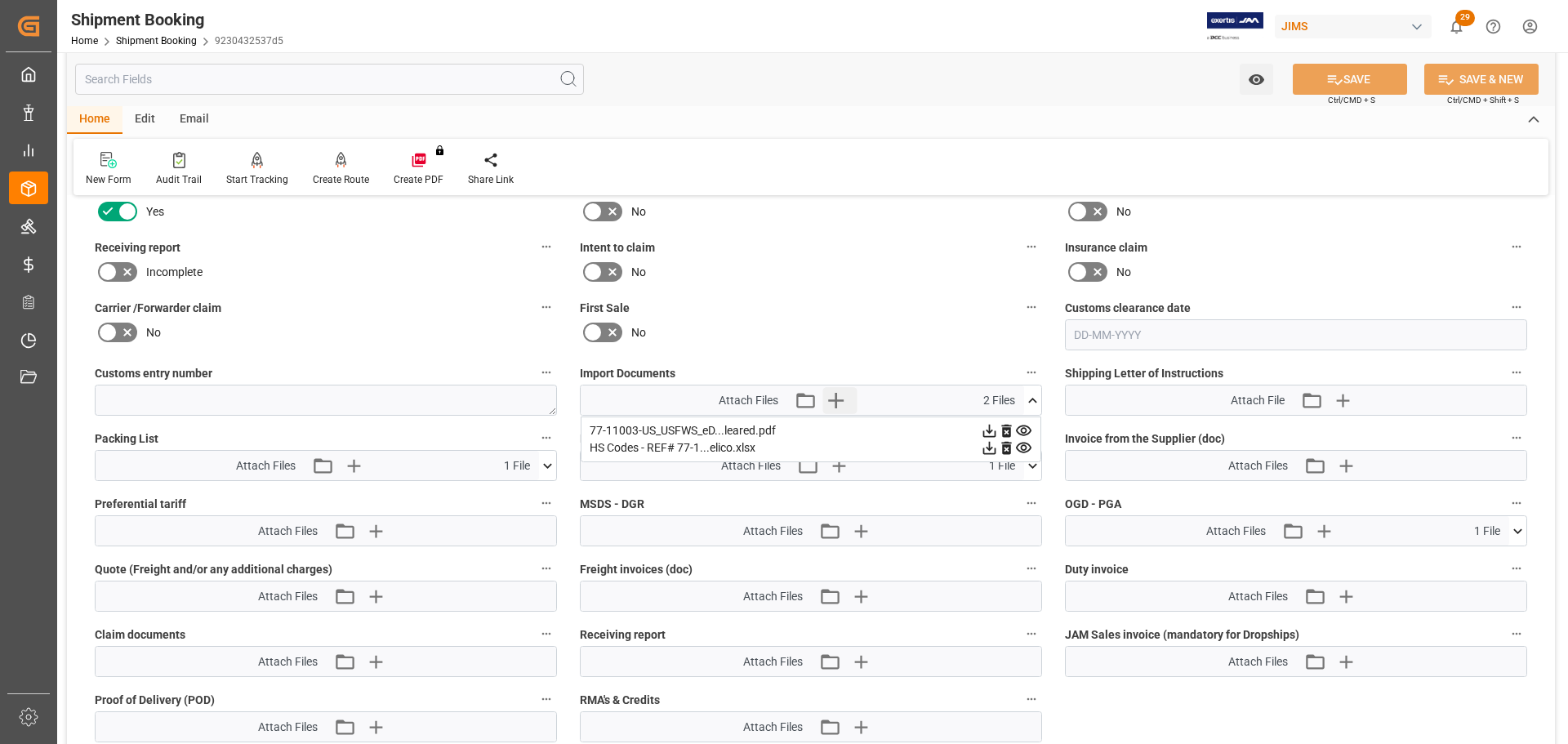
click at [850, 396] on button "Upload new file" at bounding box center [840, 400] width 35 height 26
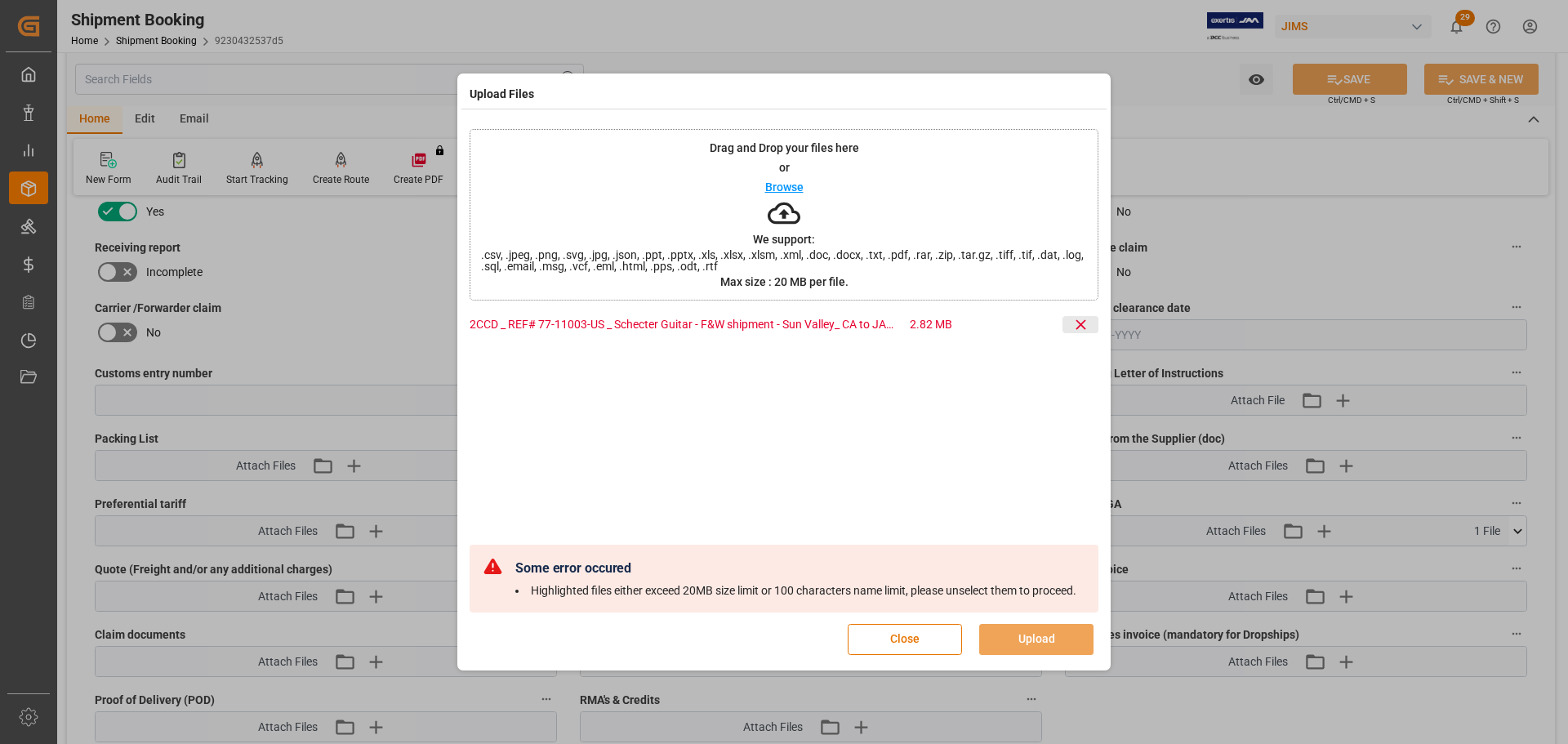
click at [1079, 322] on icon at bounding box center [1081, 325] width 17 height 17
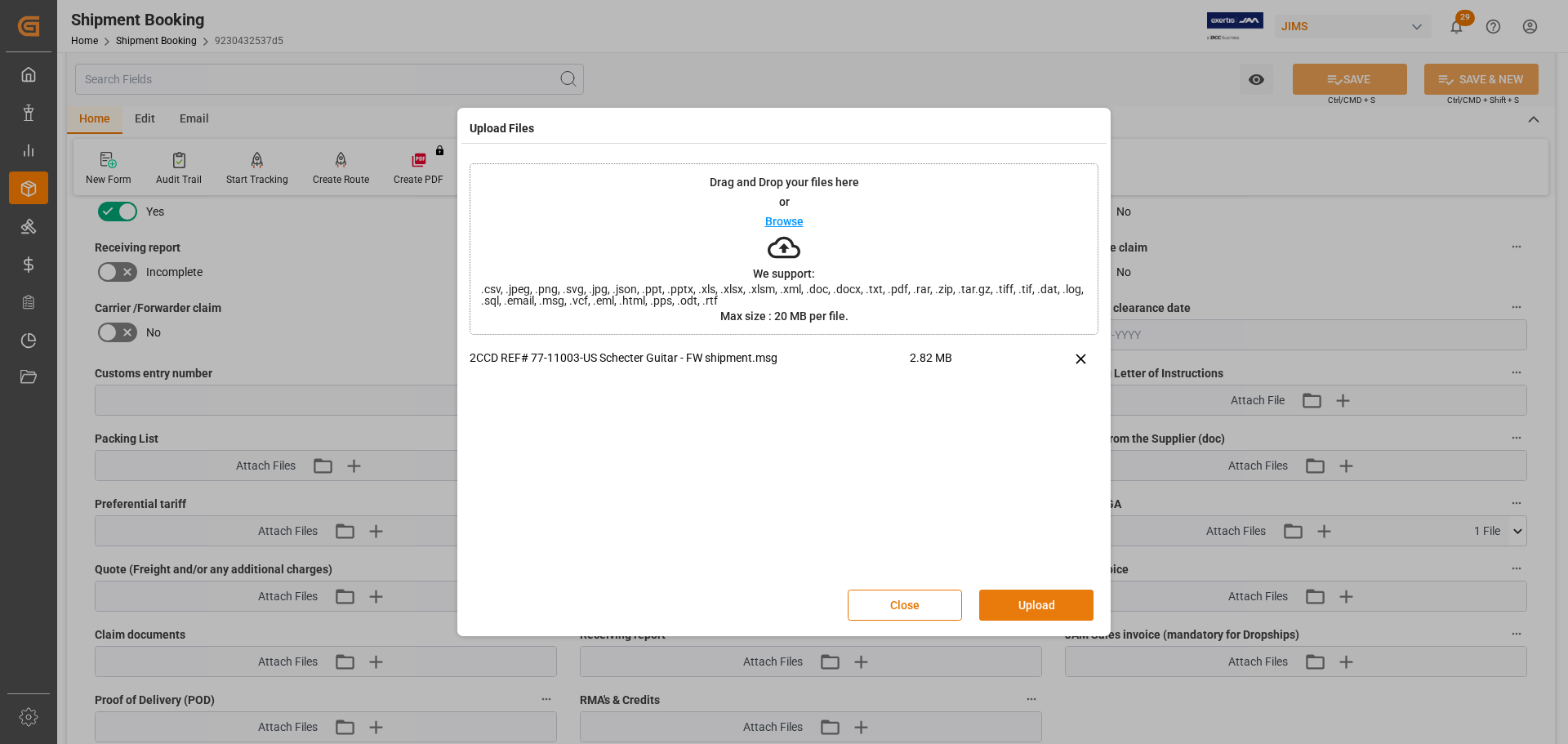
click at [1033, 597] on button "Upload" at bounding box center [1037, 606] width 115 height 31
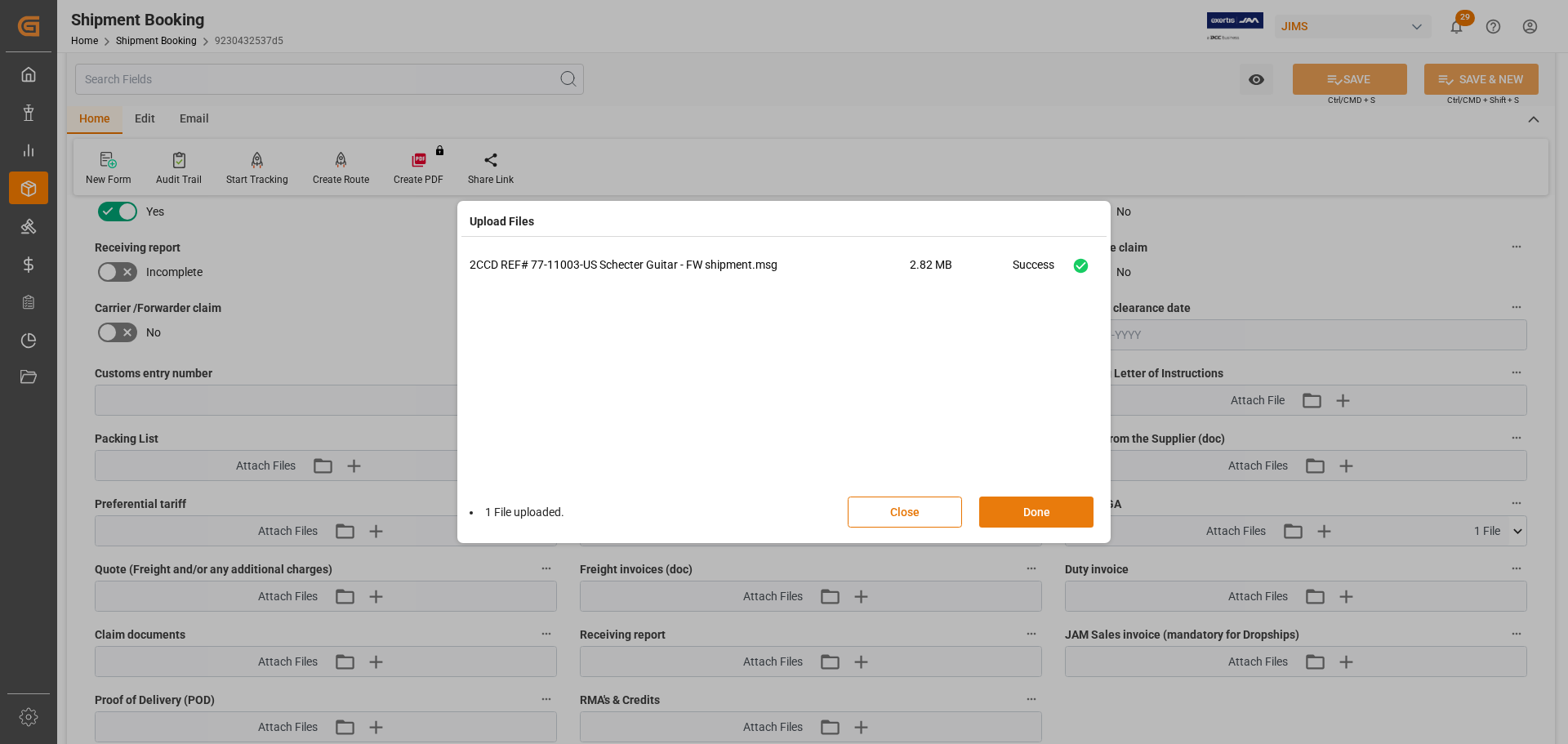
click at [1026, 514] on button "Done" at bounding box center [1037, 512] width 115 height 31
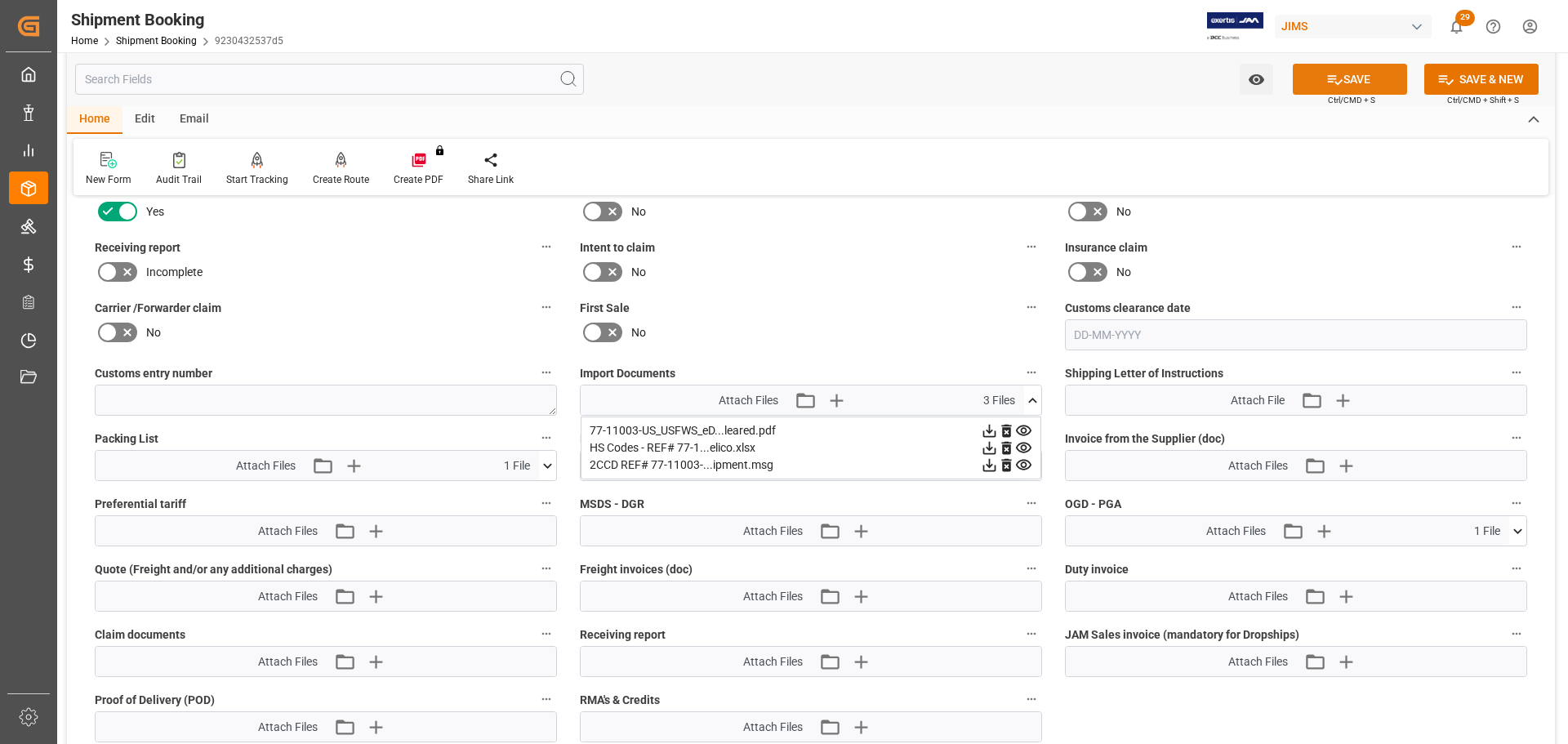
click at [1342, 74] on button "SAVE" at bounding box center [1350, 79] width 115 height 31
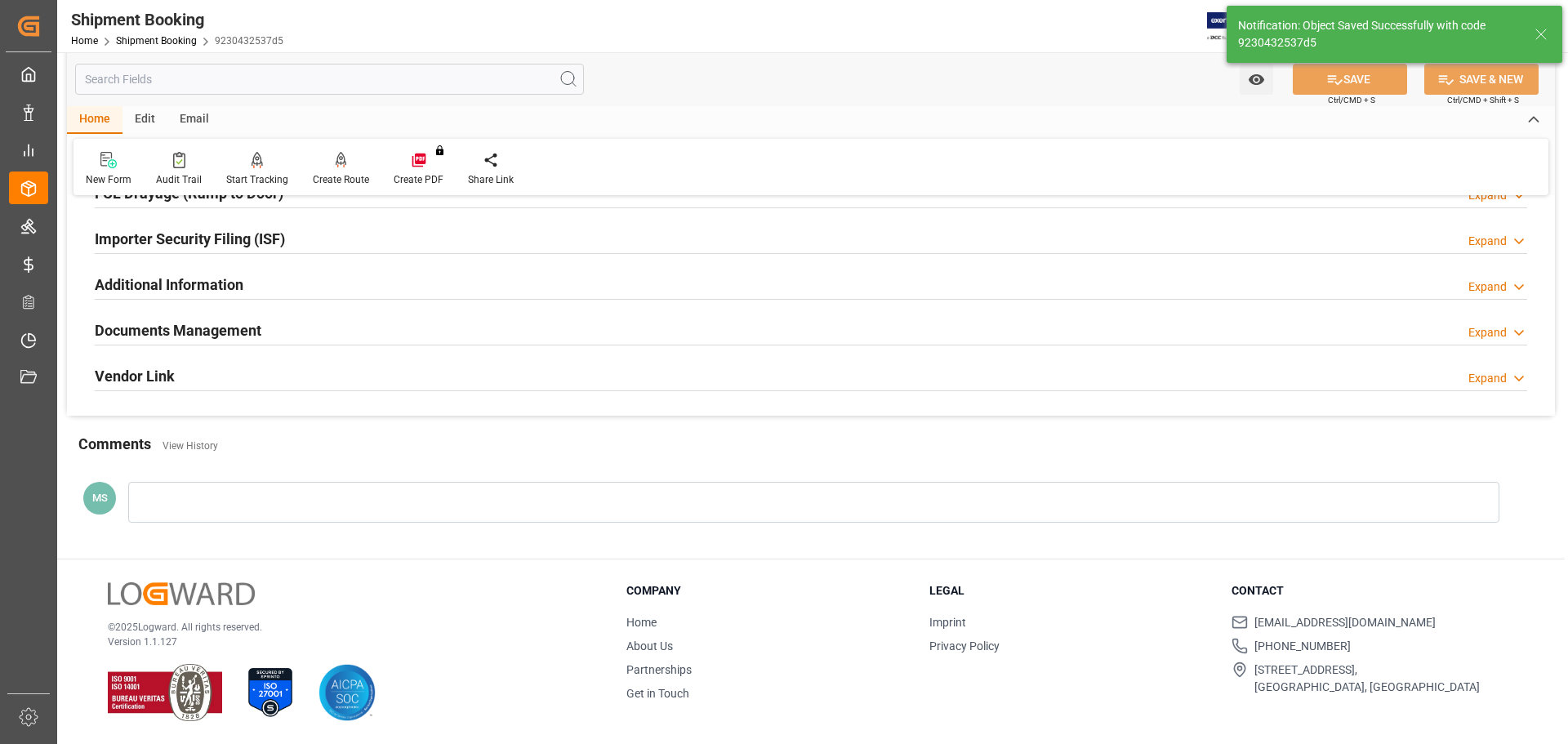
scroll to position [482, 0]
click at [645, 326] on div "Documents Management Expand" at bounding box center [810, 330] width 1433 height 31
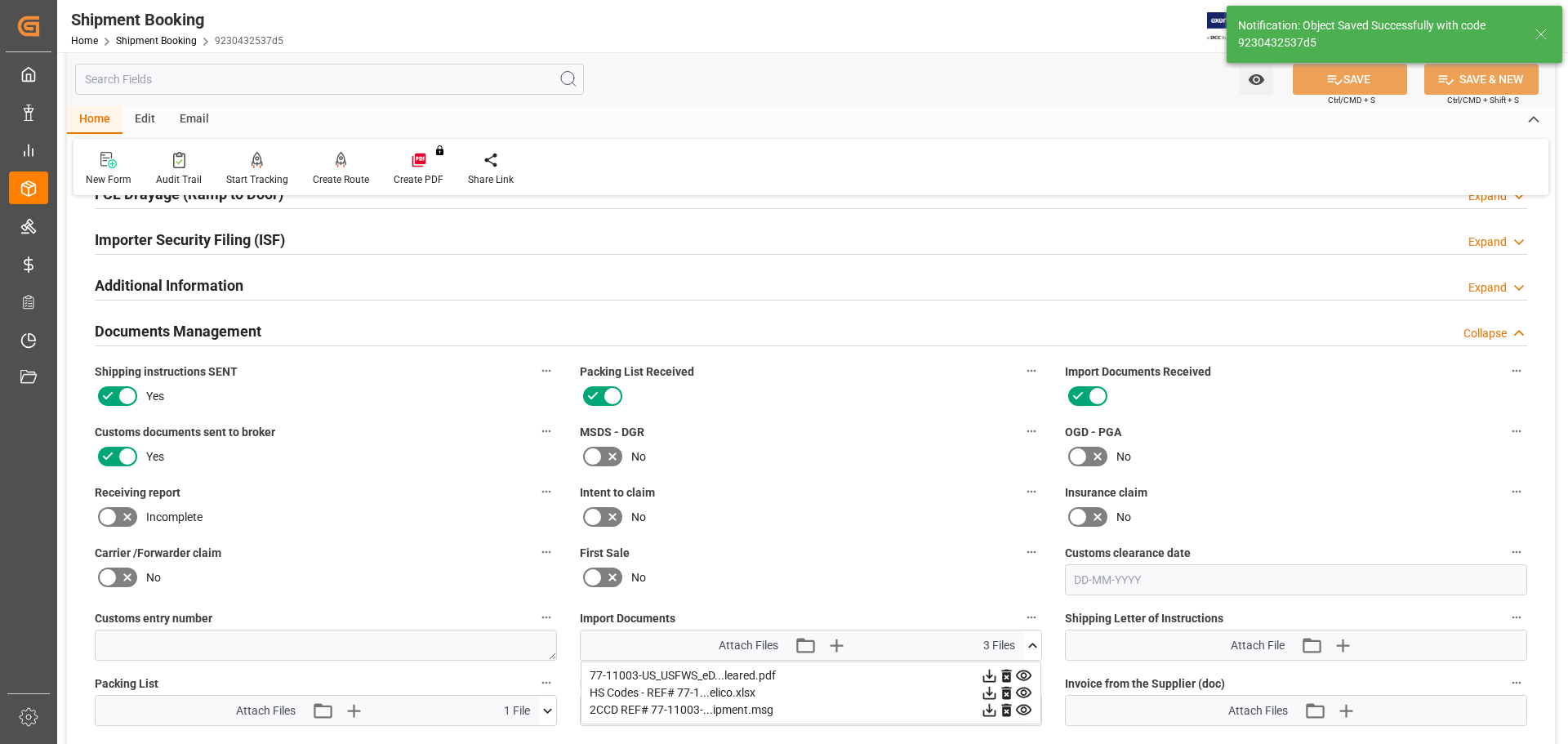
scroll to position [728, 0]
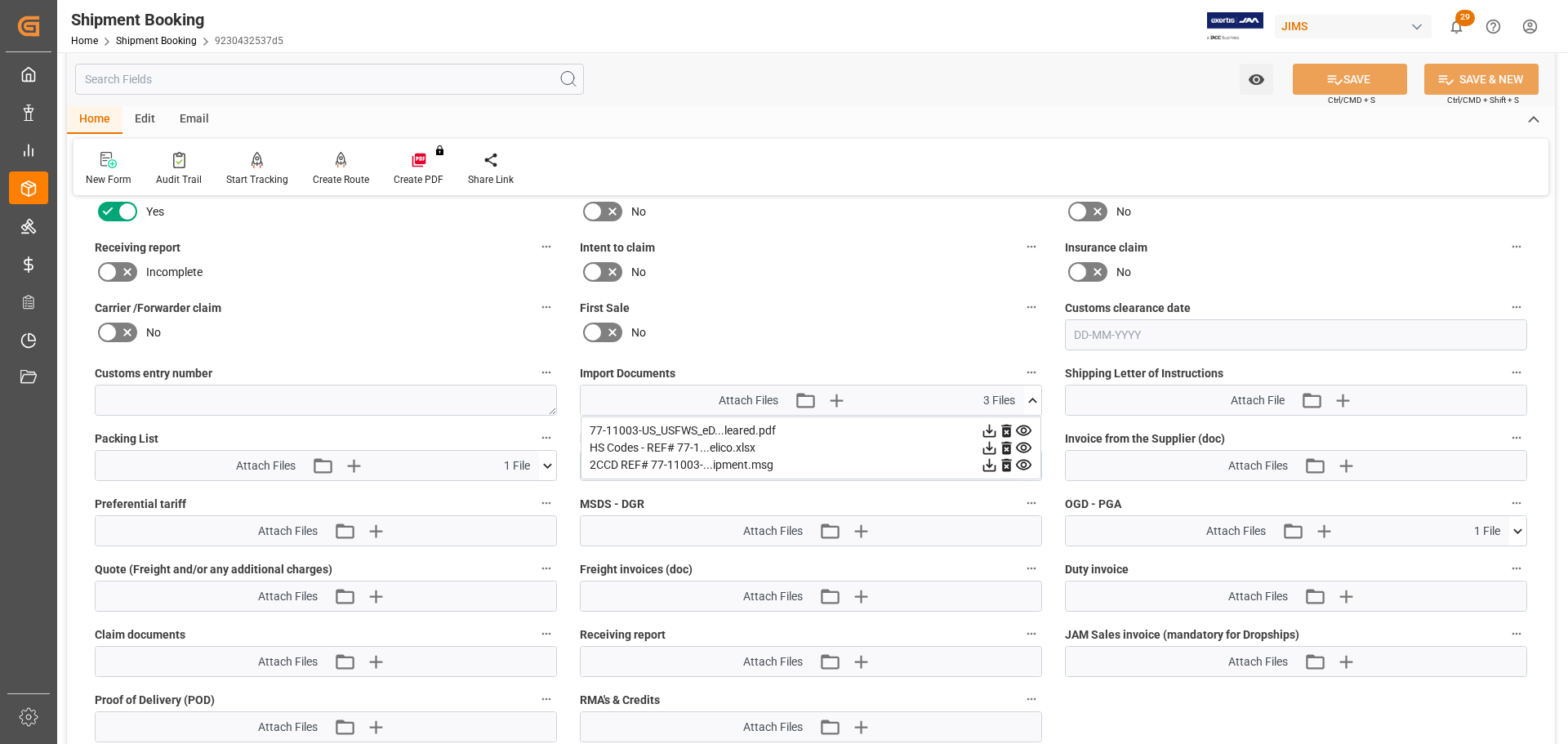
click at [1022, 398] on div "Attach Files Attach existing file Upload new file 3 Files" at bounding box center [802, 400] width 443 height 30
click at [1025, 401] on icon at bounding box center [1033, 401] width 17 height 17
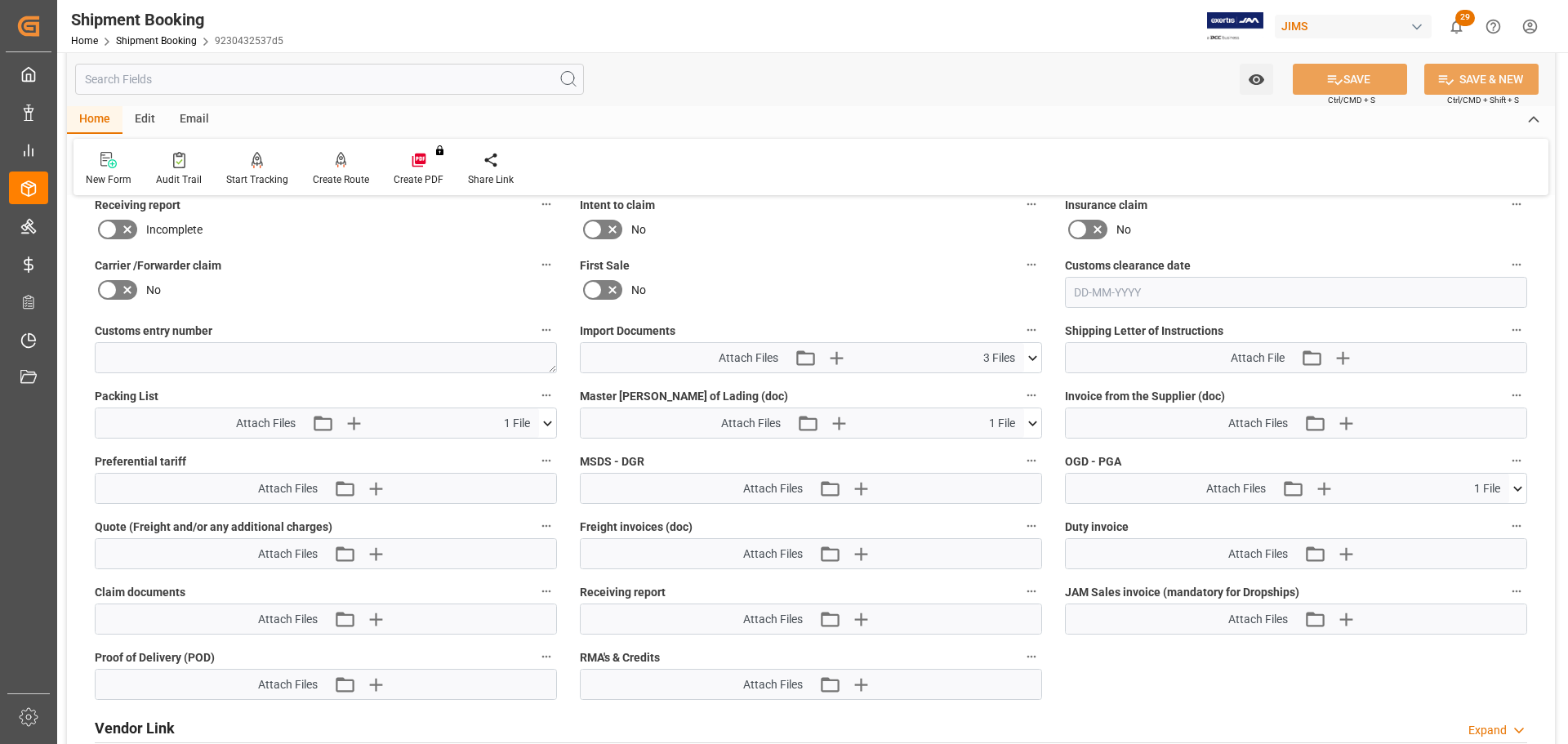
scroll to position [809, 0]
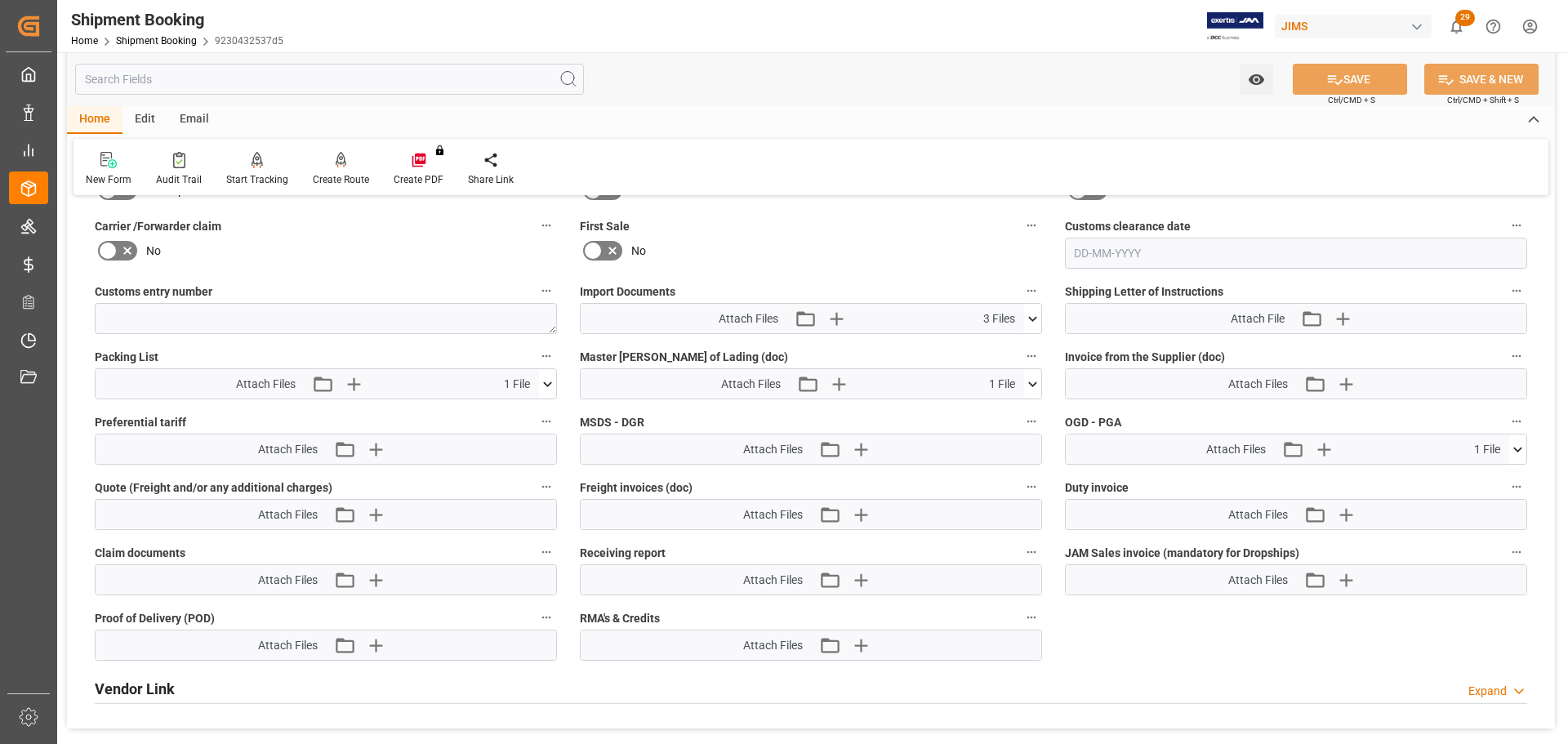
click at [1032, 376] on icon at bounding box center [1033, 385] width 17 height 17
click at [1029, 318] on icon at bounding box center [1033, 319] width 17 height 17
click at [1341, 386] on icon "button" at bounding box center [1345, 384] width 26 height 26
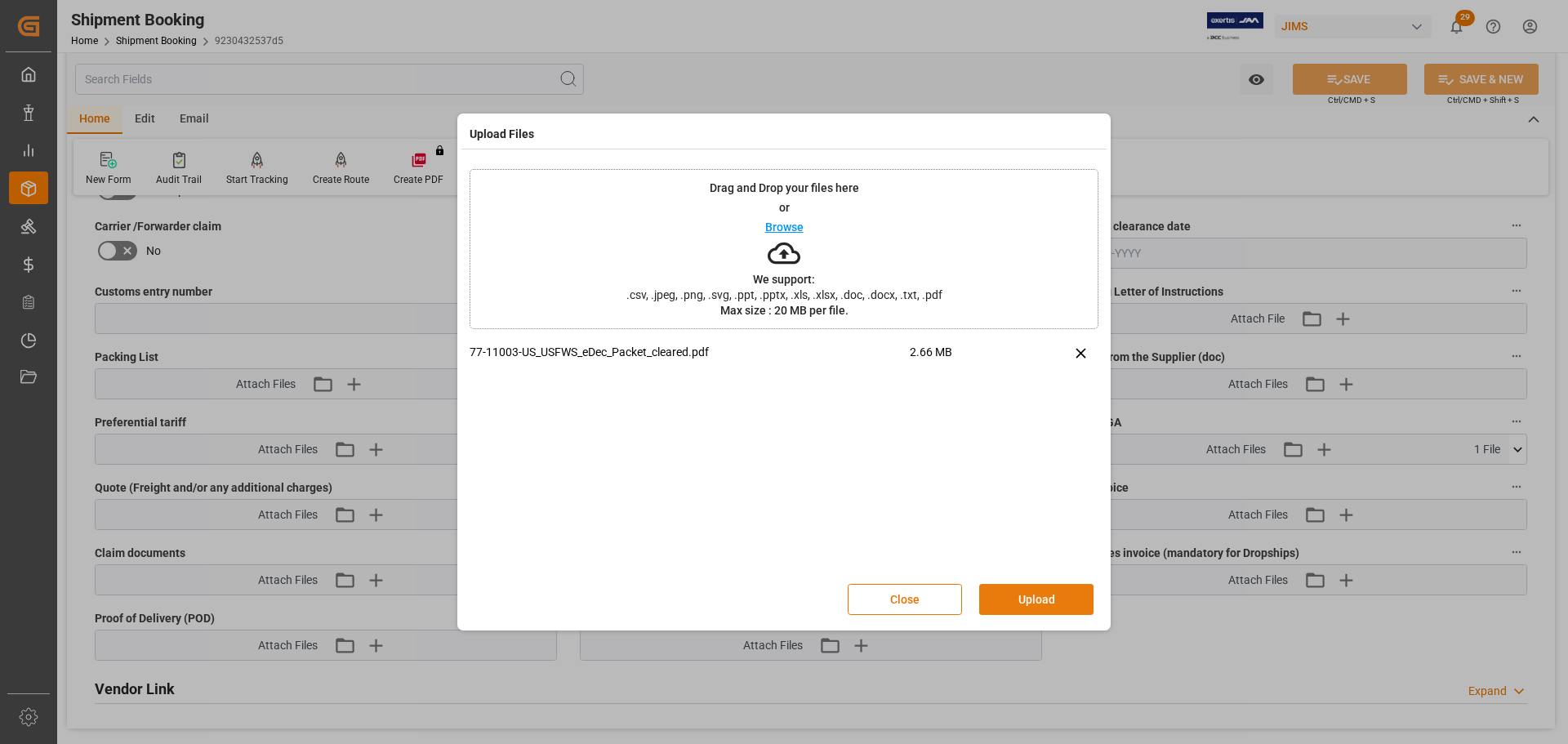
click at [1046, 602] on button "Upload" at bounding box center [1037, 600] width 115 height 31
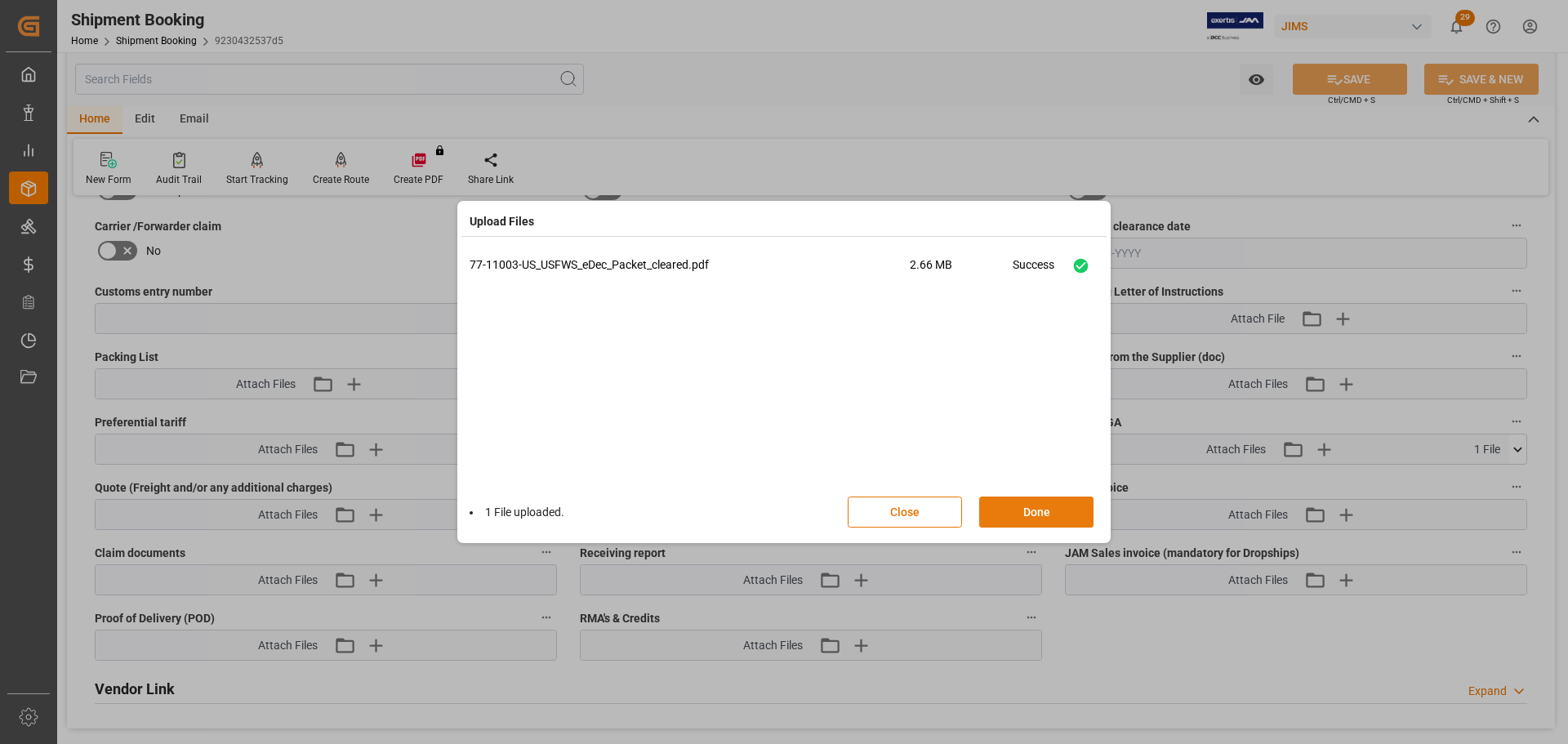
click at [1052, 520] on button "Done" at bounding box center [1037, 512] width 115 height 31
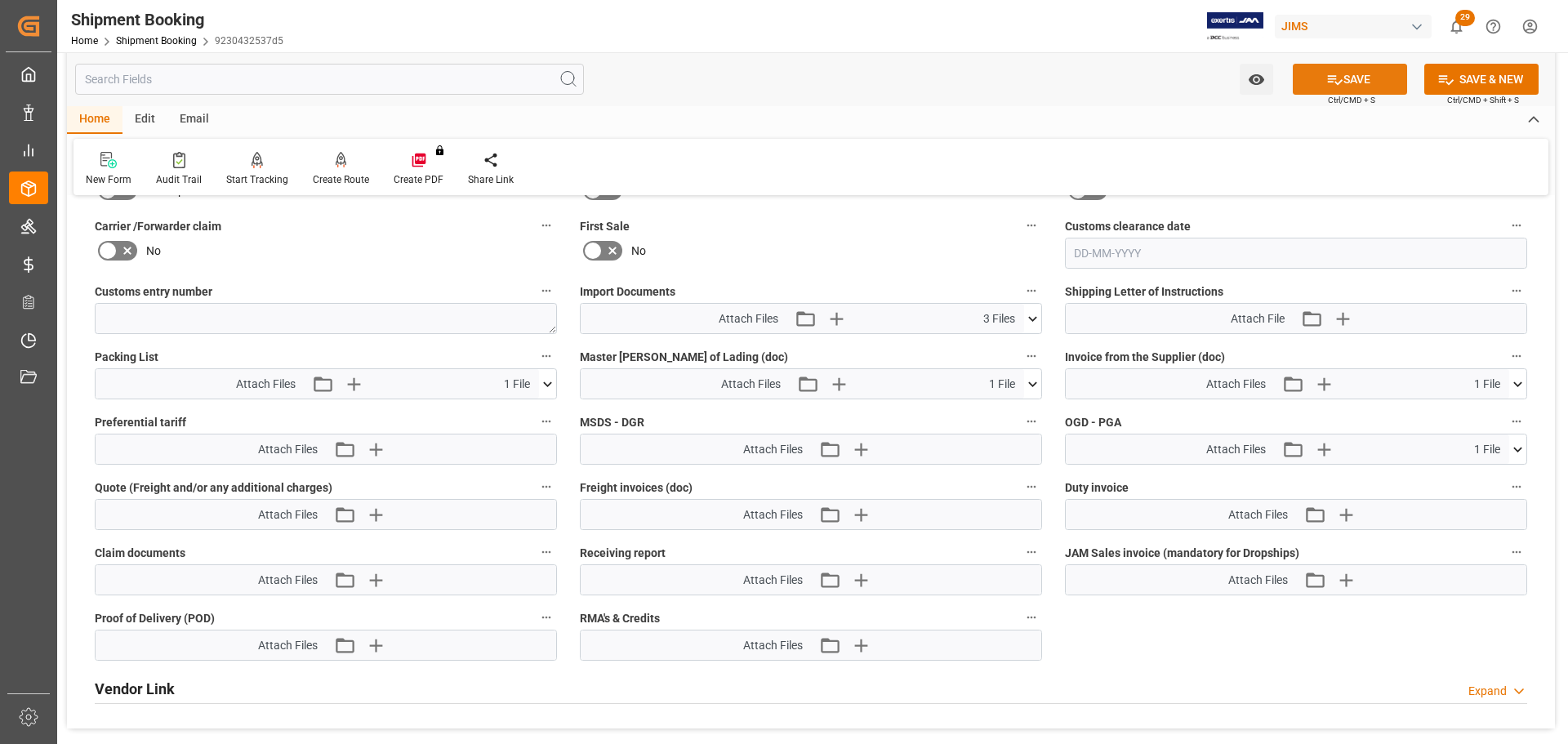
click at [1355, 81] on button "SAVE" at bounding box center [1350, 79] width 115 height 31
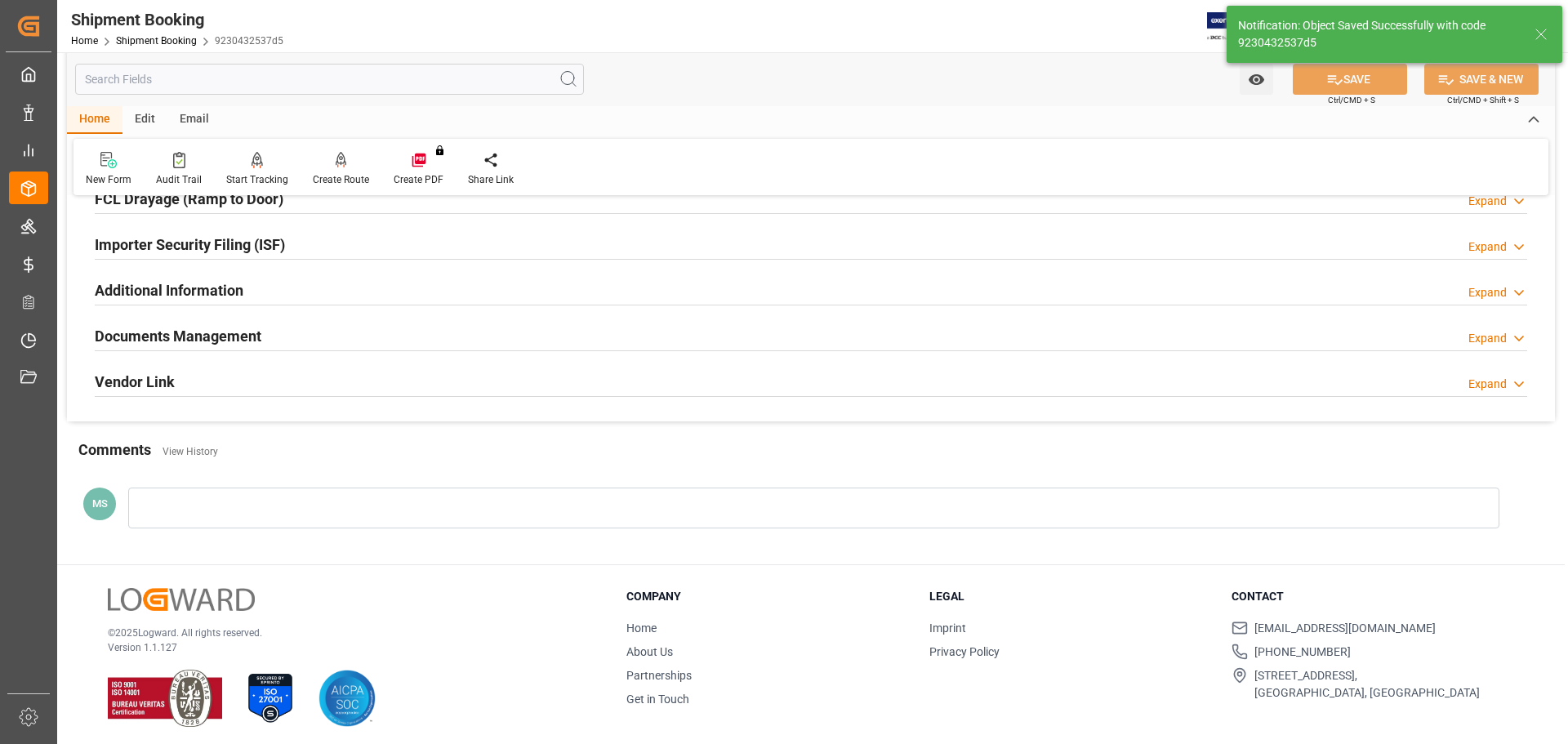
scroll to position [482, 0]
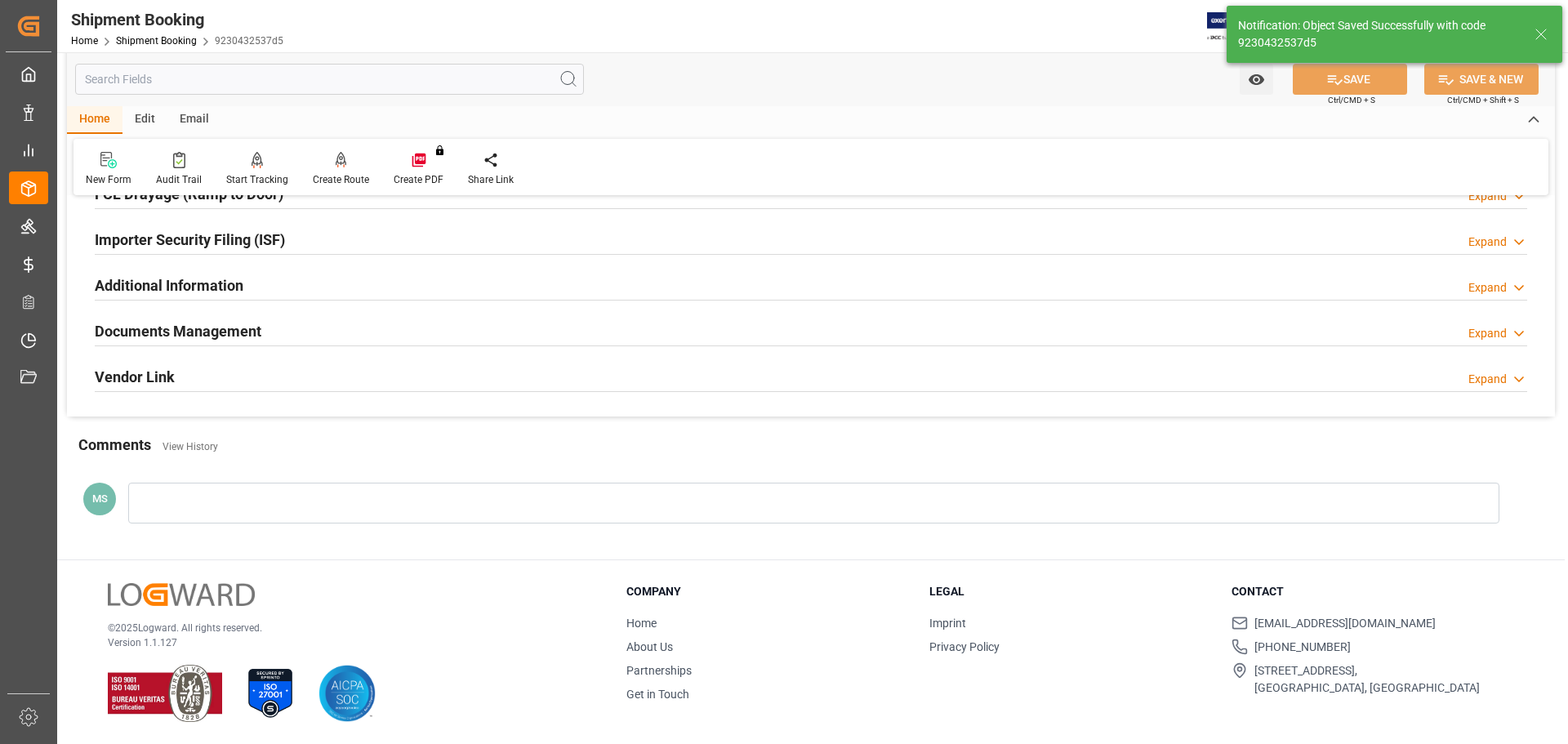
click at [320, 320] on div "Documents Management Expand" at bounding box center [810, 330] width 1433 height 31
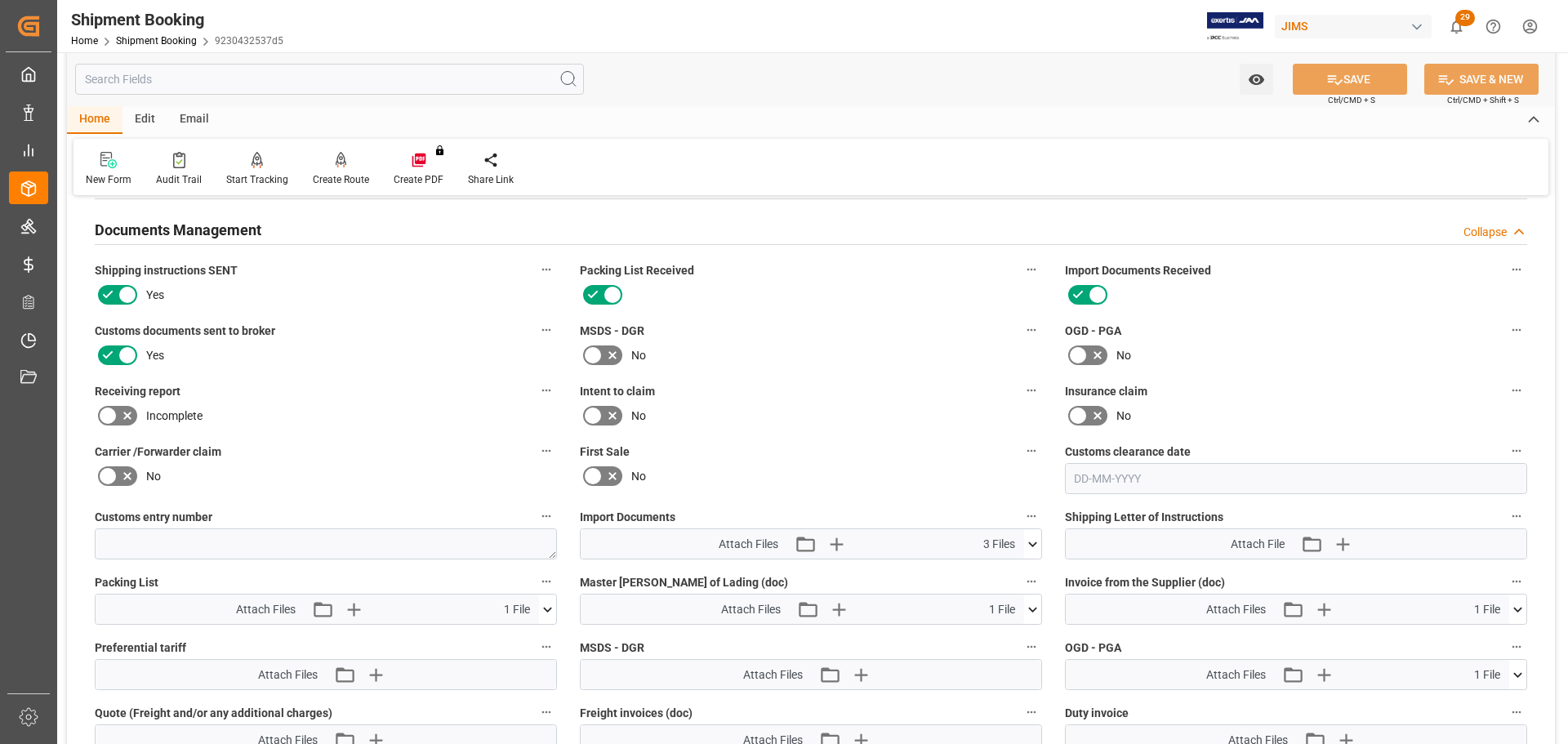
scroll to position [563, 0]
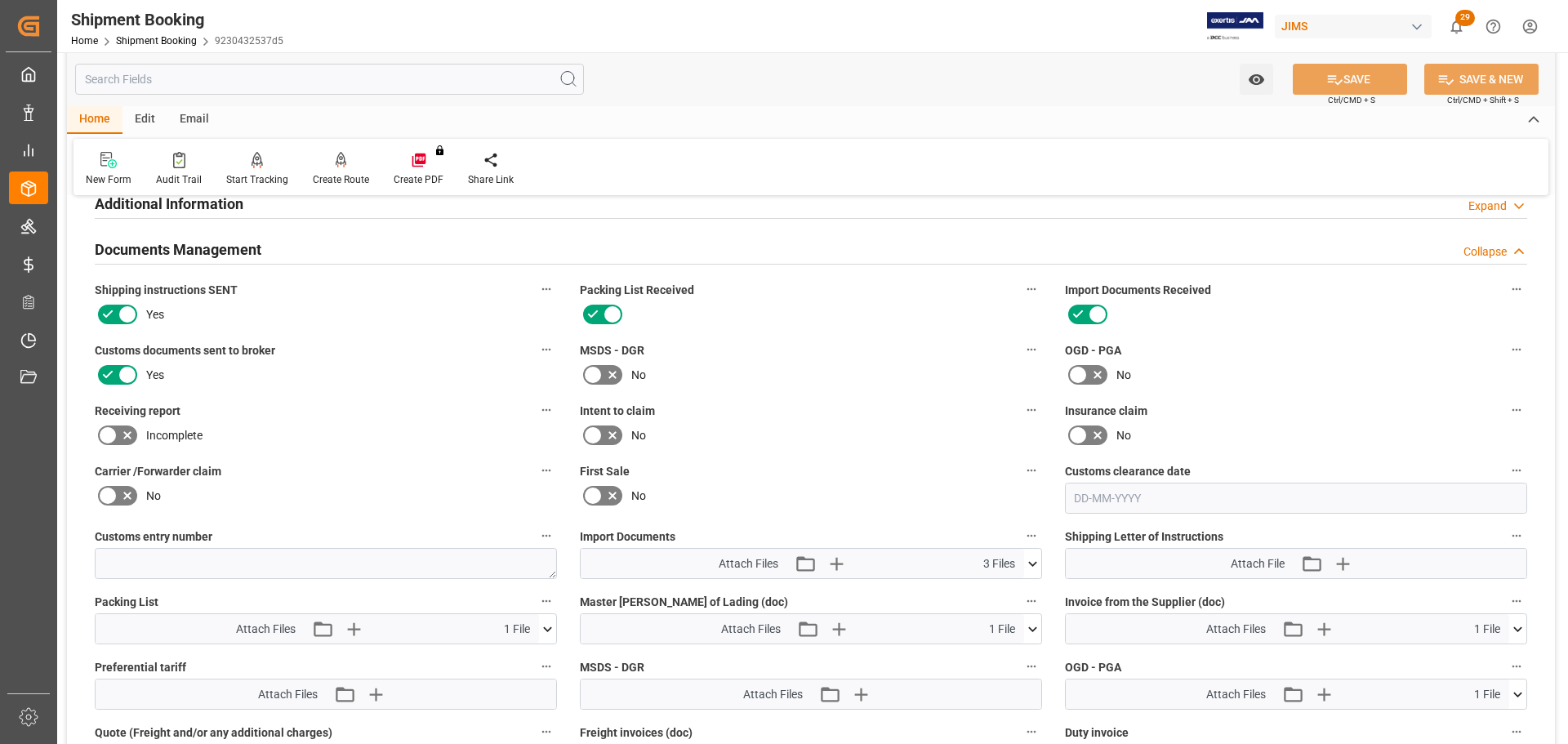
click at [365, 256] on div "Documents Management Collapse" at bounding box center [810, 248] width 1433 height 31
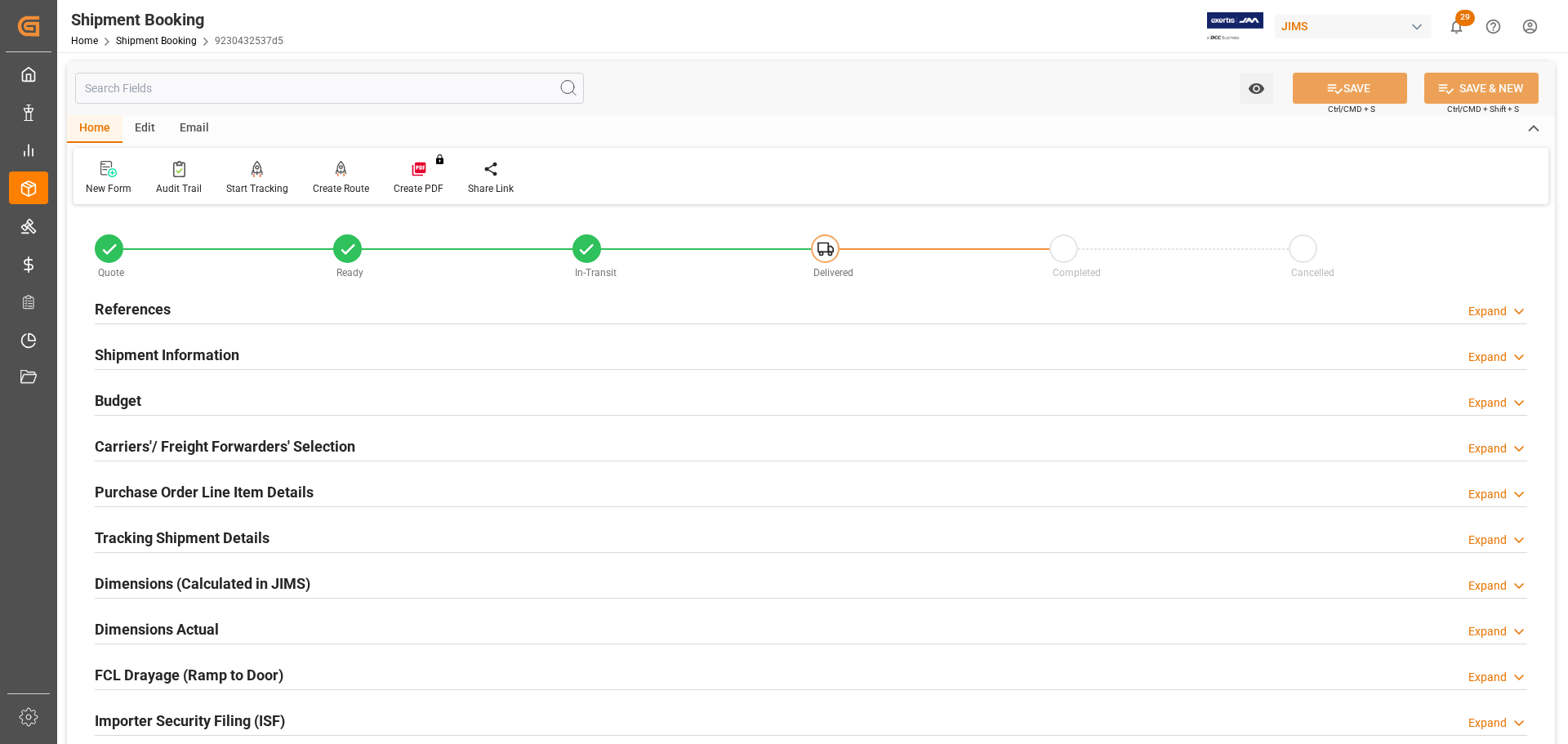
scroll to position [0, 0]
click at [454, 314] on div "References Expand" at bounding box center [810, 309] width 1433 height 31
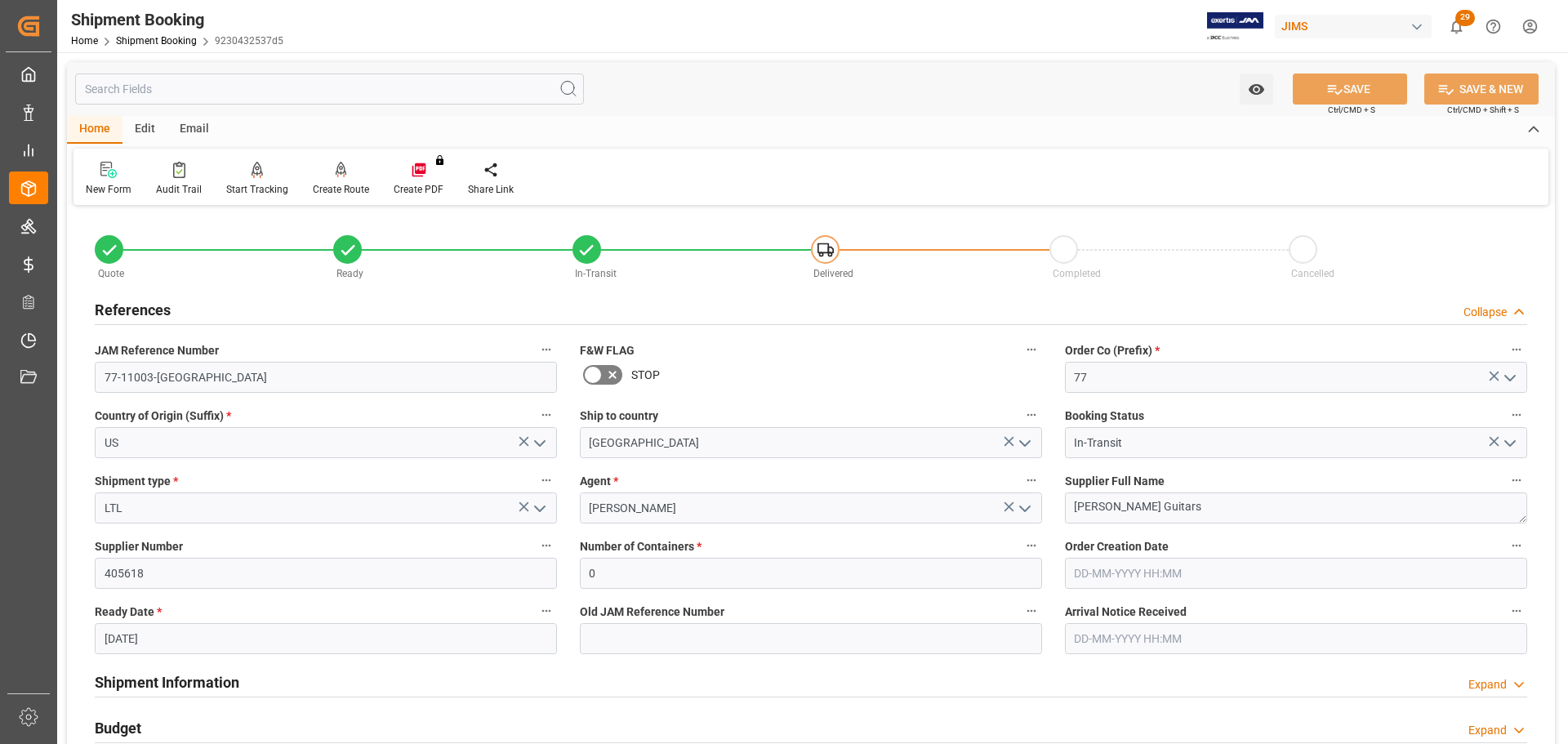
click at [605, 369] on icon at bounding box center [613, 375] width 20 height 20
click at [0, 0] on input "checkbox" at bounding box center [0, 0] width 0 height 0
click at [1327, 97] on icon at bounding box center [1335, 89] width 17 height 17
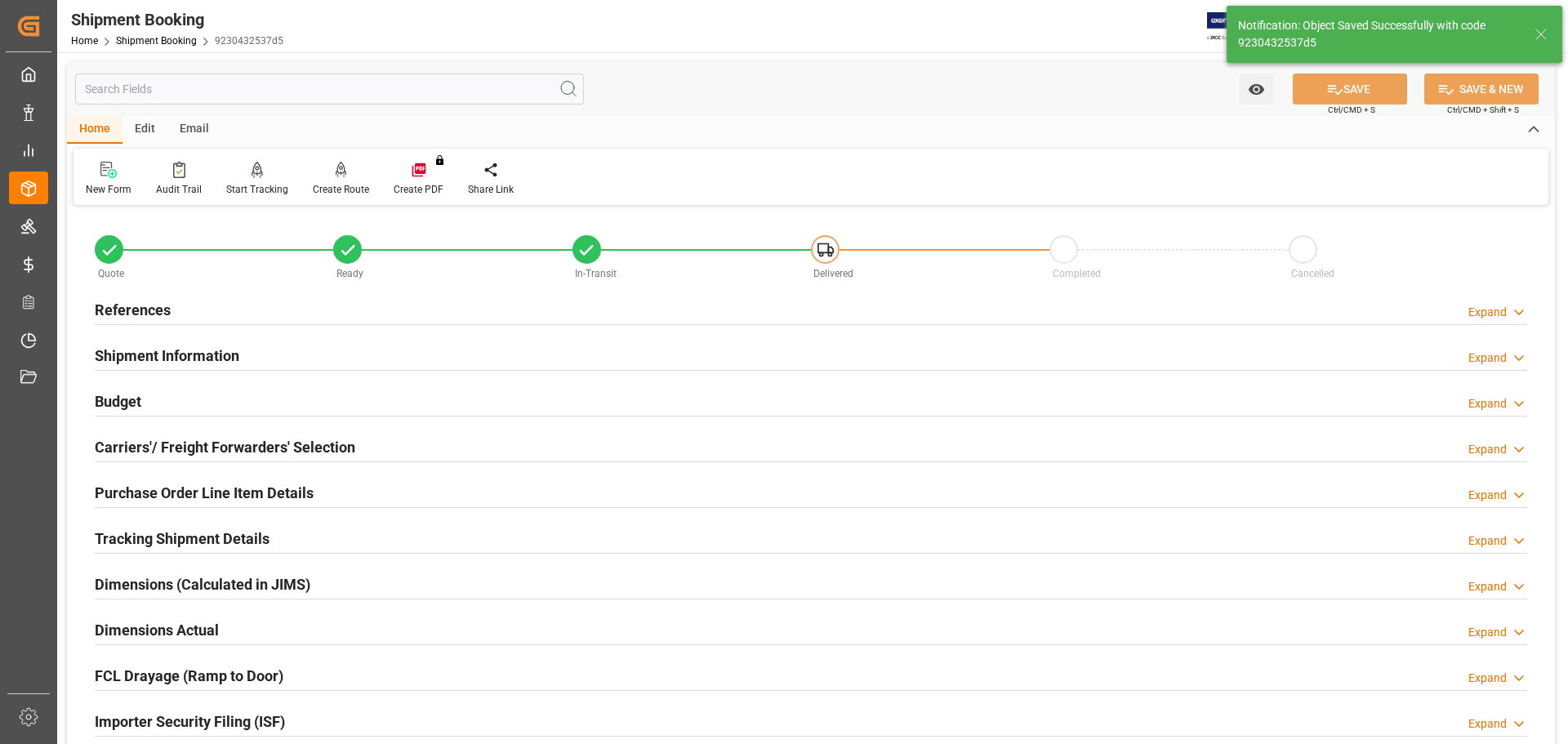
click at [243, 541] on h2 "Tracking Shipment Details" at bounding box center [181, 538] width 174 height 22
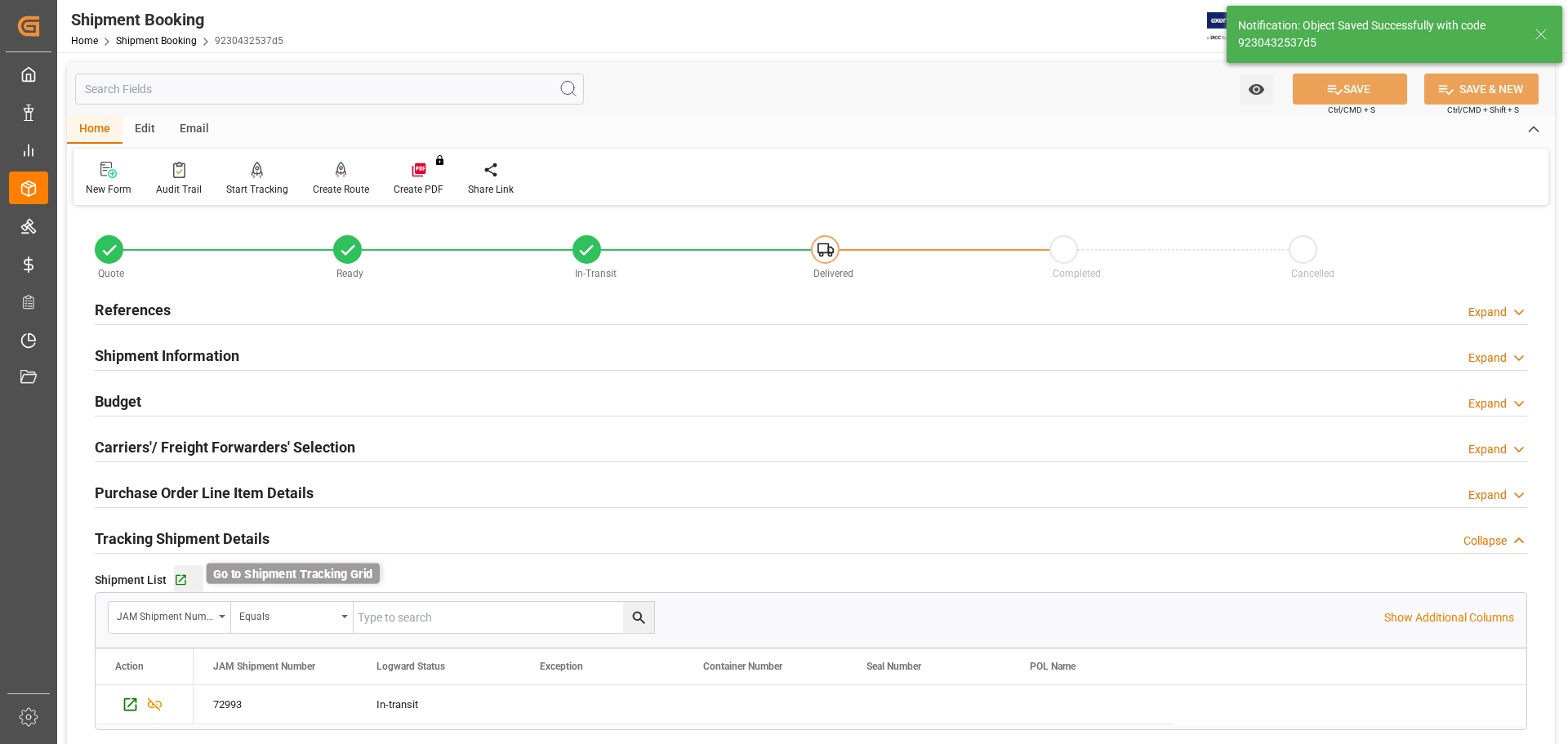
click at [186, 577] on icon "button" at bounding box center [180, 581] width 14 height 14
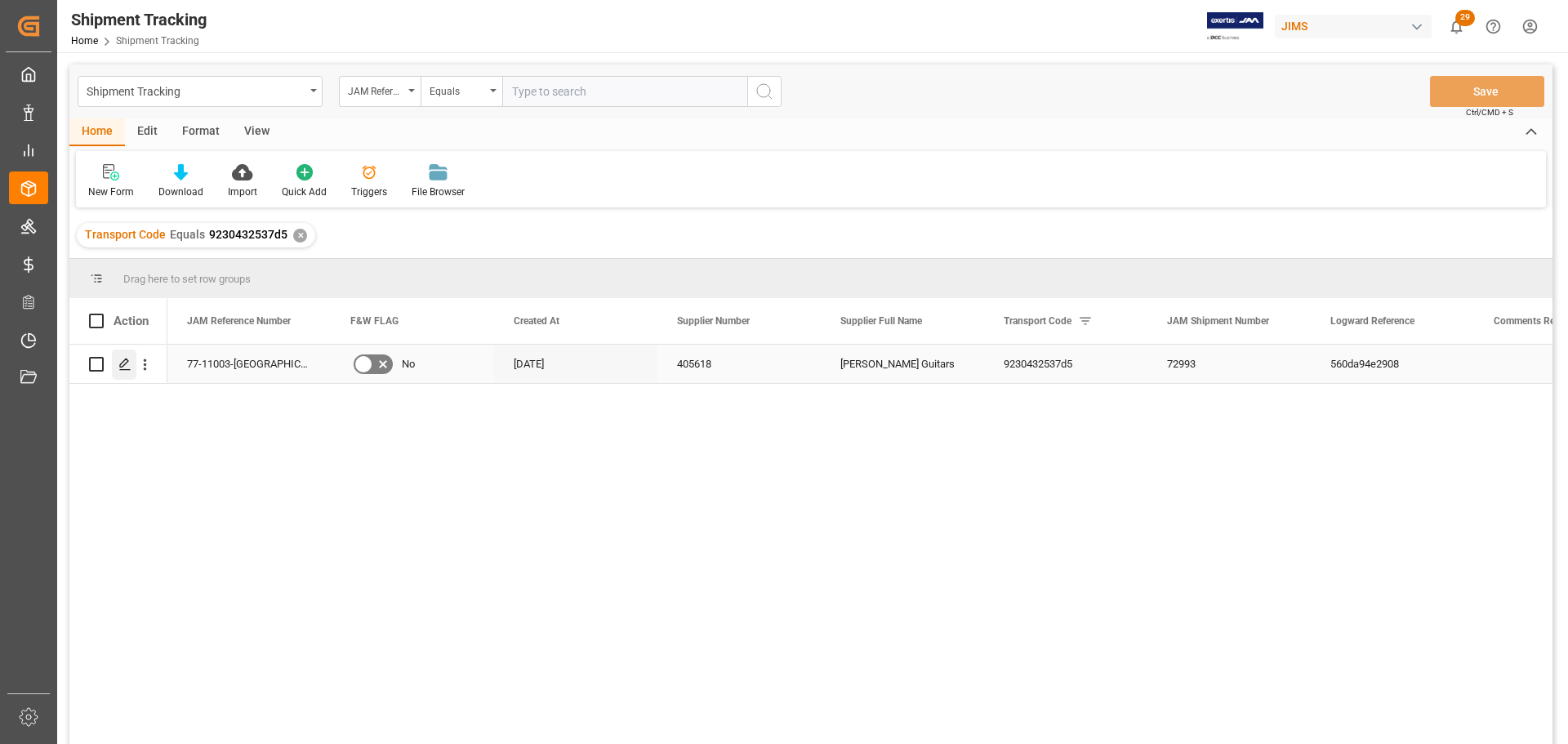
click at [132, 368] on div "Press SPACE to select this row." at bounding box center [124, 365] width 24 height 30
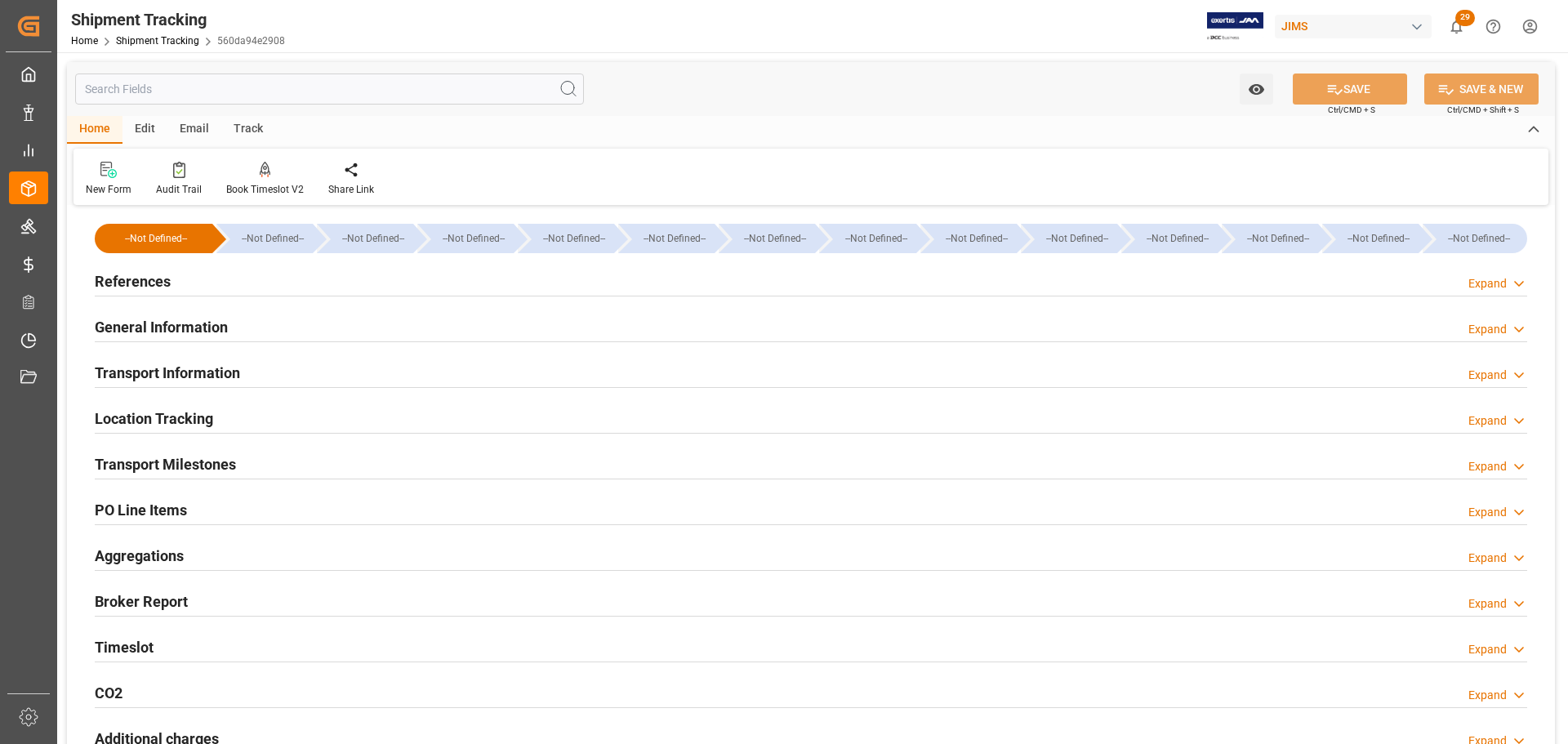
drag, startPoint x: 397, startPoint y: 281, endPoint x: 413, endPoint y: 283, distance: 16.1
click at [397, 280] on div "References Expand" at bounding box center [810, 280] width 1433 height 31
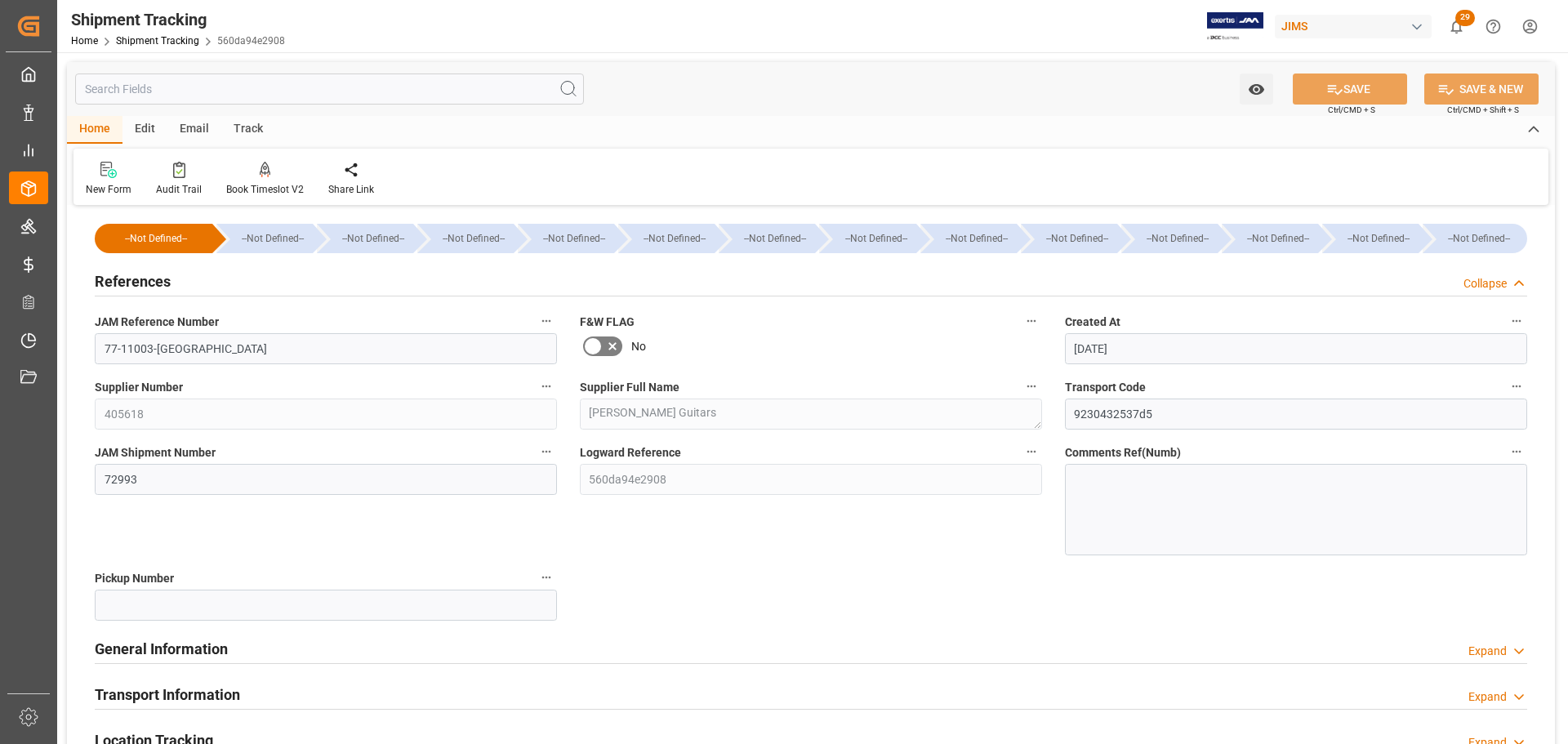
click at [601, 340] on icon at bounding box center [593, 346] width 20 height 20
click at [0, 0] on input "checkbox" at bounding box center [0, 0] width 0 height 0
click at [1342, 99] on button "SAVE" at bounding box center [1350, 89] width 115 height 31
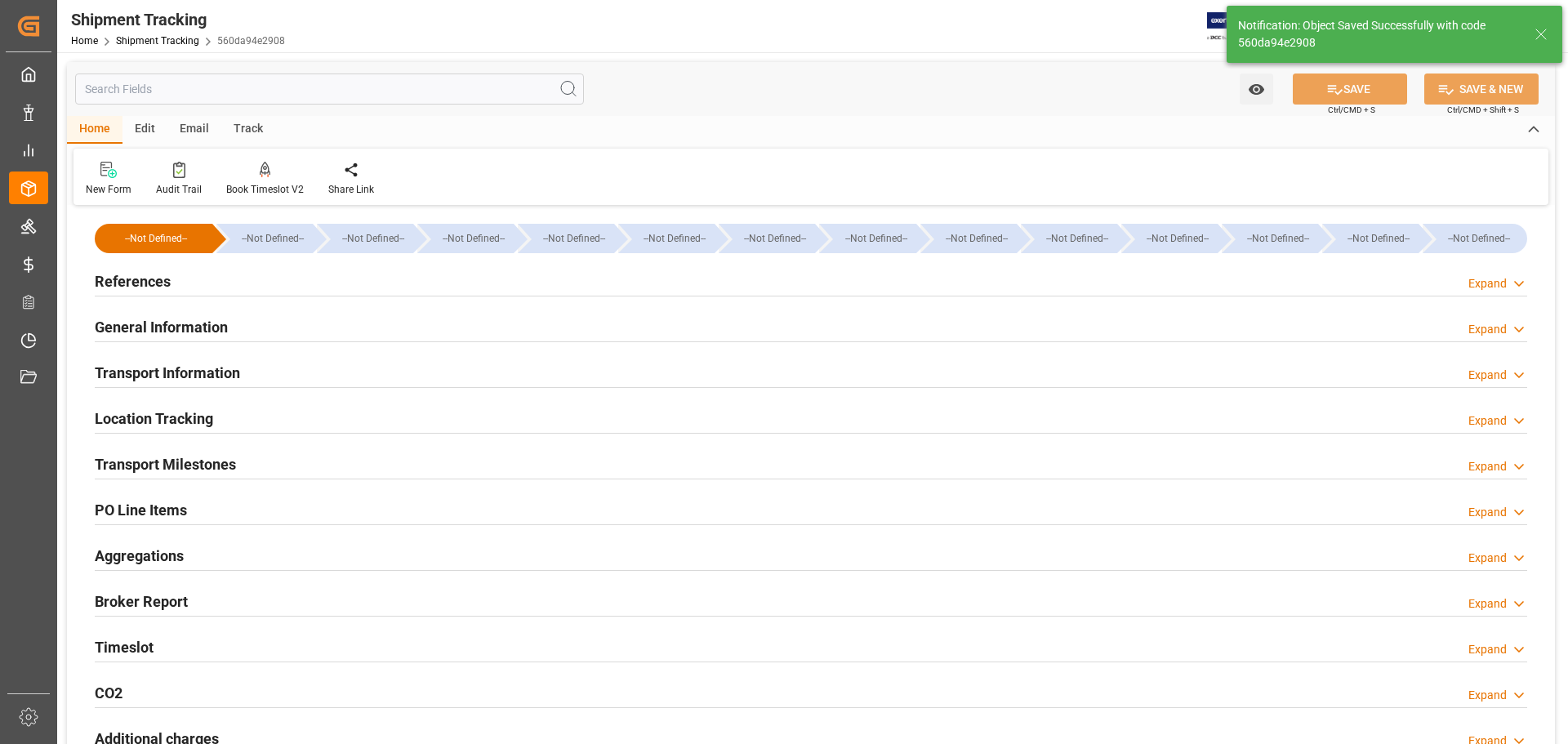
click at [323, 467] on div "Transport Milestones Expand" at bounding box center [810, 464] width 1433 height 31
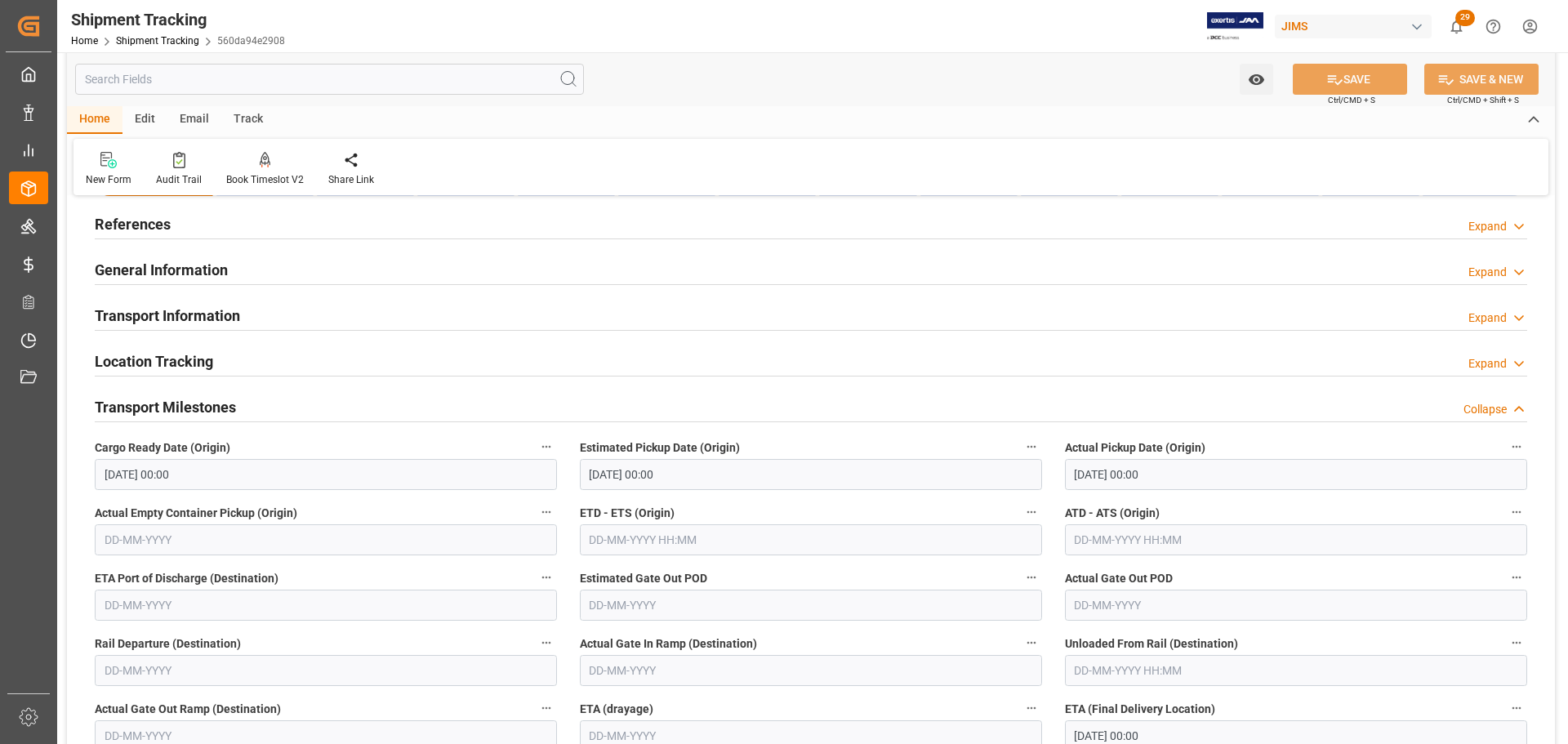
scroll to position [163, 0]
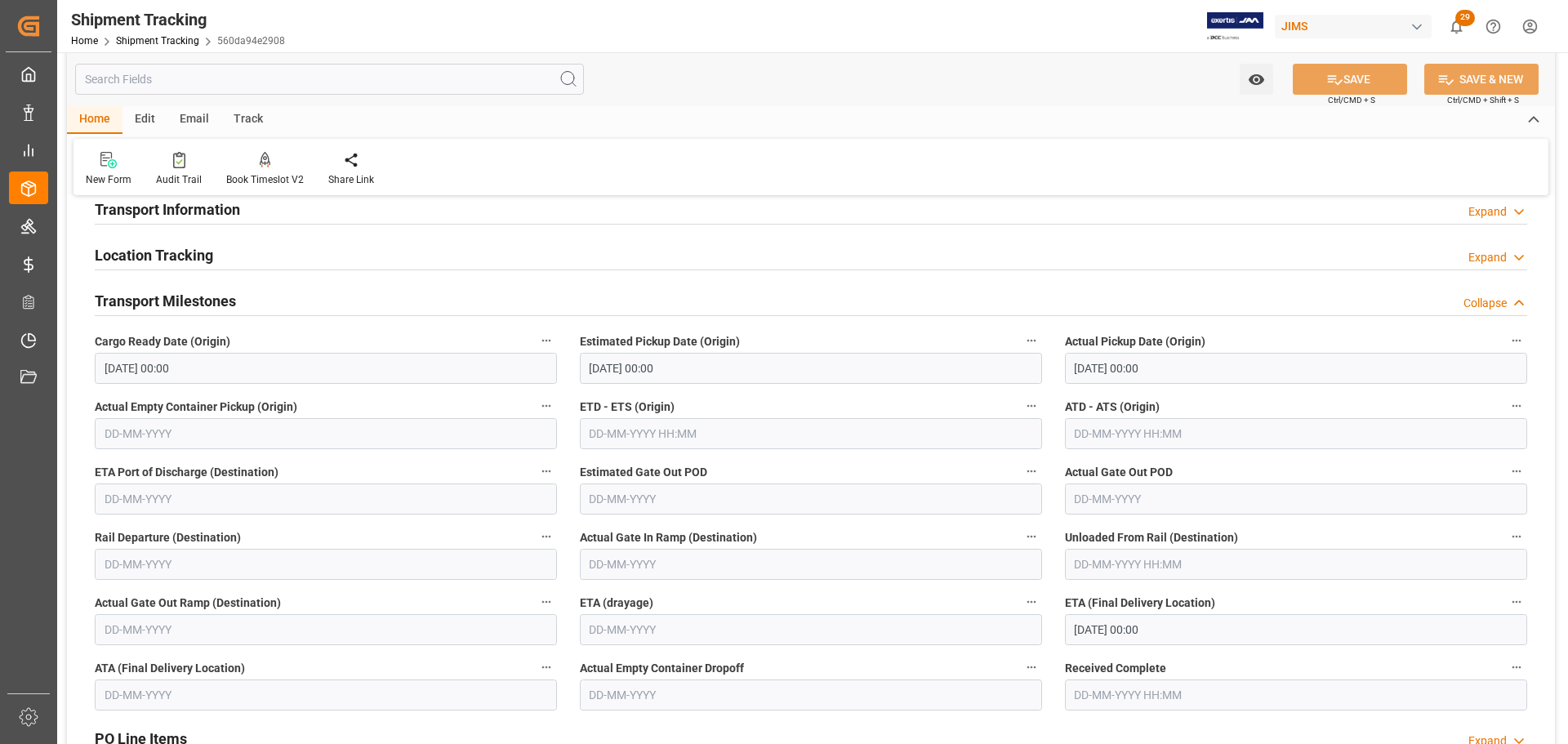
click at [246, 298] on div "Transport Milestones Collapse" at bounding box center [810, 300] width 1433 height 31
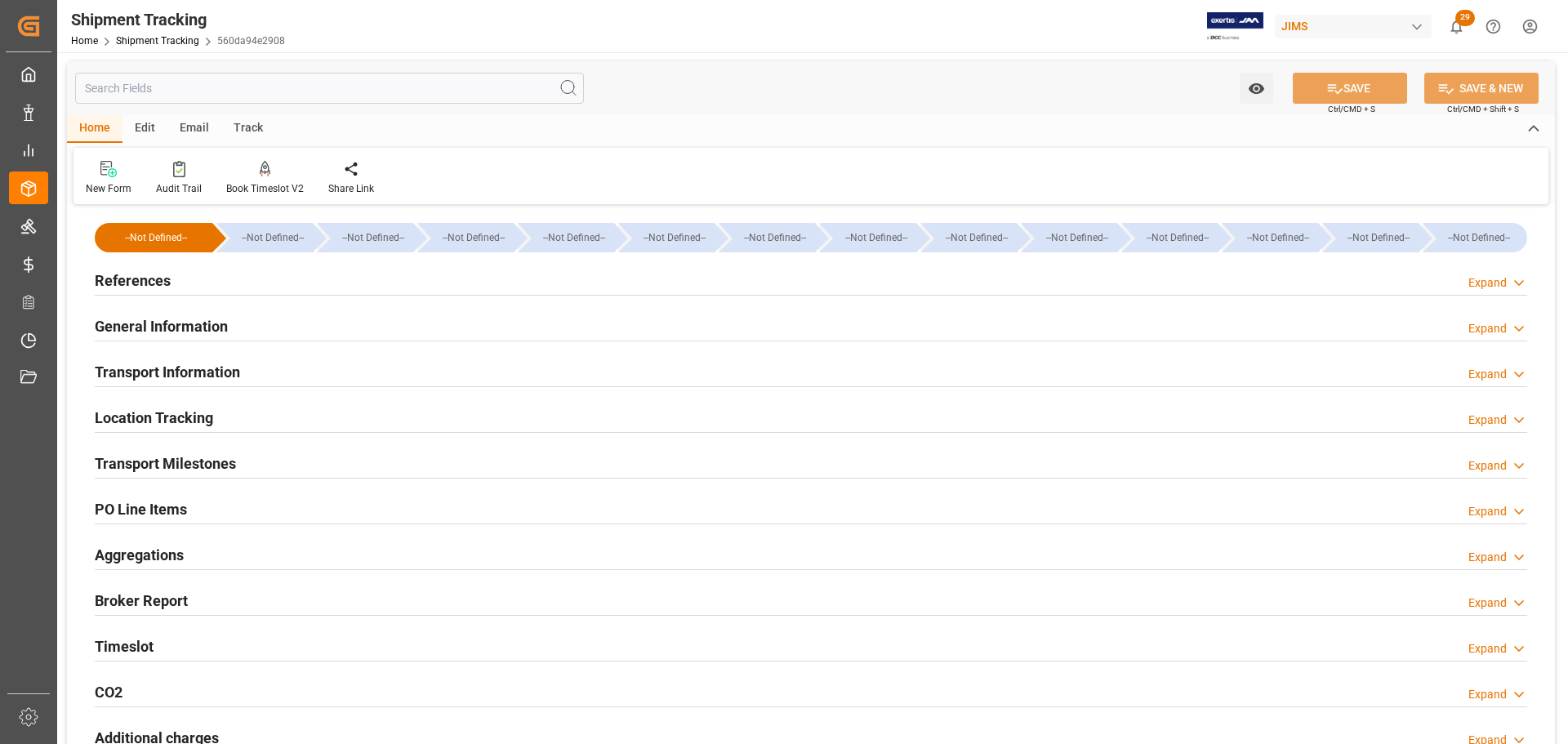
scroll to position [0, 0]
